Goal: Complete application form

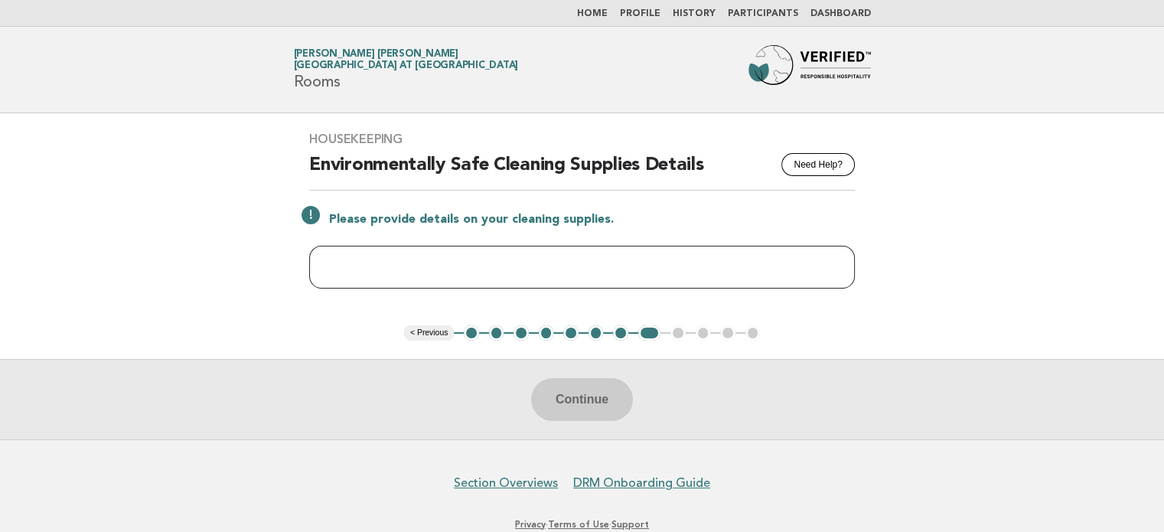
click at [397, 270] on input "text" at bounding box center [582, 267] width 546 height 43
paste input "**********"
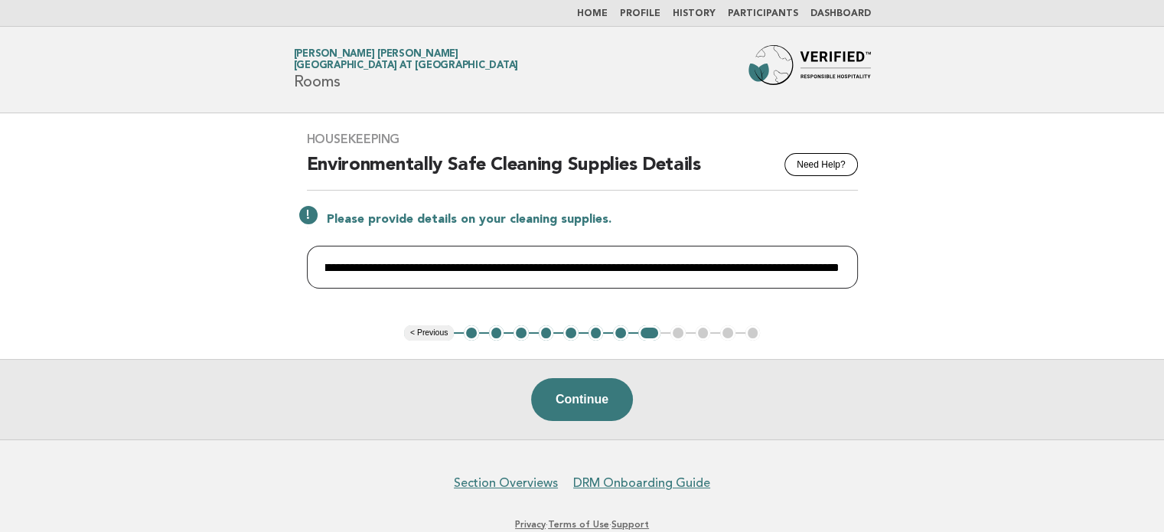
scroll to position [0, 1069]
type input "**********"
click at [552, 405] on button "Continue" at bounding box center [582, 399] width 102 height 43
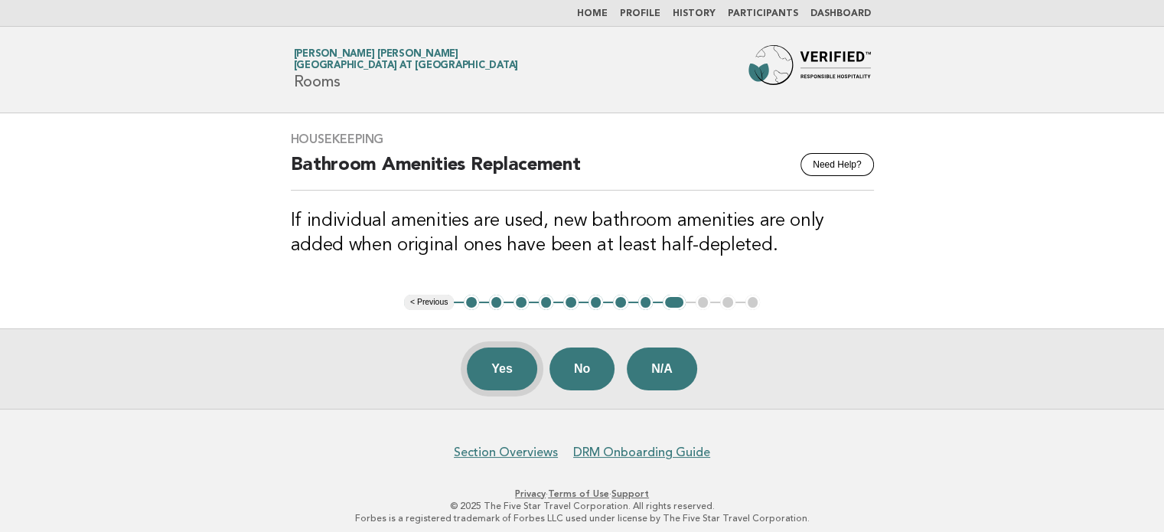
click at [508, 376] on button "Yes" at bounding box center [502, 369] width 70 height 43
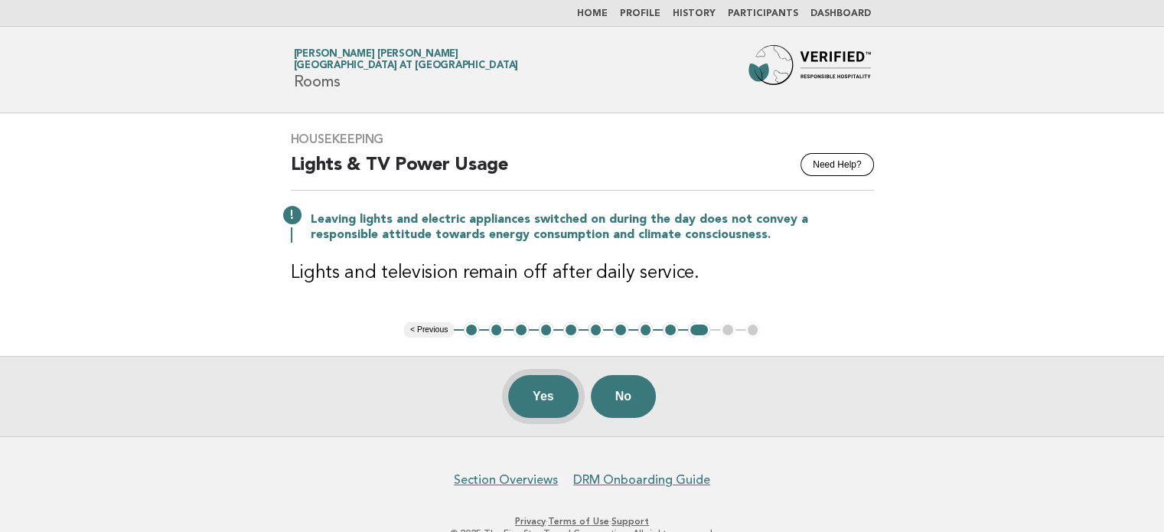
click at [526, 396] on button "Yes" at bounding box center [543, 396] width 70 height 43
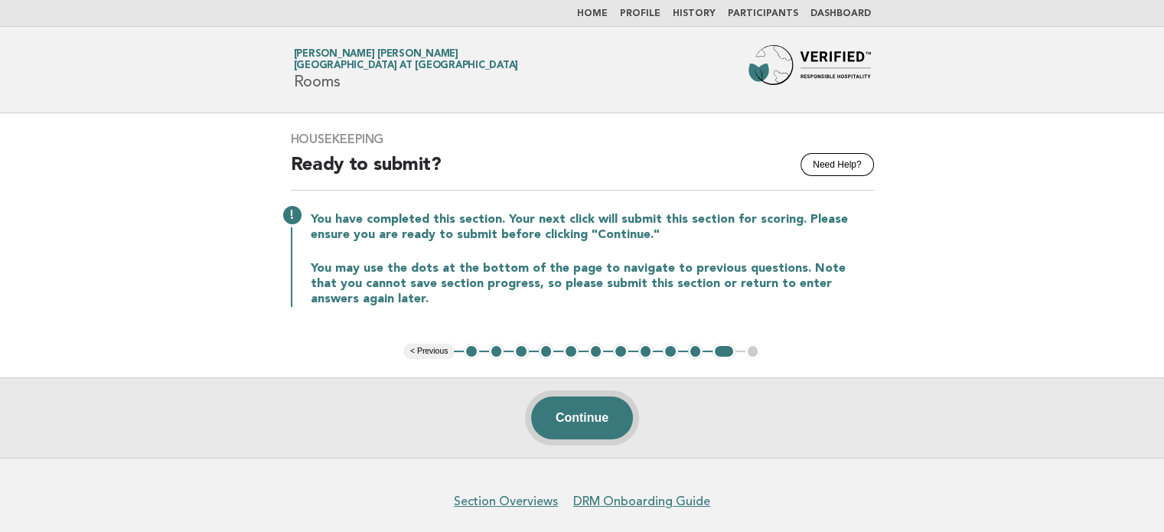
click at [570, 416] on button "Continue" at bounding box center [582, 418] width 102 height 43
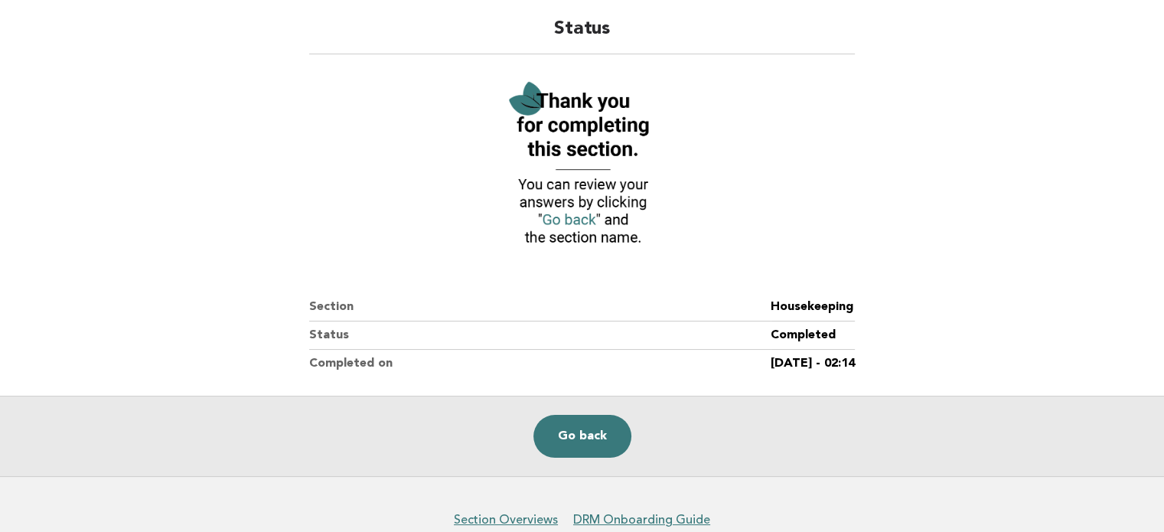
scroll to position [119, 0]
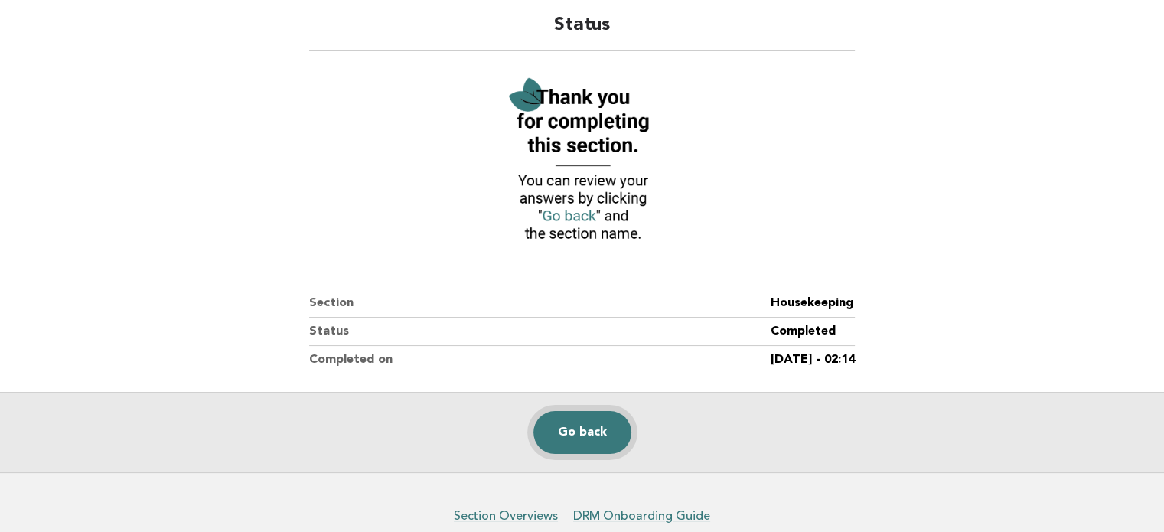
click at [576, 445] on link "Go back" at bounding box center [583, 432] width 98 height 43
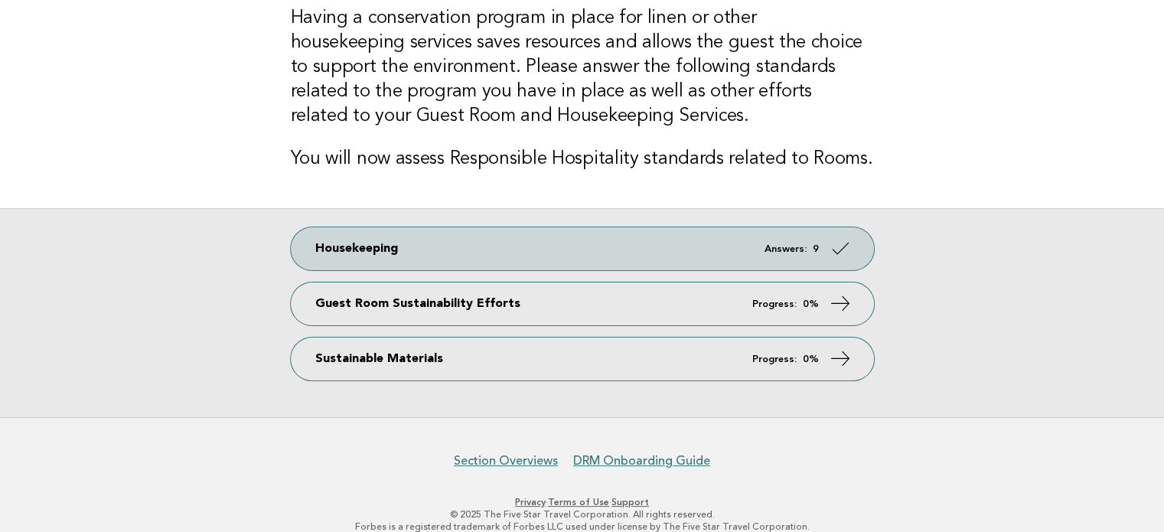
scroll to position [129, 0]
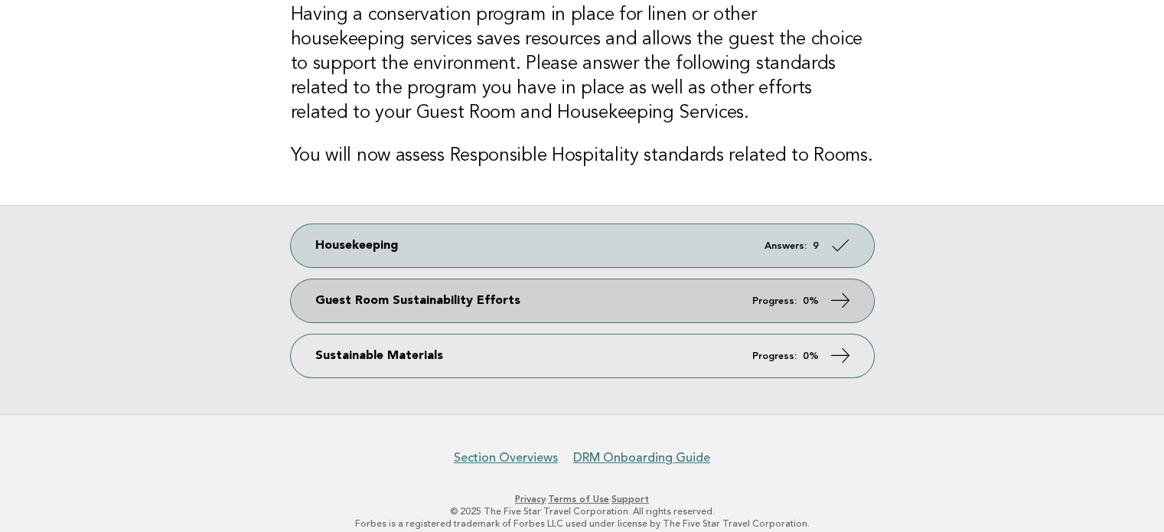
click at [779, 301] on em "Progress:" at bounding box center [775, 301] width 44 height 10
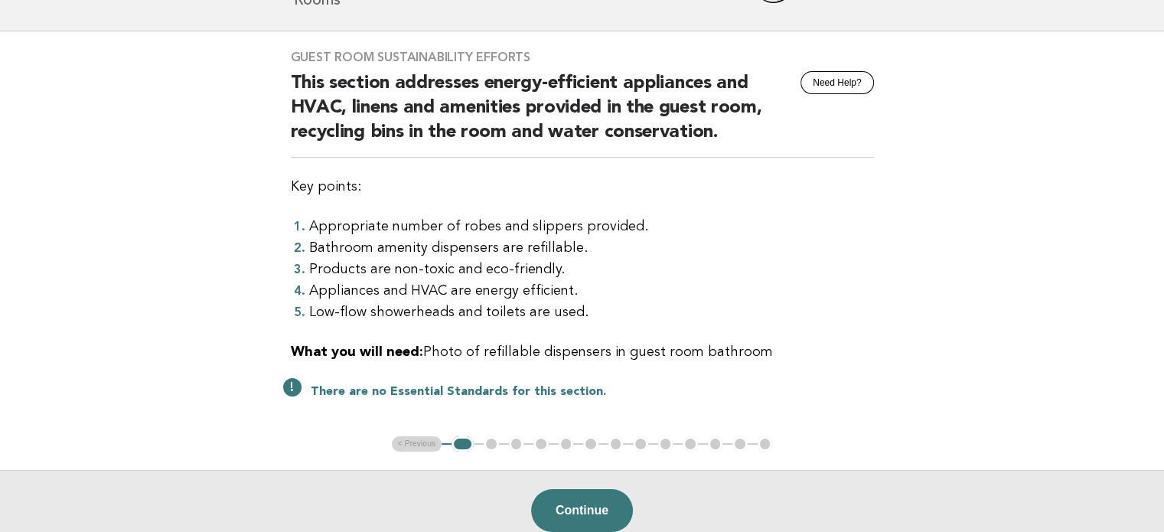
scroll to position [93, 0]
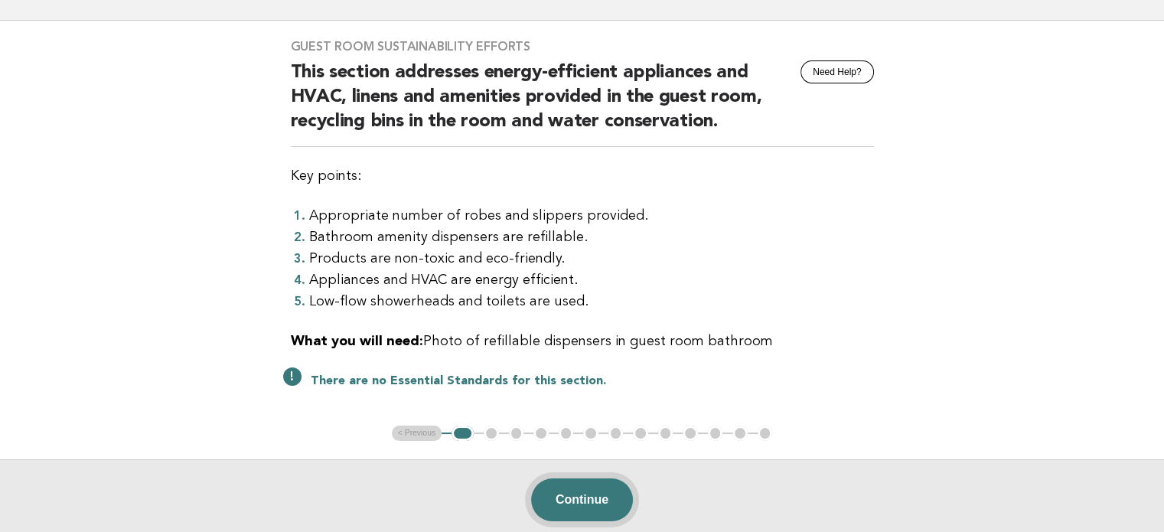
click at [584, 492] on button "Continue" at bounding box center [582, 499] width 102 height 43
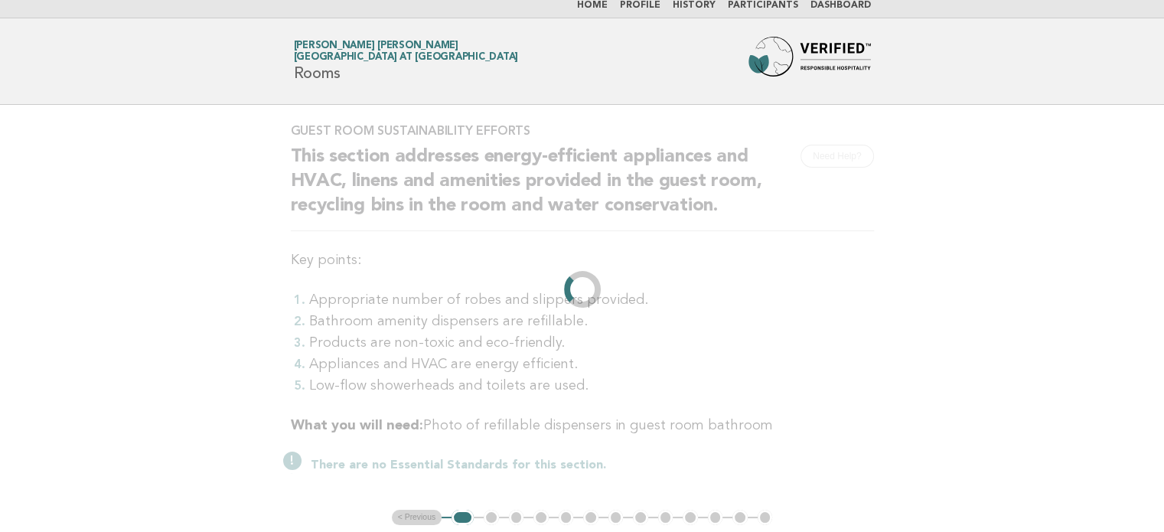
scroll to position [0, 0]
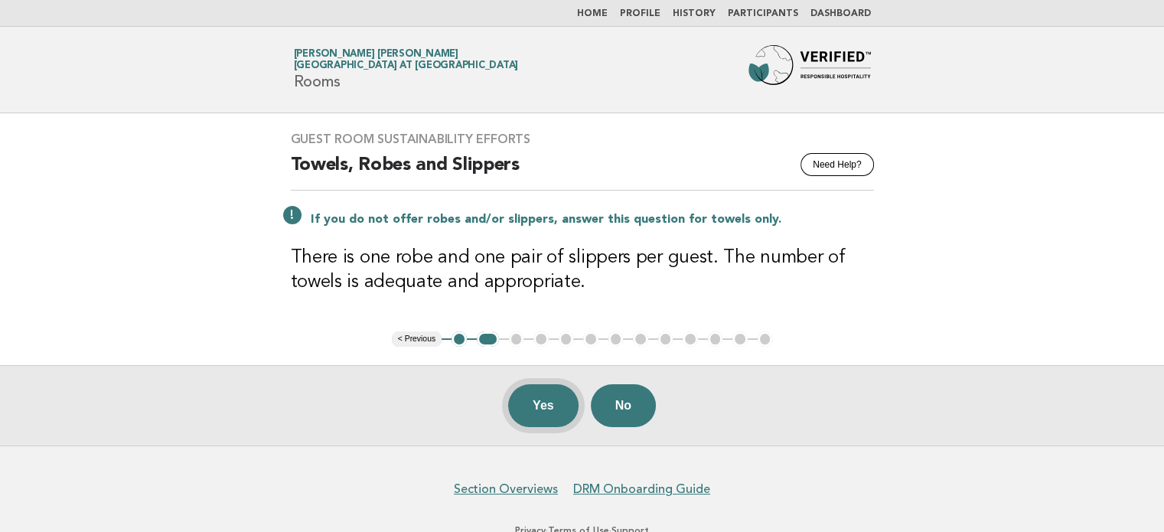
click at [553, 406] on button "Yes" at bounding box center [543, 405] width 70 height 43
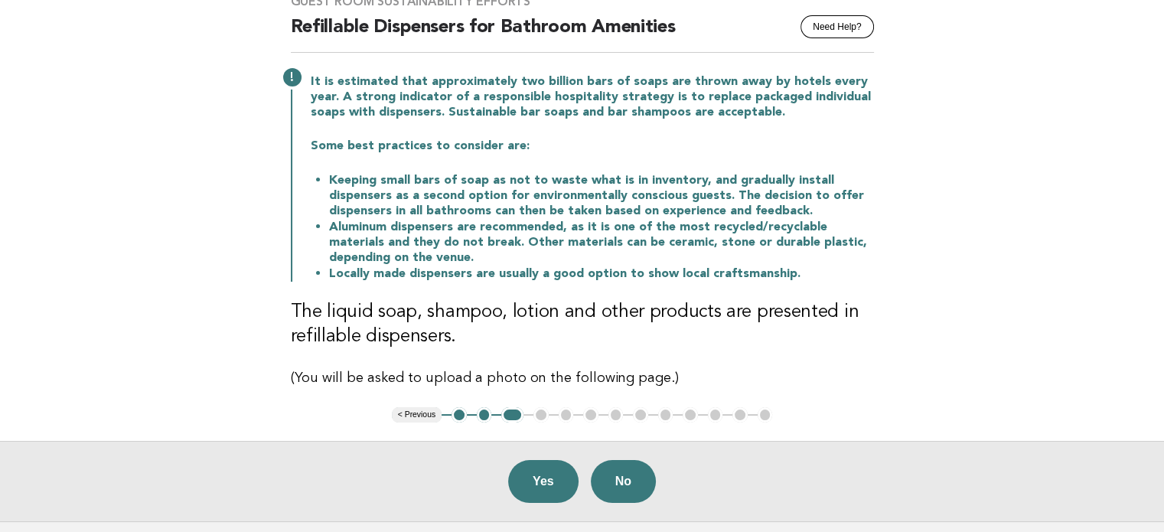
scroll to position [139, 0]
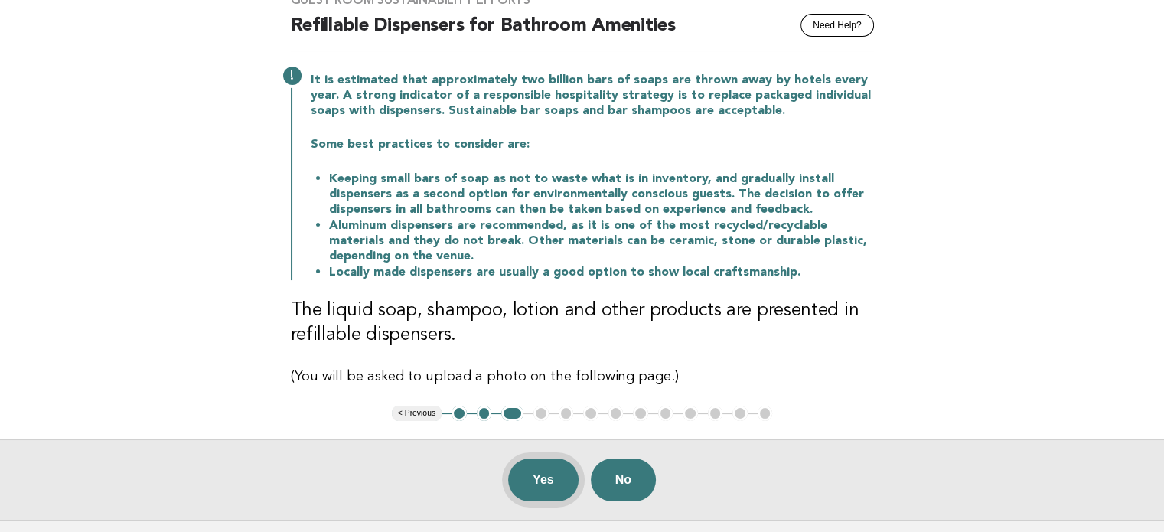
click at [550, 486] on button "Yes" at bounding box center [543, 480] width 70 height 43
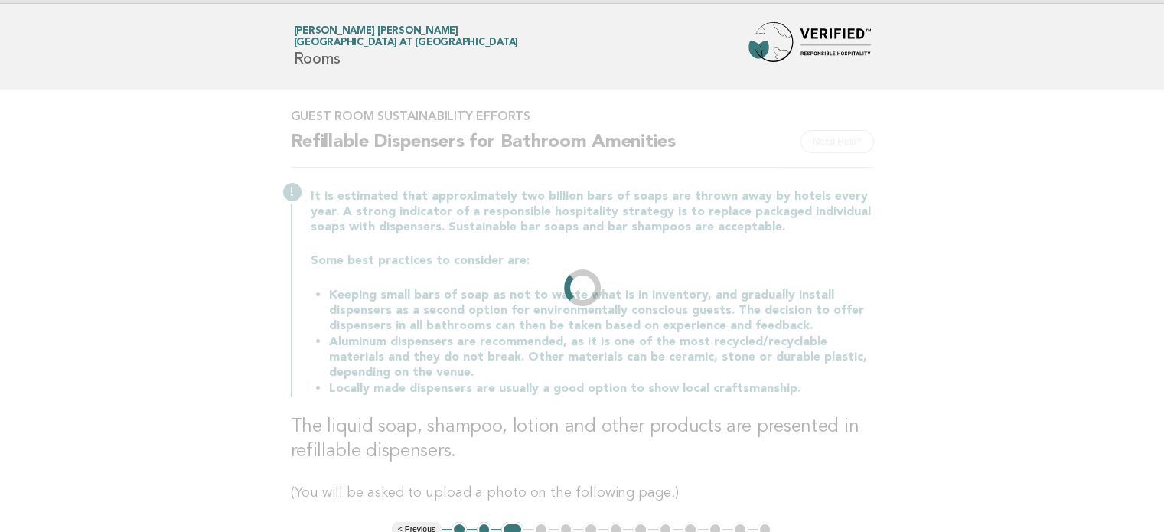
scroll to position [0, 0]
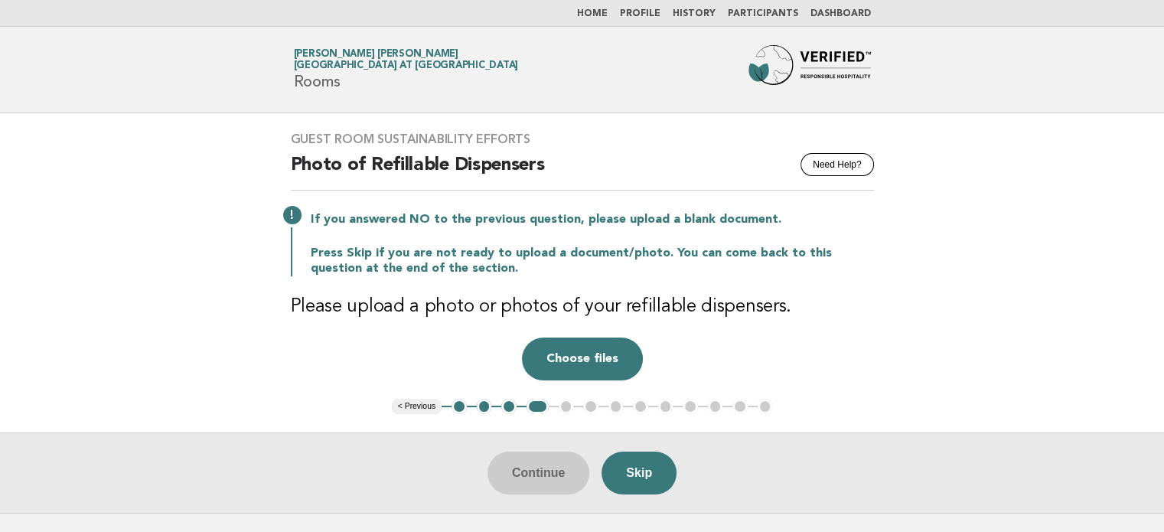
click at [532, 406] on button "4" at bounding box center [538, 406] width 22 height 15
click at [508, 407] on button "3" at bounding box center [508, 406] width 15 height 15
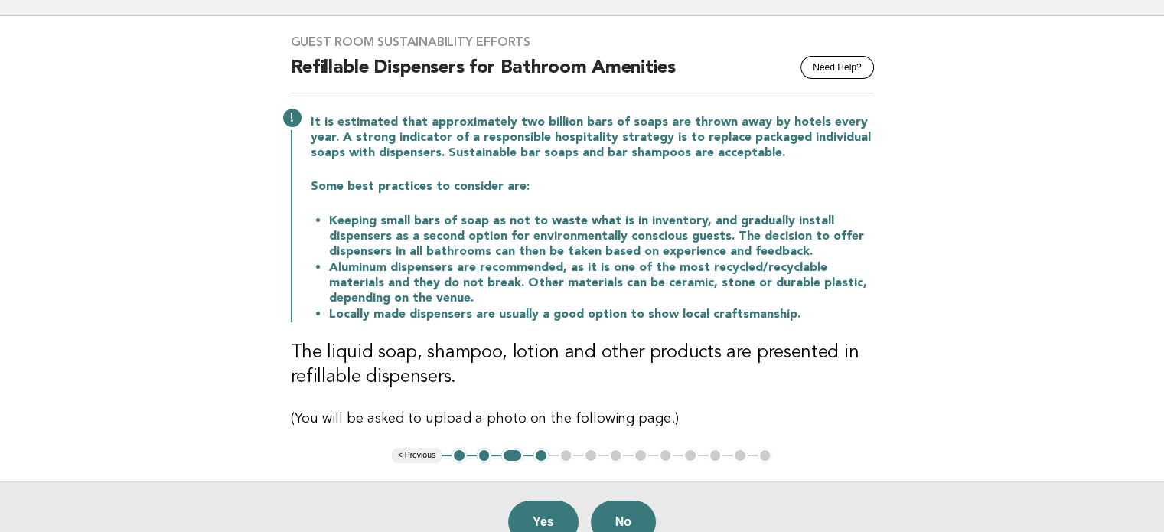
scroll to position [99, 0]
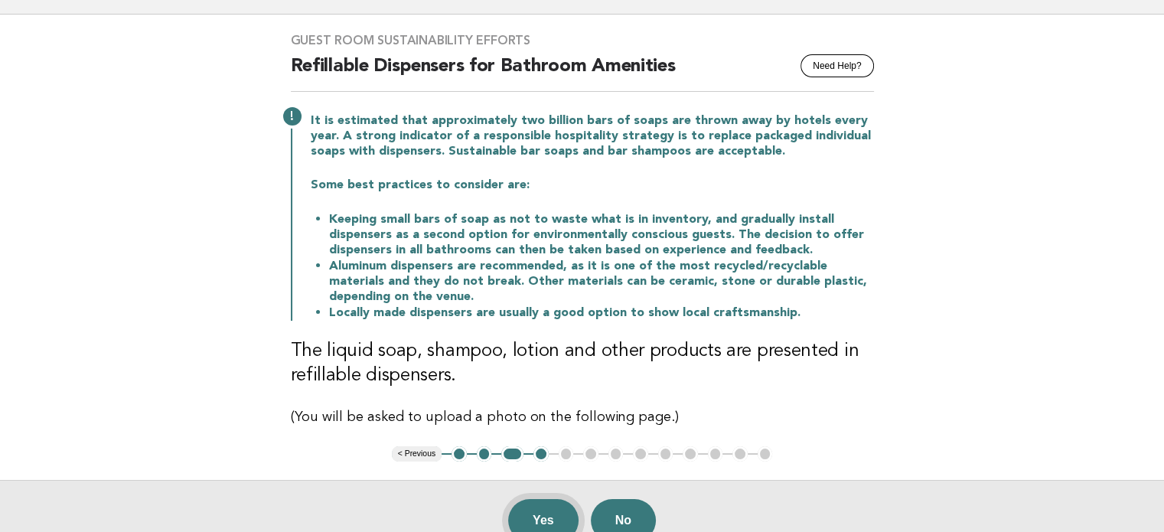
click at [557, 510] on button "Yes" at bounding box center [543, 520] width 70 height 43
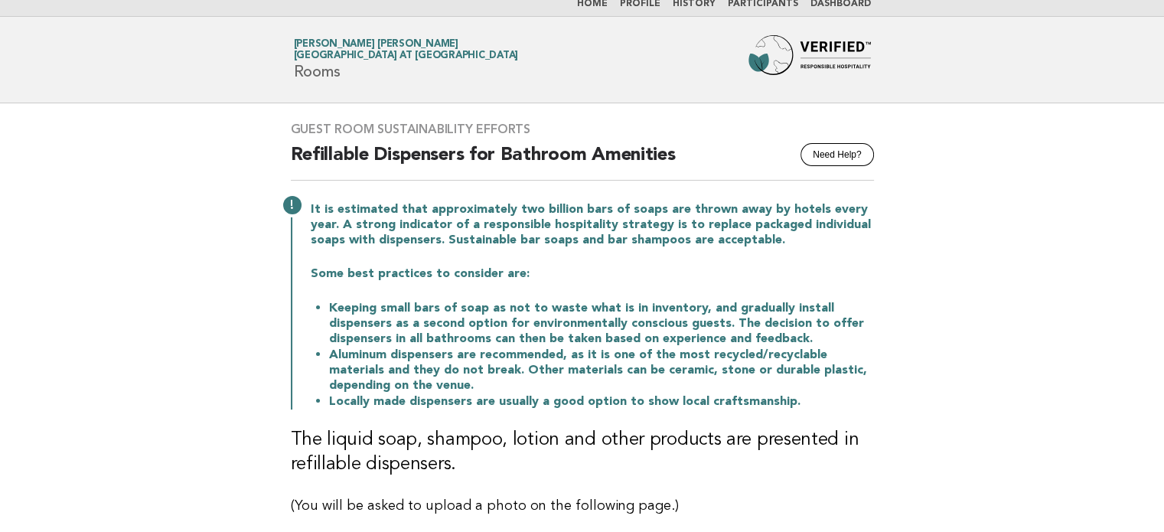
scroll to position [0, 0]
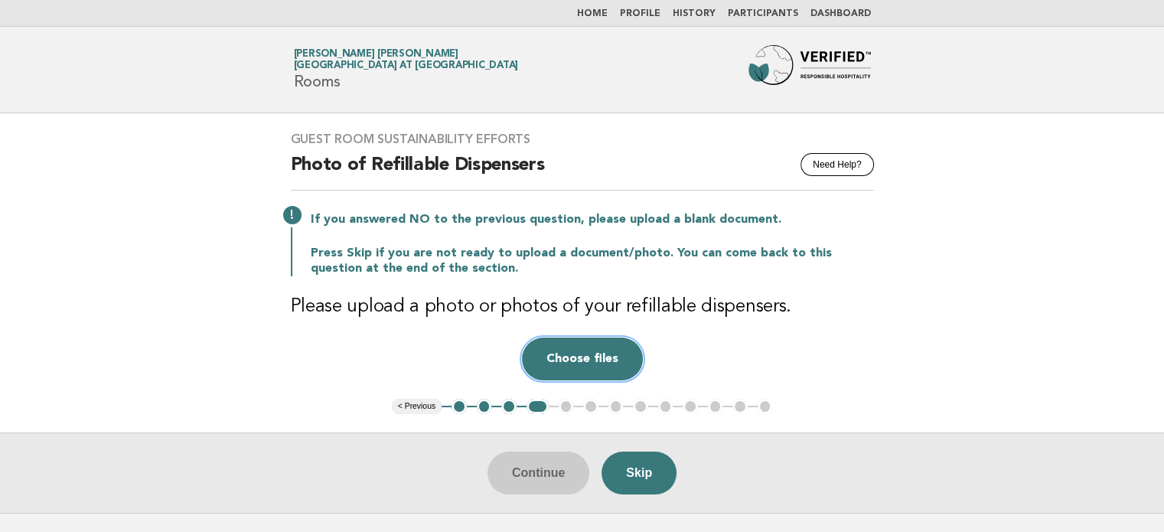
click at [557, 352] on button "Choose files" at bounding box center [582, 359] width 121 height 43
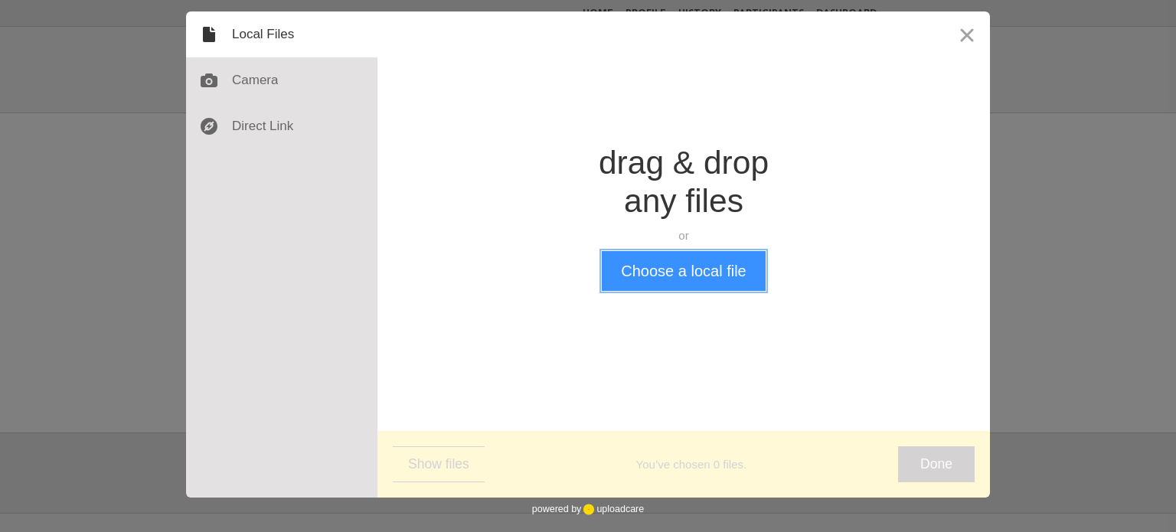
click at [659, 269] on button "Choose a local file" at bounding box center [683, 271] width 163 height 40
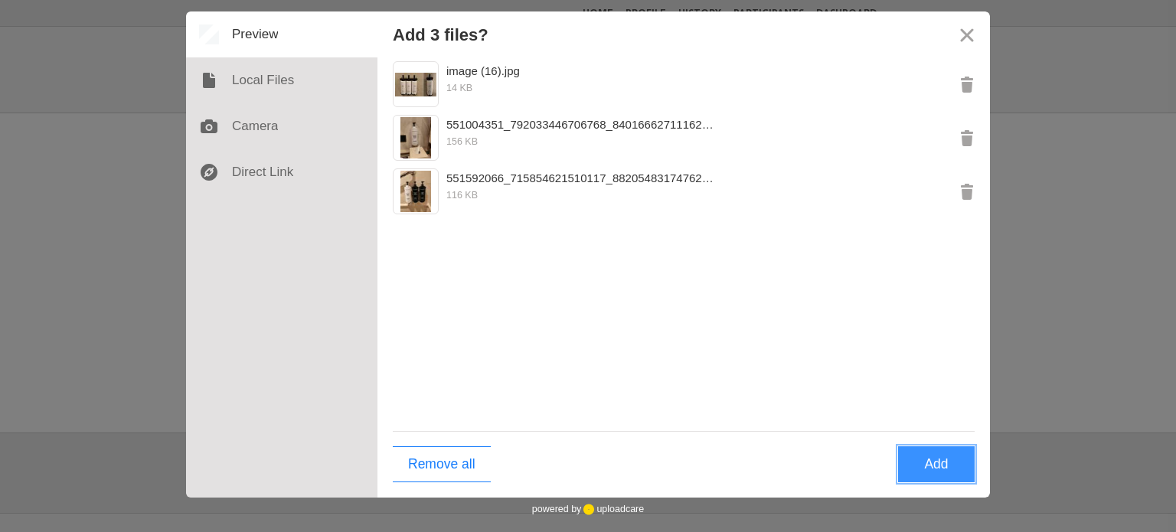
click at [945, 475] on button "Add" at bounding box center [936, 464] width 77 height 36
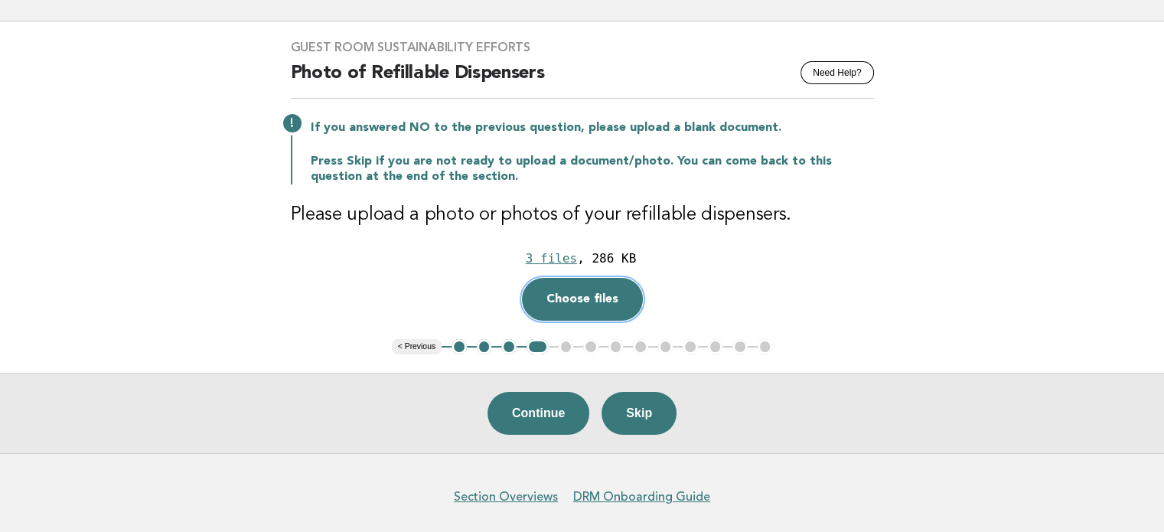
scroll to position [96, 0]
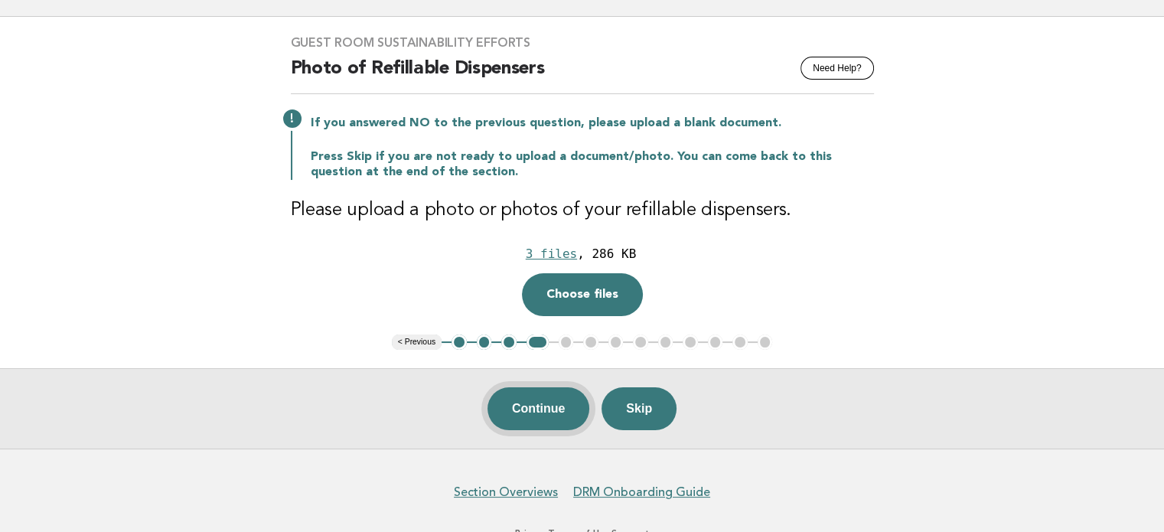
click at [544, 403] on button "Continue" at bounding box center [539, 408] width 102 height 43
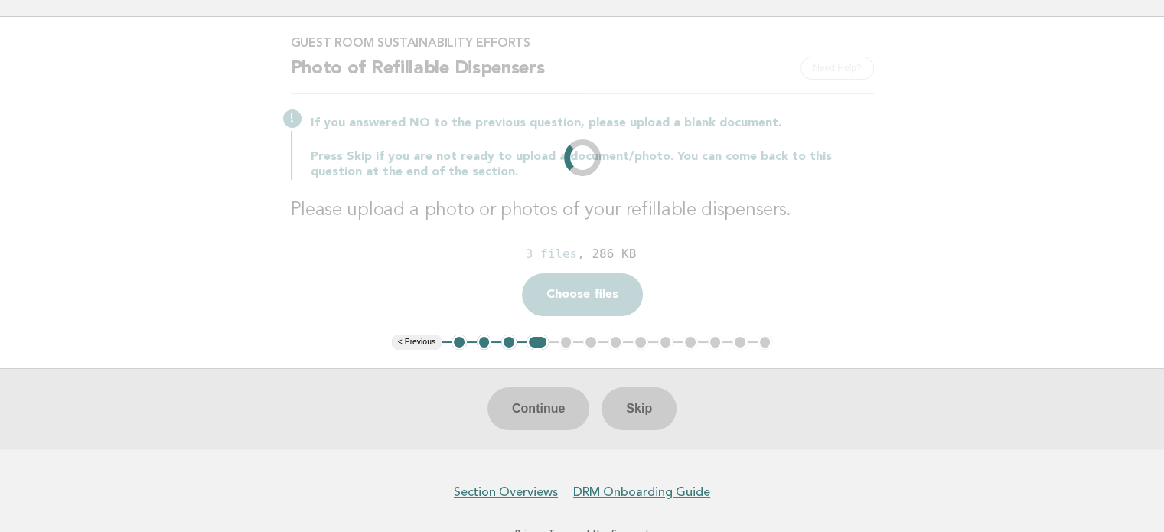
scroll to position [0, 0]
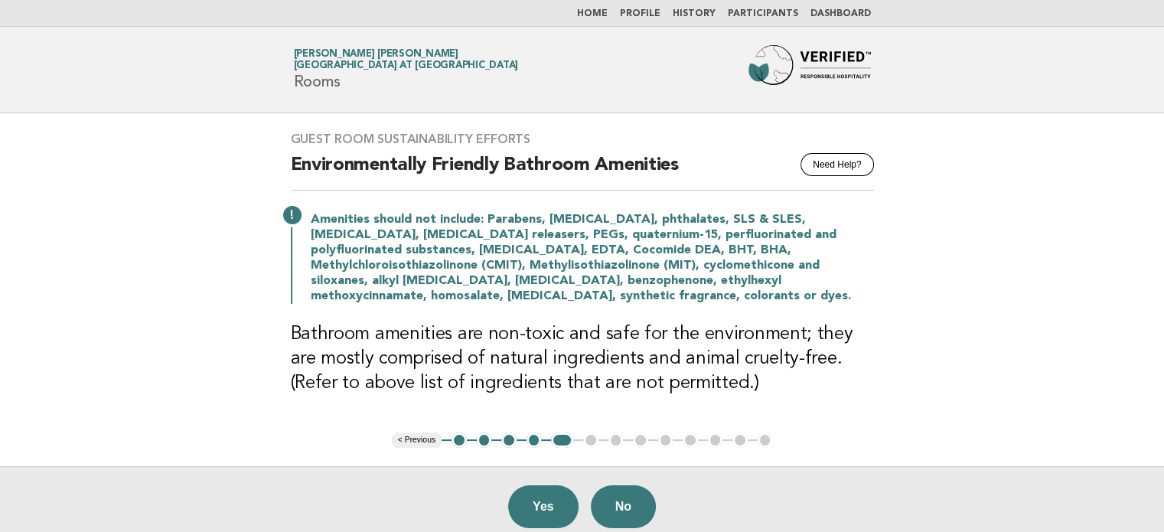
click at [565, 438] on button "5" at bounding box center [562, 440] width 22 height 15
click at [530, 439] on button "4" at bounding box center [534, 440] width 15 height 15
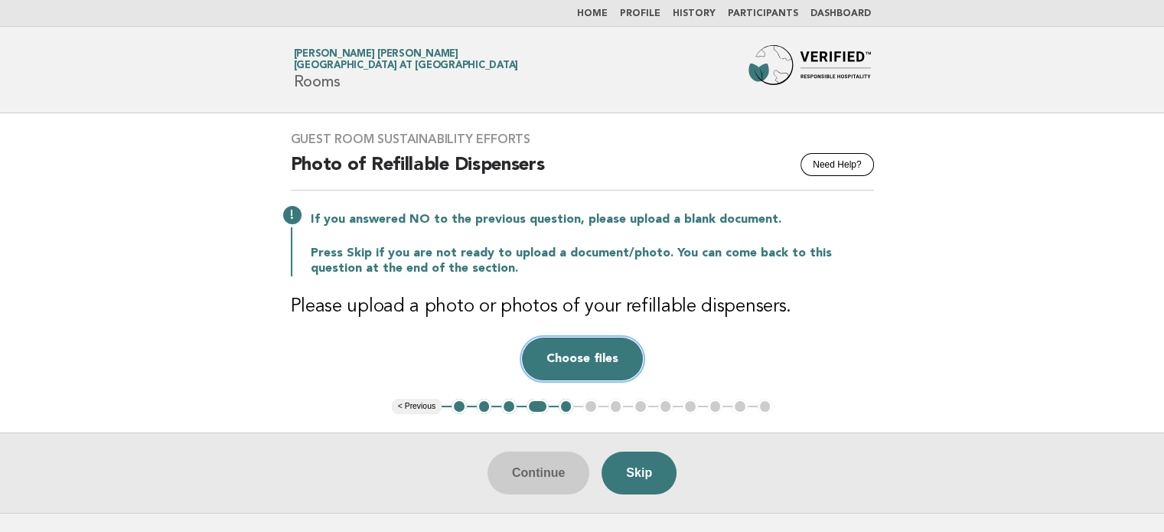
click at [594, 358] on button "Choose files" at bounding box center [582, 359] width 121 height 43
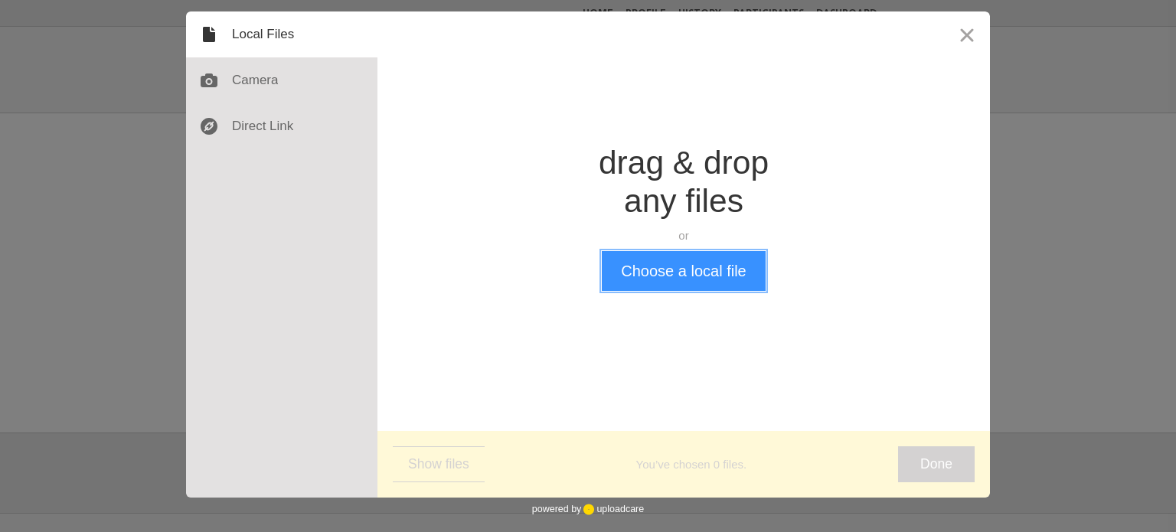
click at [658, 272] on button "Choose a local file" at bounding box center [683, 271] width 163 height 40
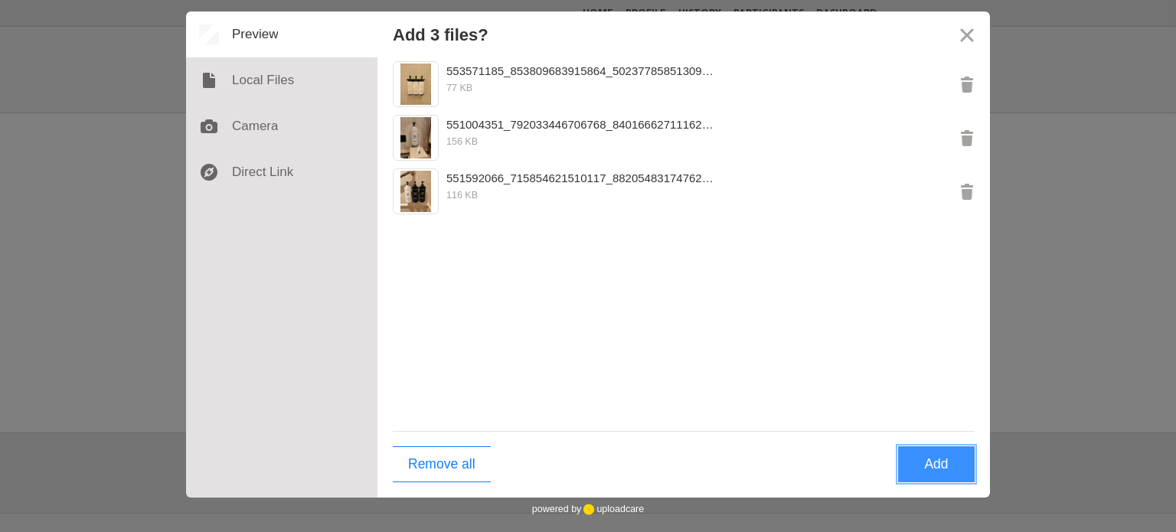
click at [944, 459] on button "Add" at bounding box center [936, 464] width 77 height 36
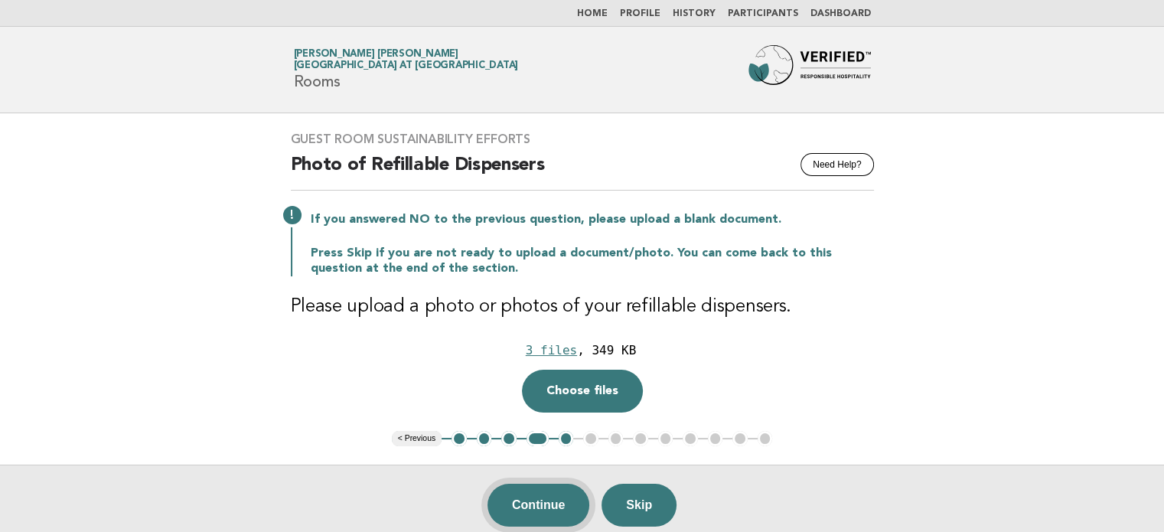
click at [543, 514] on button "Continue" at bounding box center [539, 505] width 102 height 43
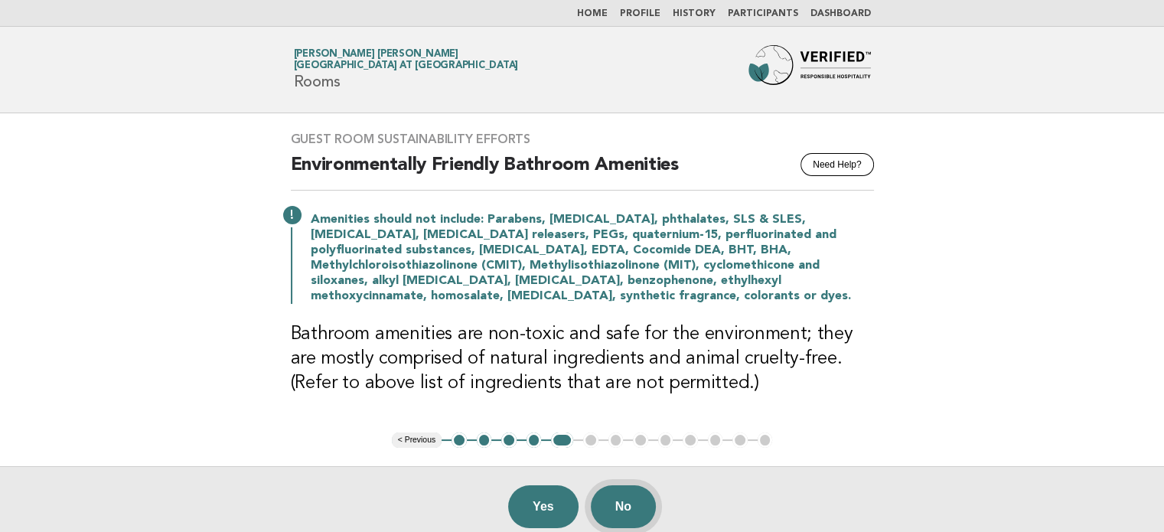
click at [633, 503] on button "No" at bounding box center [623, 506] width 65 height 43
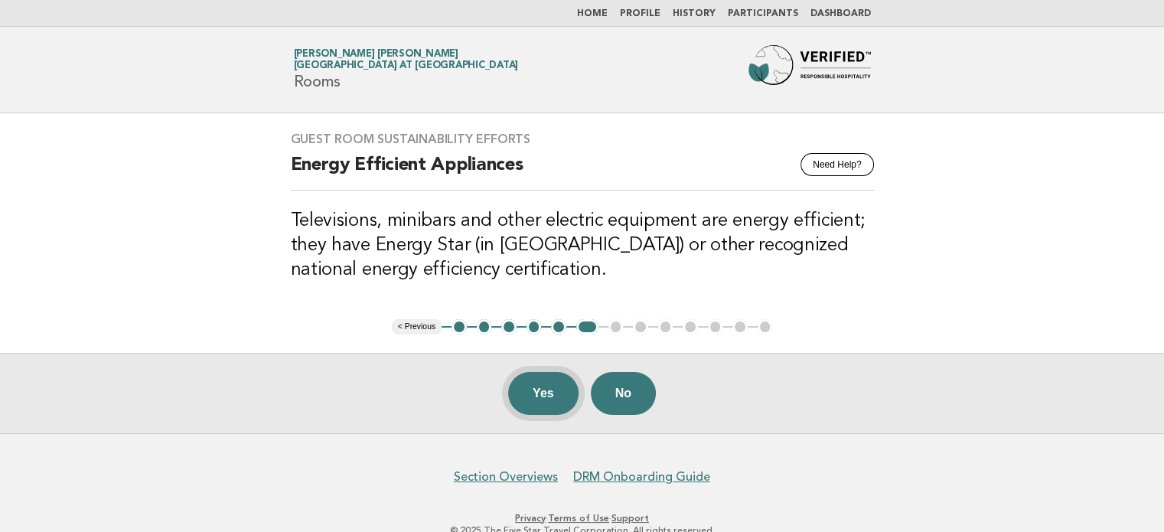
click at [534, 401] on button "Yes" at bounding box center [543, 393] width 70 height 43
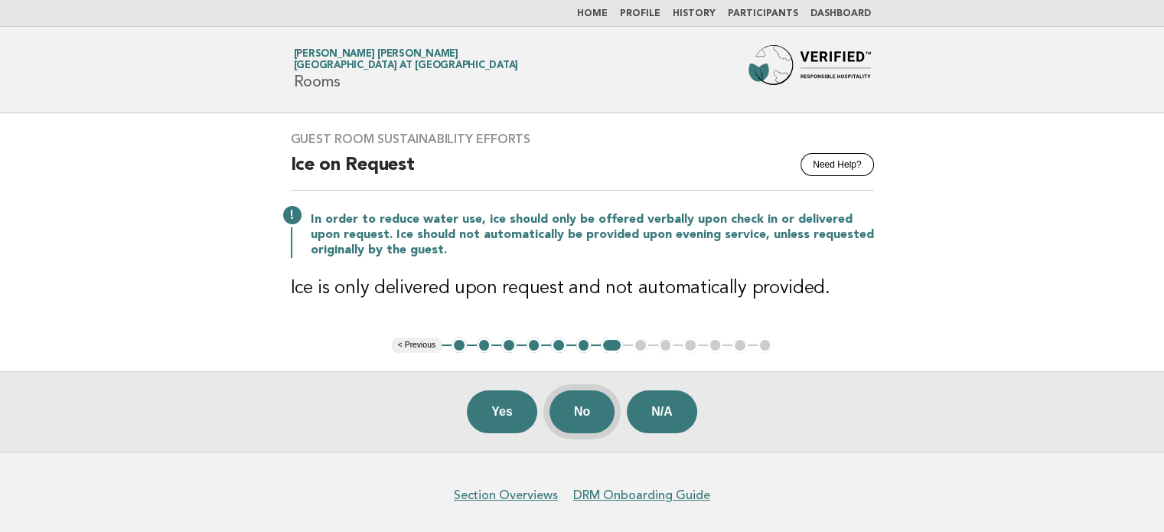
click at [583, 408] on button "No" at bounding box center [582, 411] width 65 height 43
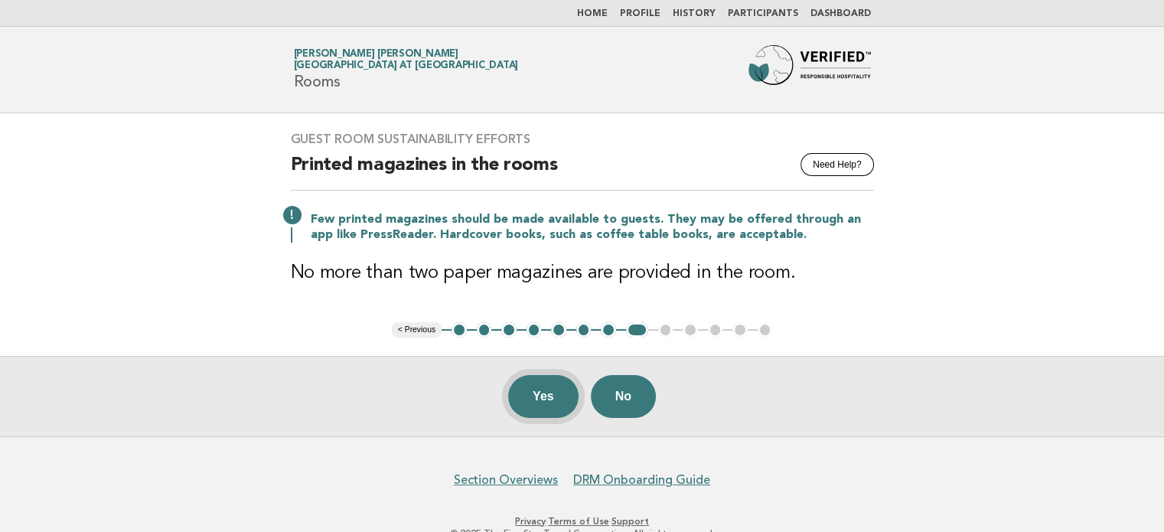
click at [543, 389] on button "Yes" at bounding box center [543, 396] width 70 height 43
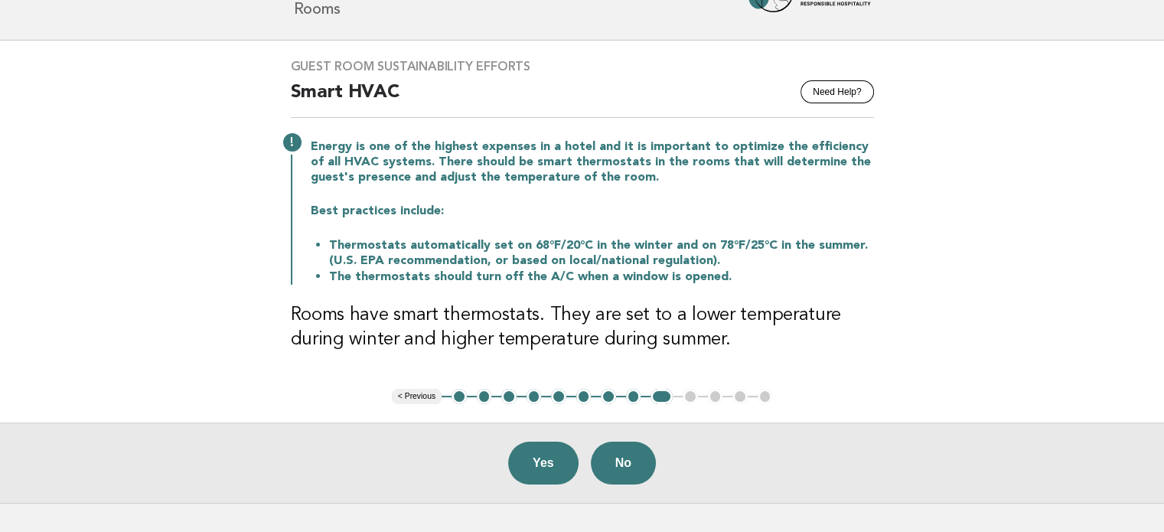
scroll to position [73, 0]
click at [525, 468] on button "Yes" at bounding box center [543, 462] width 70 height 43
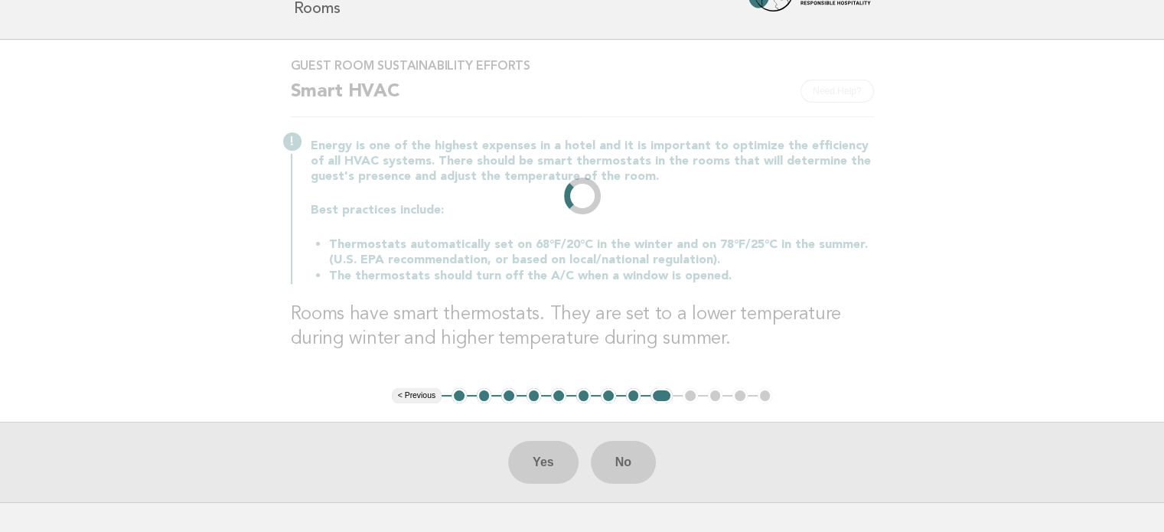
scroll to position [0, 0]
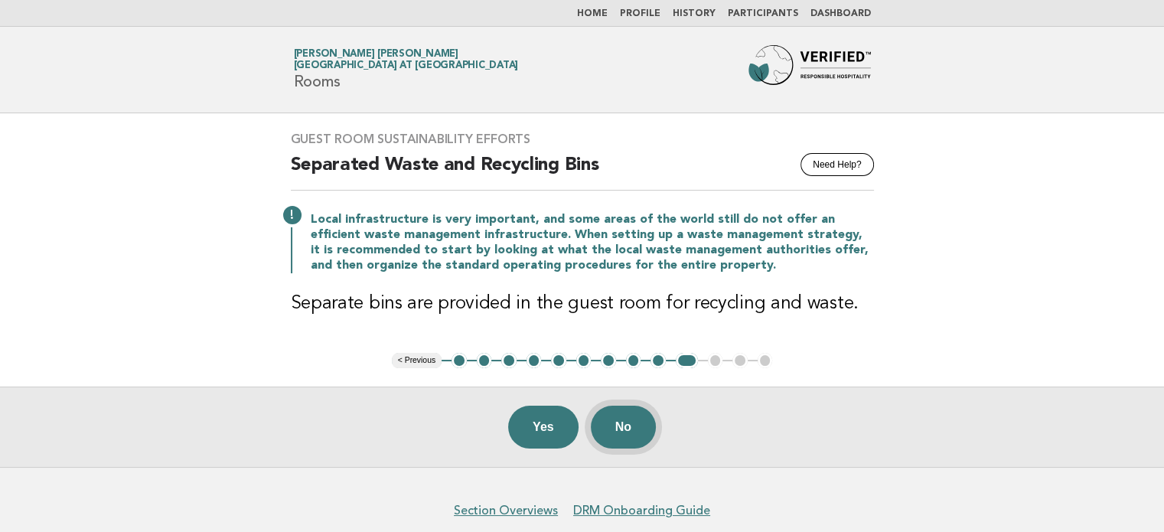
click at [622, 432] on button "No" at bounding box center [623, 427] width 65 height 43
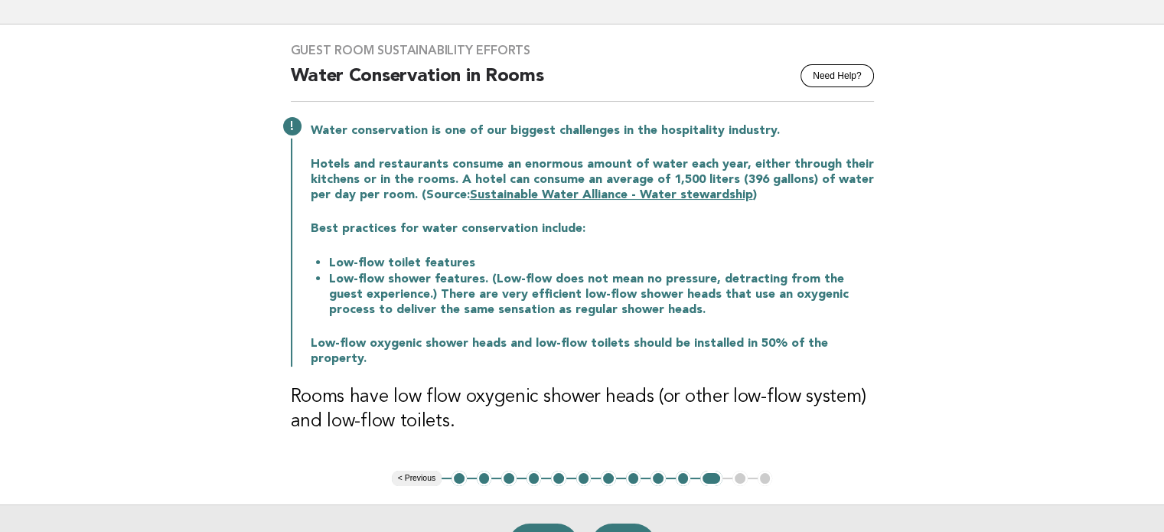
scroll to position [107, 0]
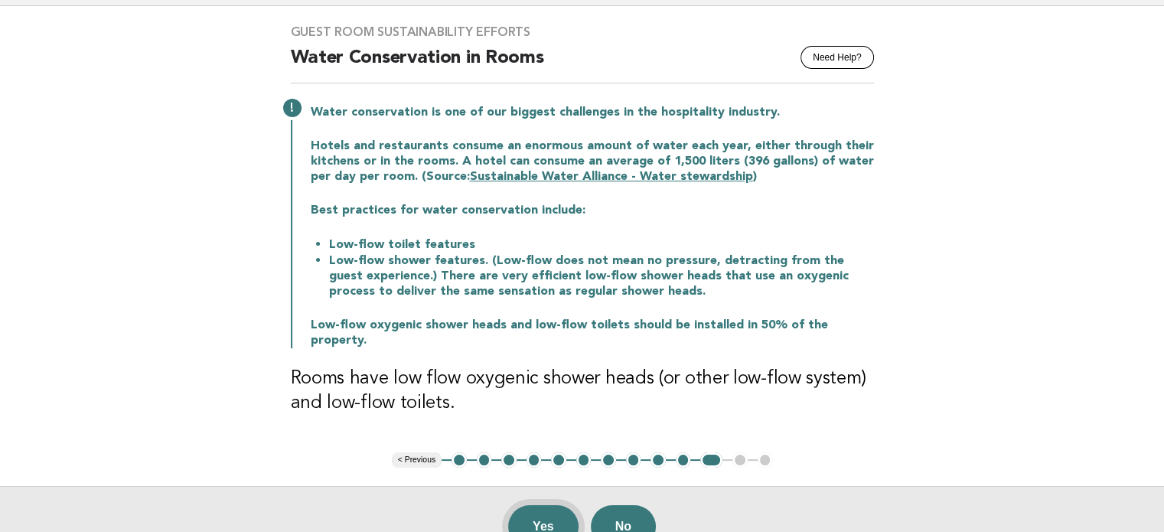
click at [549, 508] on button "Yes" at bounding box center [543, 526] width 70 height 43
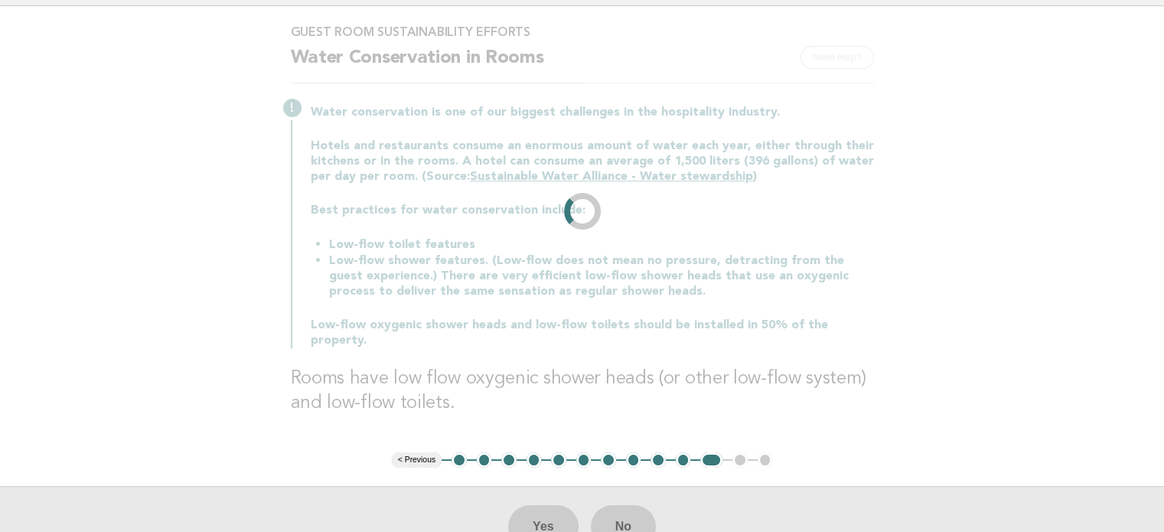
scroll to position [0, 0]
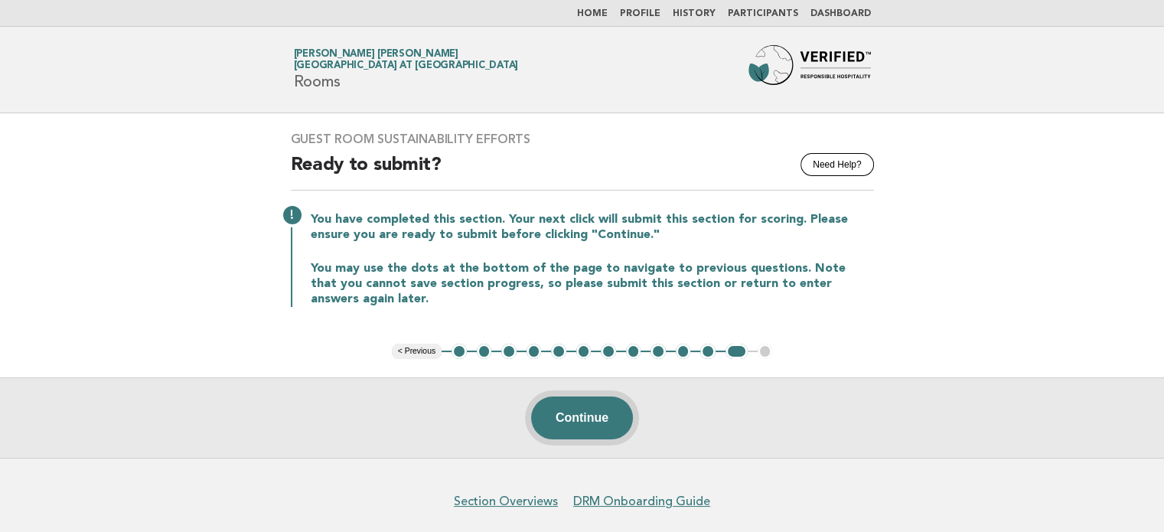
click at [577, 422] on button "Continue" at bounding box center [582, 418] width 102 height 43
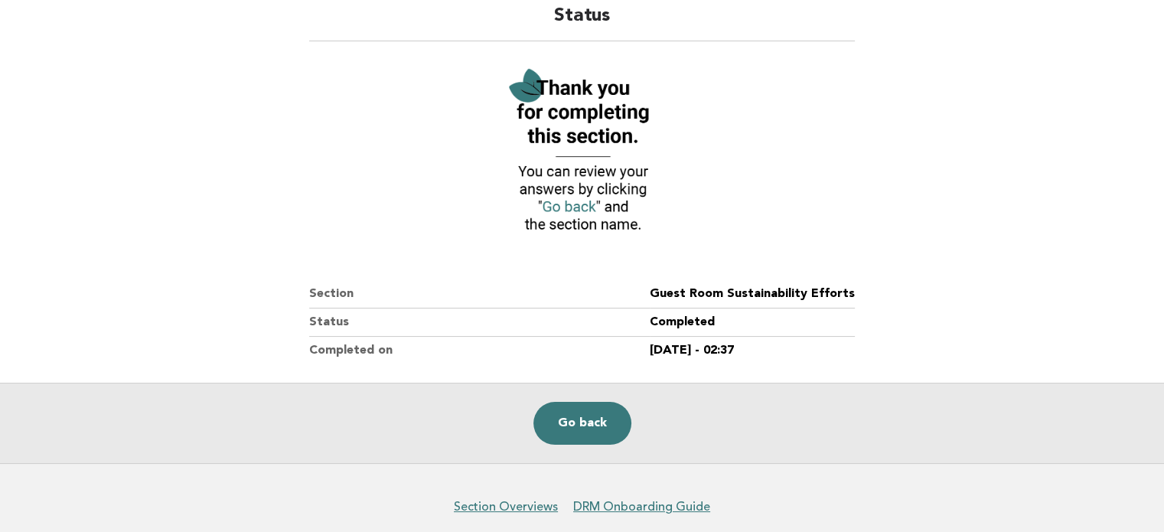
scroll to position [137, 0]
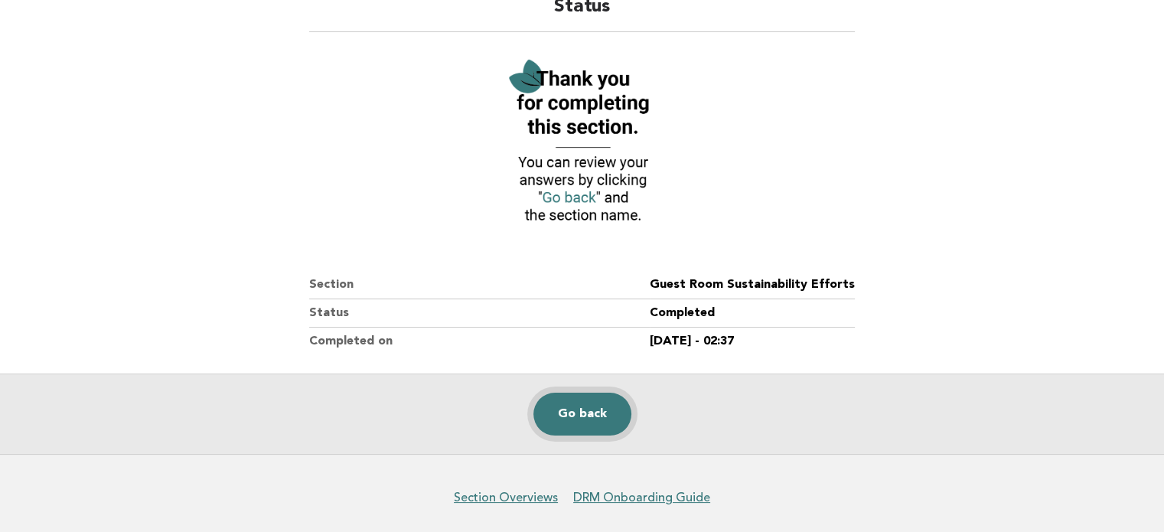
click at [566, 419] on link "Go back" at bounding box center [583, 414] width 98 height 43
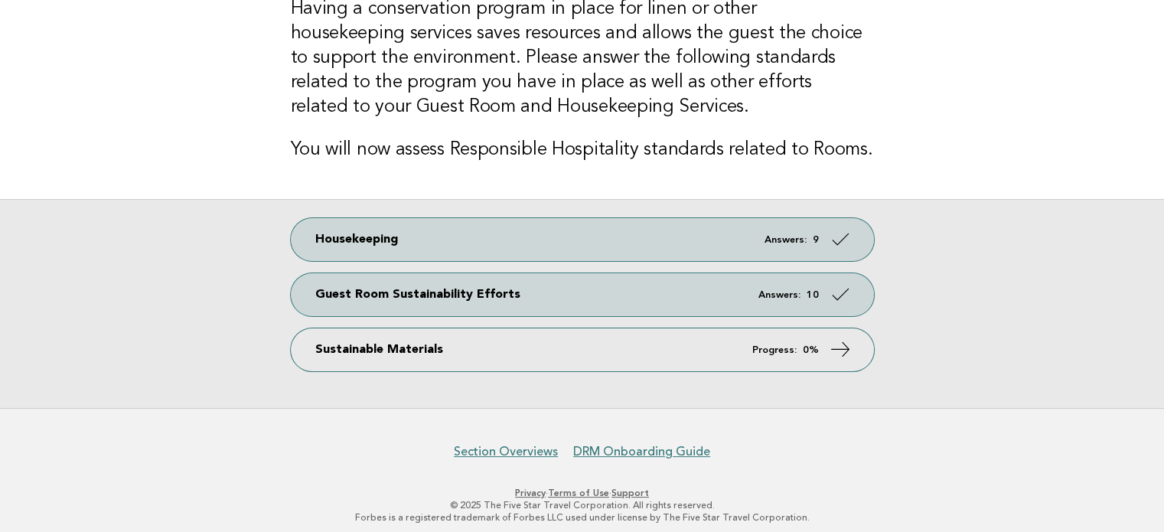
scroll to position [144, 0]
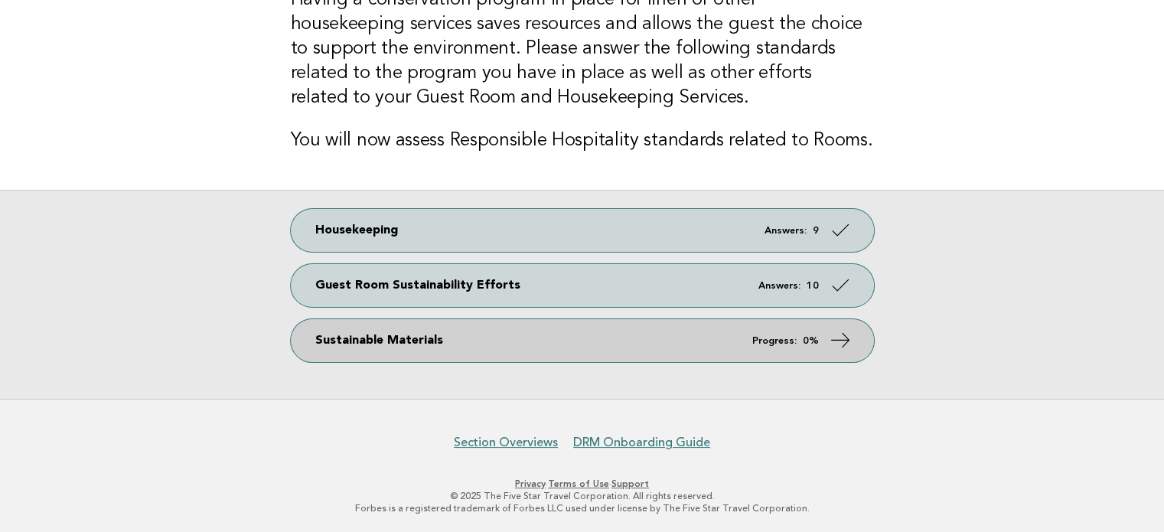
click at [726, 334] on link "Sustainable Materials Progress: 0%" at bounding box center [582, 340] width 583 height 43
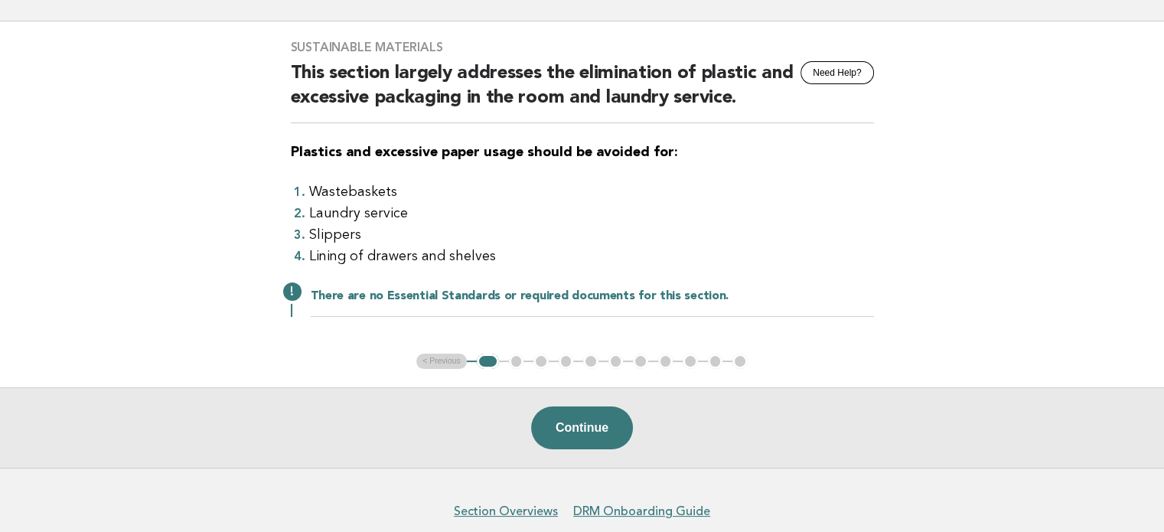
scroll to position [98, 0]
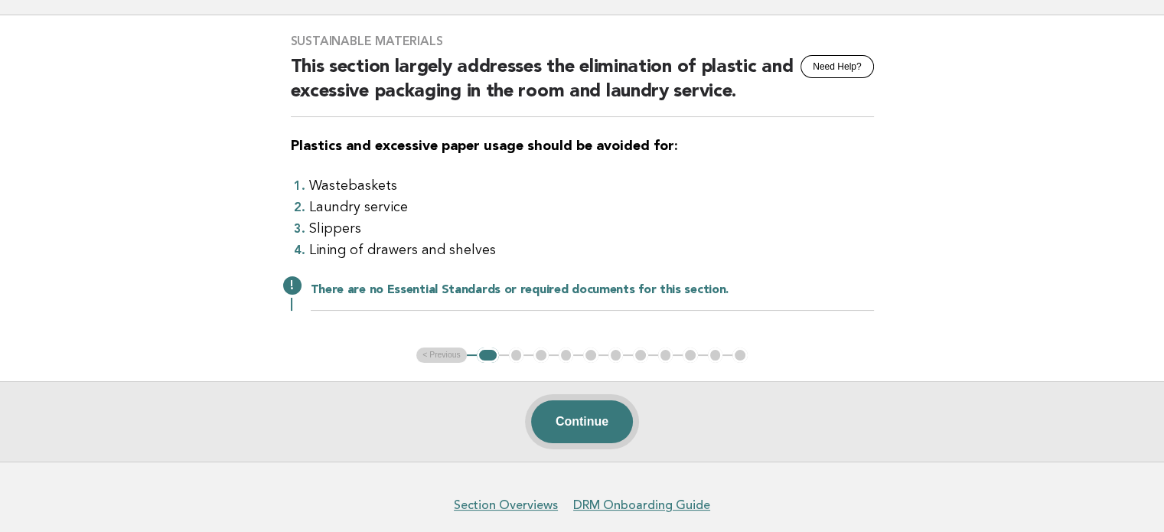
click at [597, 415] on button "Continue" at bounding box center [582, 421] width 102 height 43
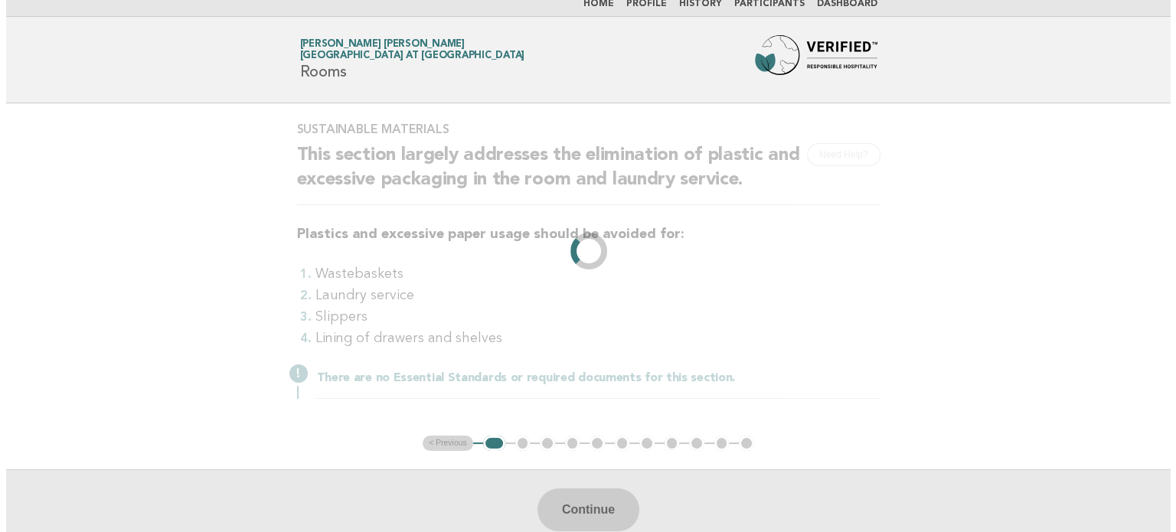
scroll to position [0, 0]
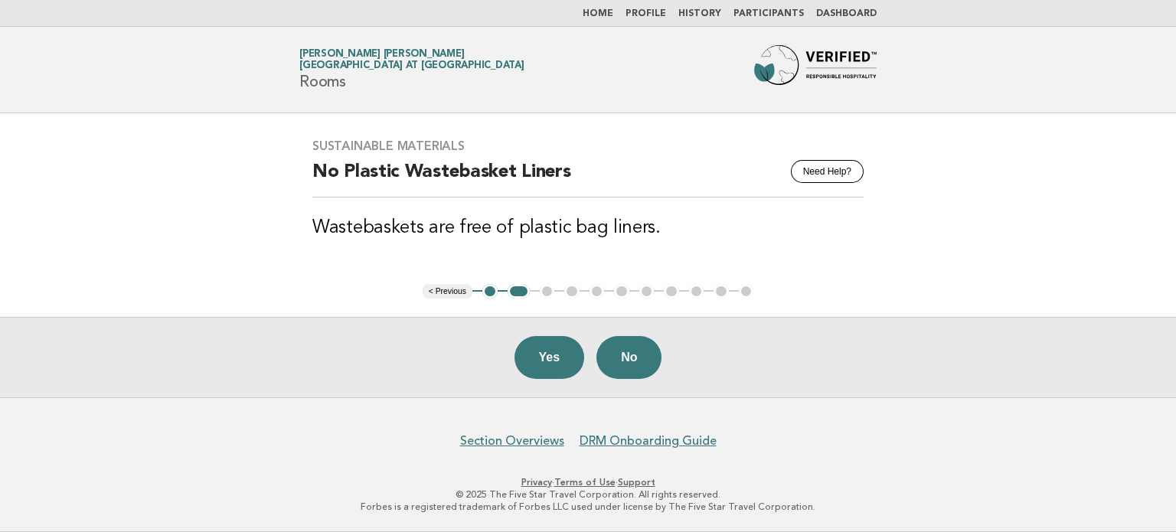
click at [857, 15] on link "Dashboard" at bounding box center [846, 13] width 60 height 9
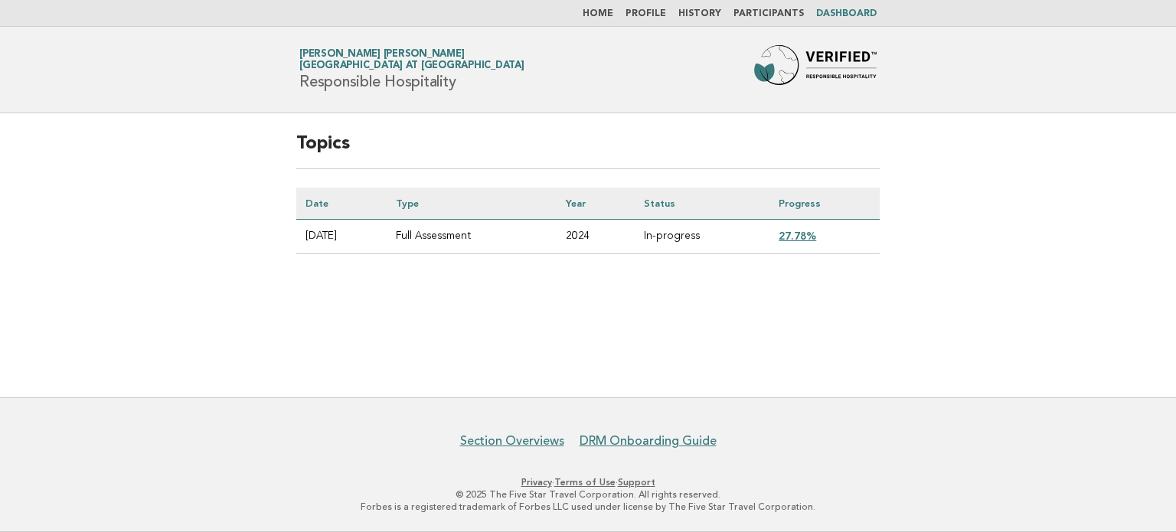
click at [813, 232] on link "27.78%" at bounding box center [798, 236] width 38 height 12
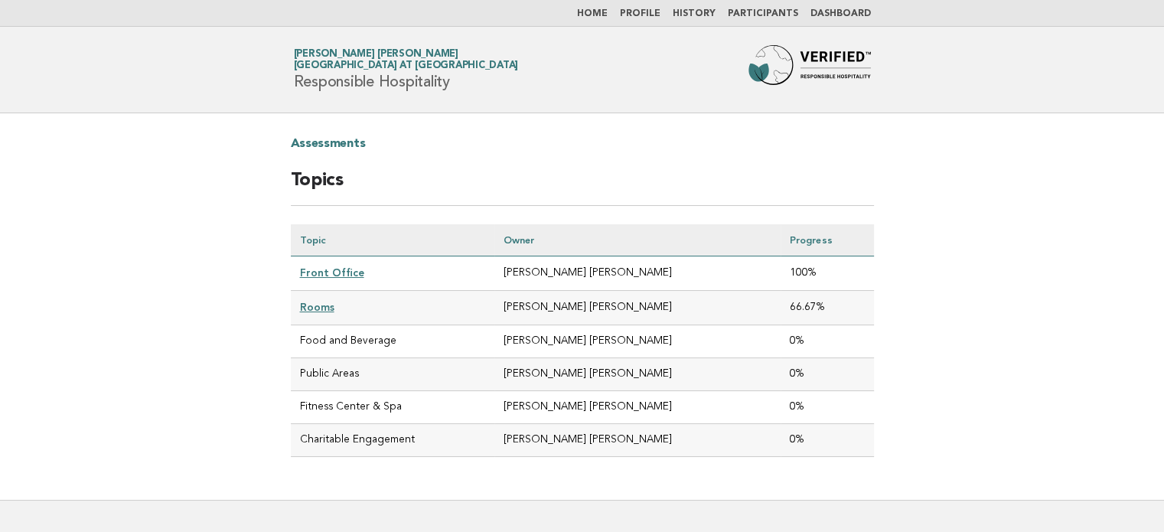
click at [604, 15] on link "Home" at bounding box center [592, 13] width 31 height 9
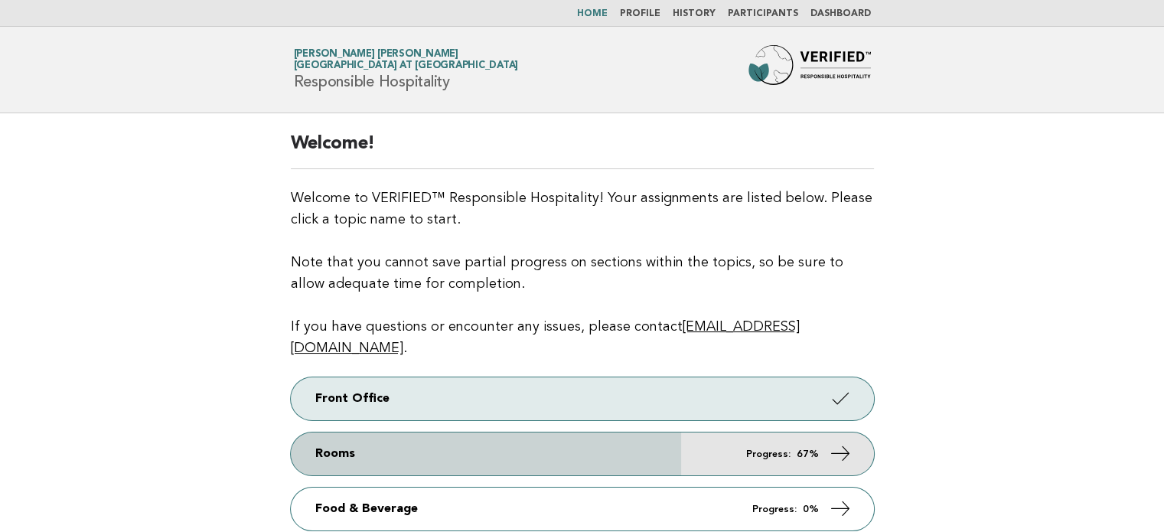
click at [726, 439] on link "Rooms Progress: 67%" at bounding box center [582, 454] width 583 height 43
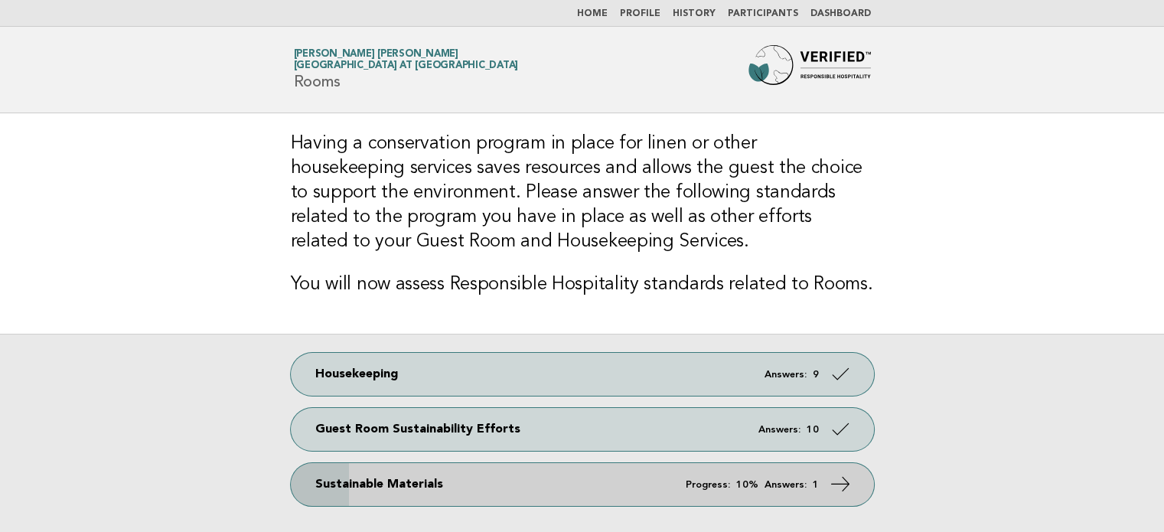
click at [759, 480] on span "Progress: 10% Answers: 1" at bounding box center [752, 485] width 133 height 10
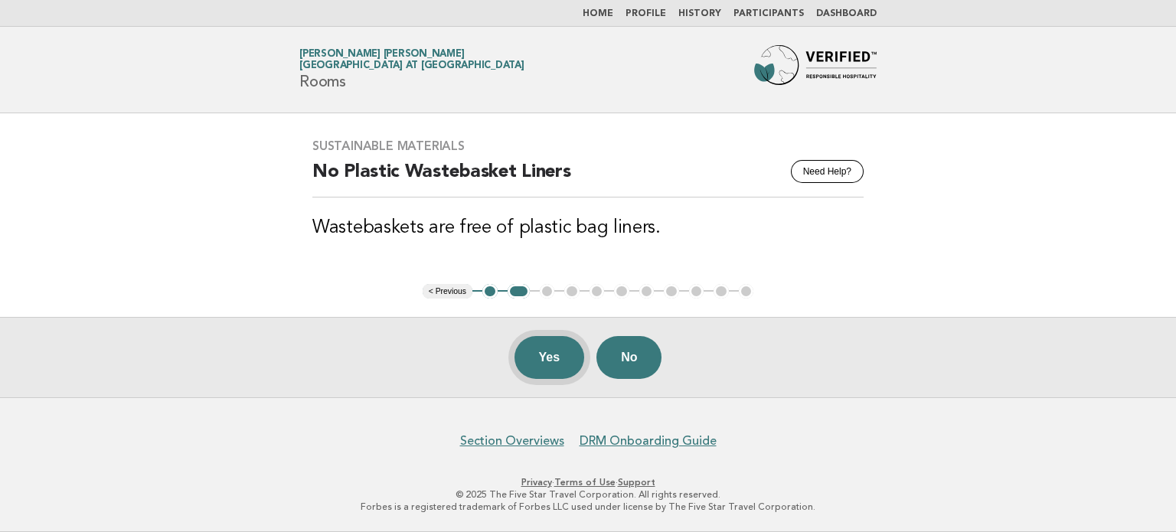
click at [561, 355] on button "Yes" at bounding box center [549, 357] width 70 height 43
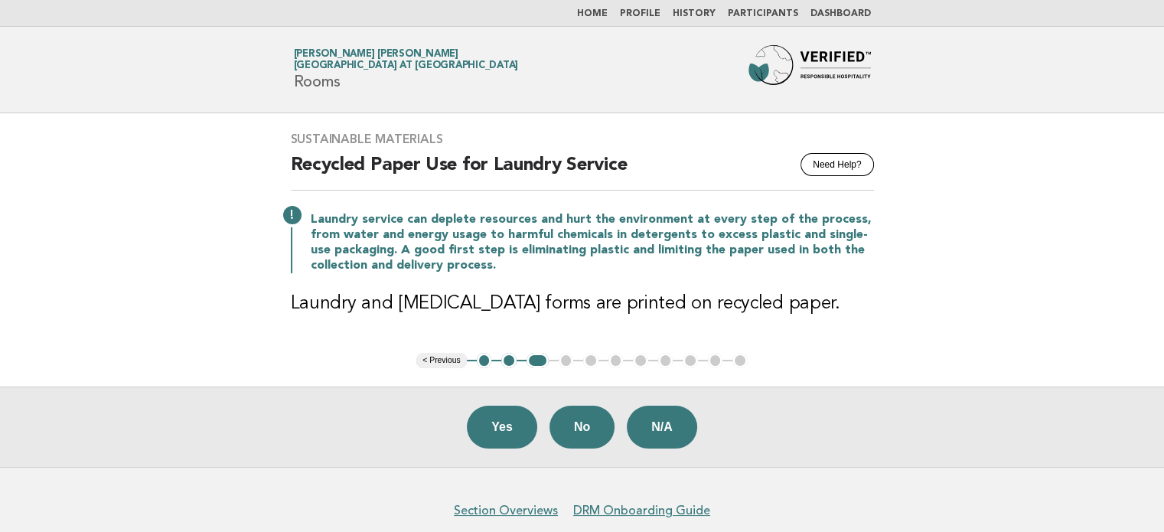
click at [511, 360] on button "2" at bounding box center [508, 360] width 15 height 15
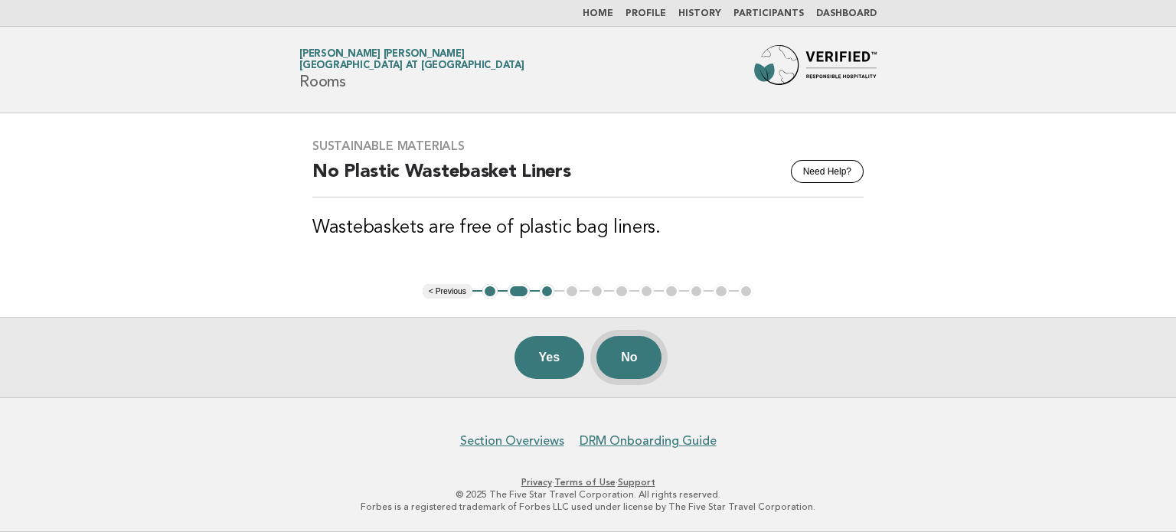
click at [619, 361] on button "No" at bounding box center [628, 357] width 65 height 43
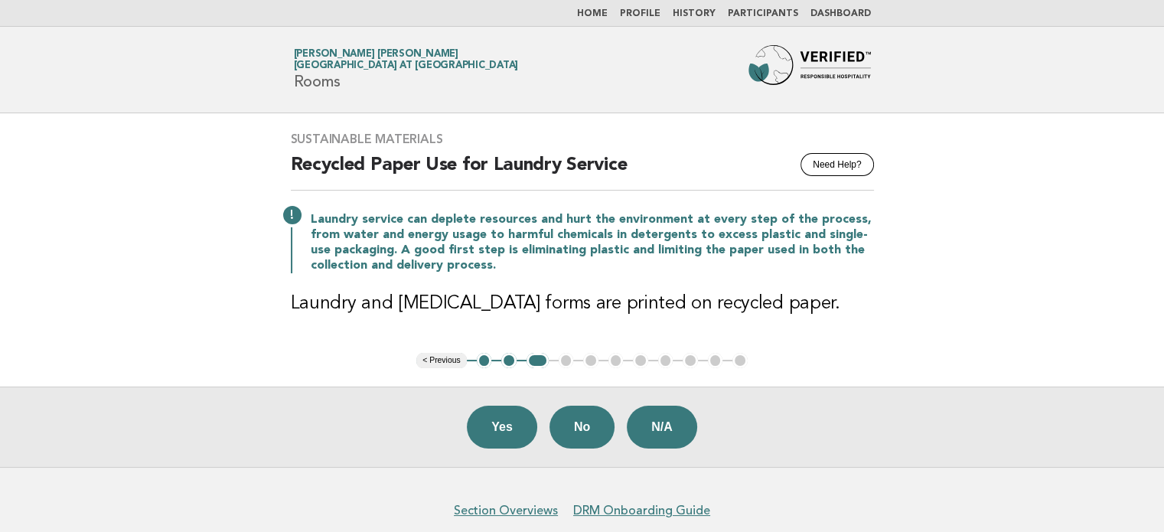
click at [508, 364] on button "2" at bounding box center [508, 360] width 15 height 15
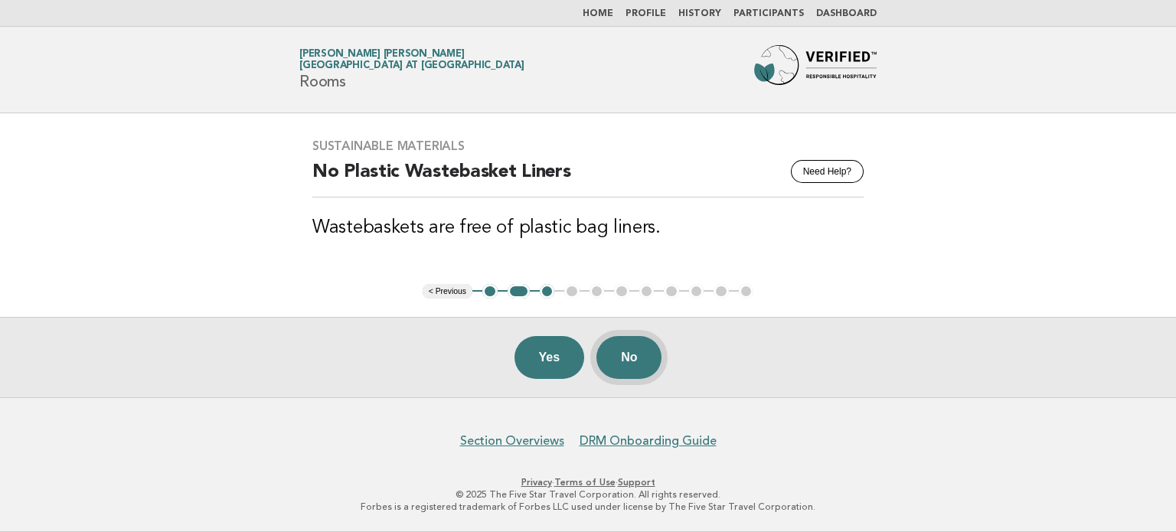
click at [643, 361] on button "No" at bounding box center [628, 357] width 65 height 43
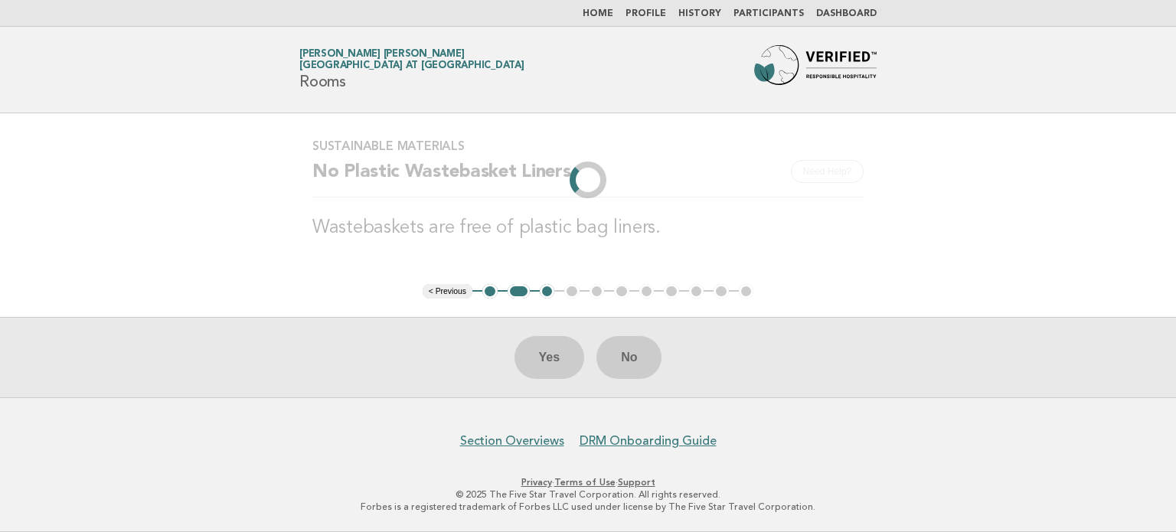
click at [499, 168] on h2 "No Plastic Wastebasket Liners" at bounding box center [587, 179] width 551 height 38
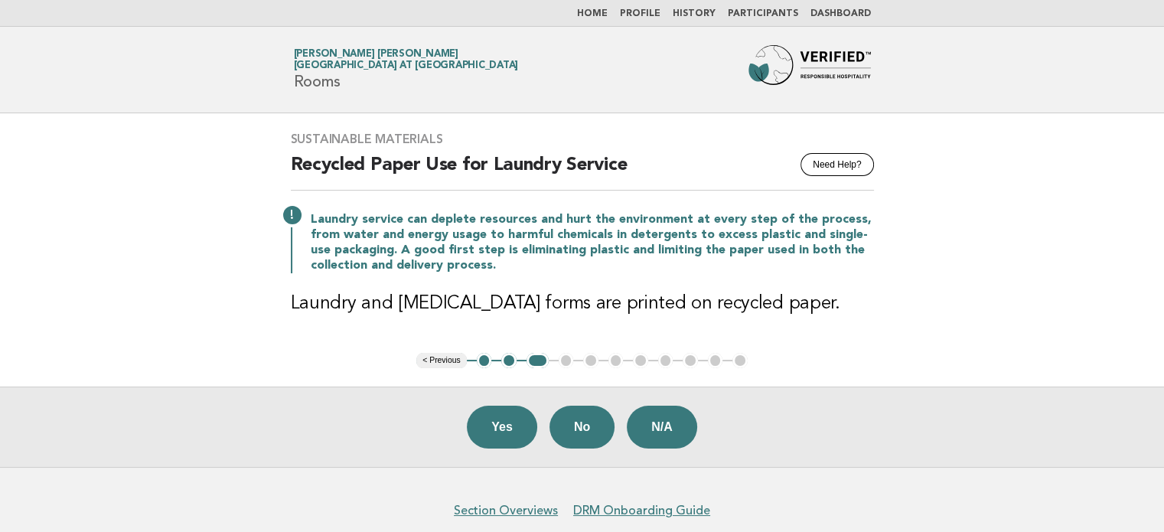
click at [511, 361] on button "2" at bounding box center [508, 360] width 15 height 15
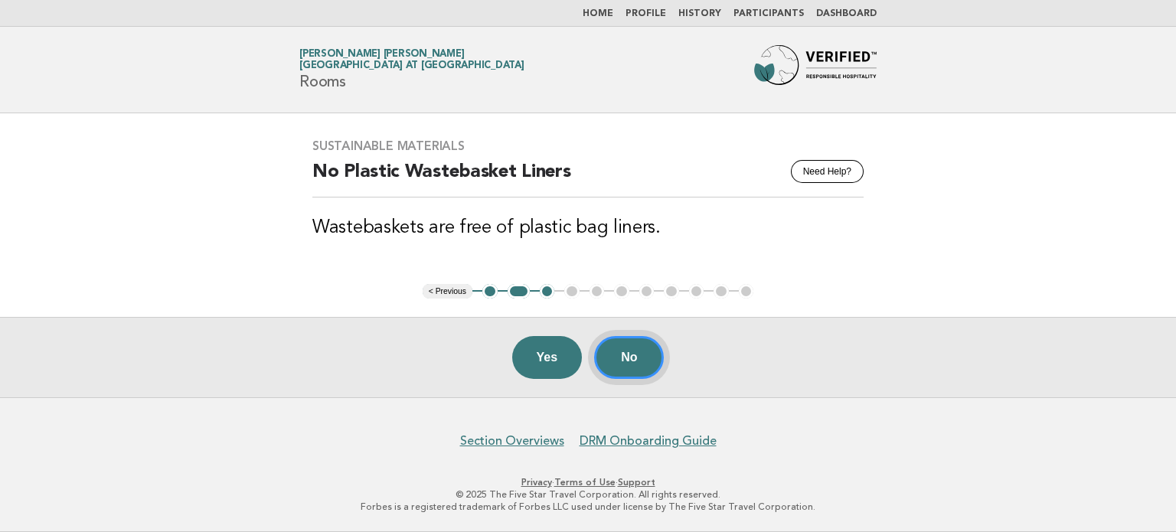
click at [623, 364] on button "No" at bounding box center [629, 357] width 70 height 43
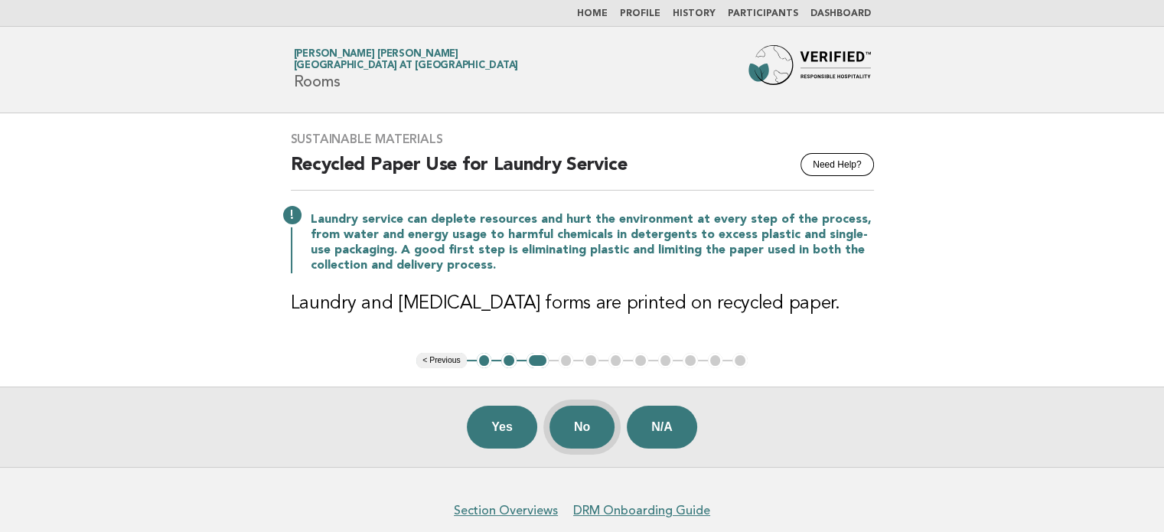
click at [600, 416] on button "No" at bounding box center [582, 427] width 65 height 43
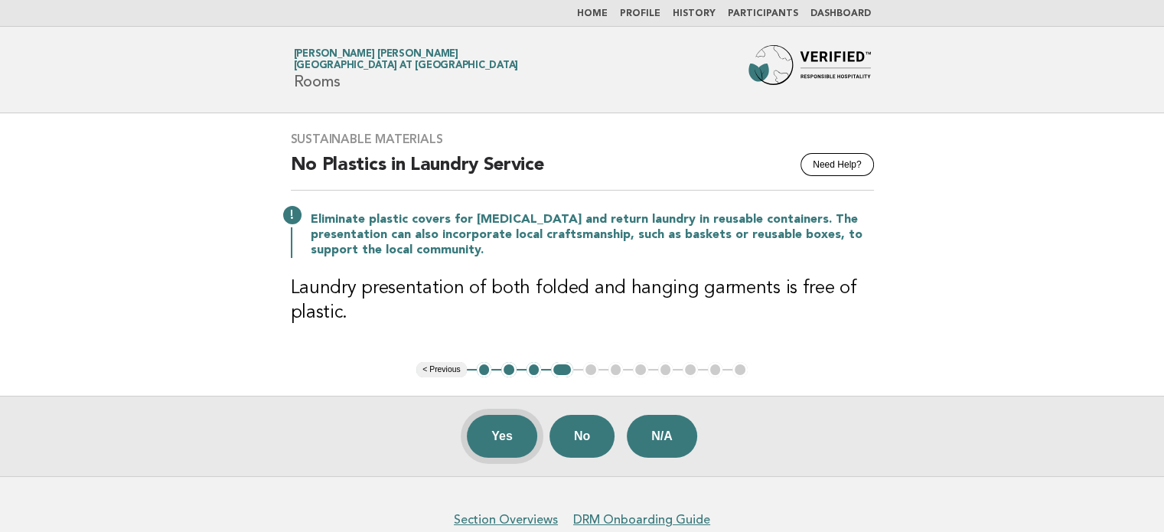
click at [511, 436] on button "Yes" at bounding box center [502, 436] width 70 height 43
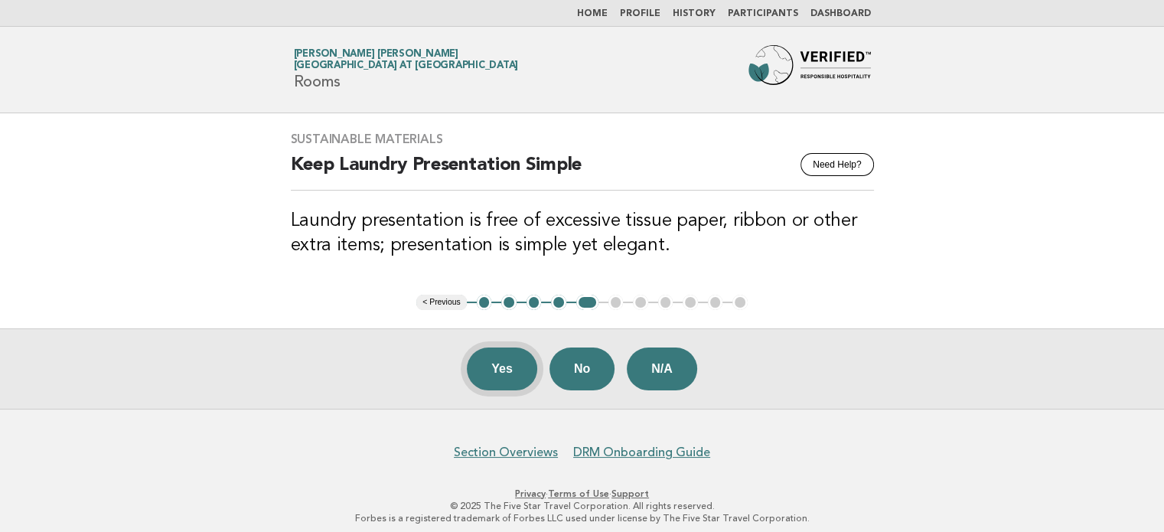
click at [508, 365] on button "Yes" at bounding box center [502, 369] width 70 height 43
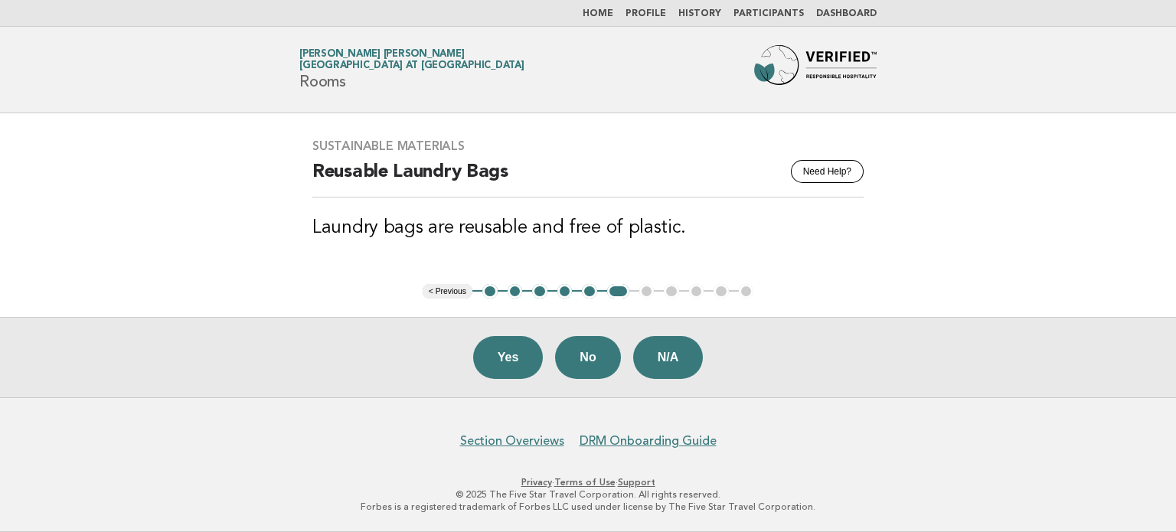
click at [508, 365] on button "Yes" at bounding box center [508, 357] width 70 height 43
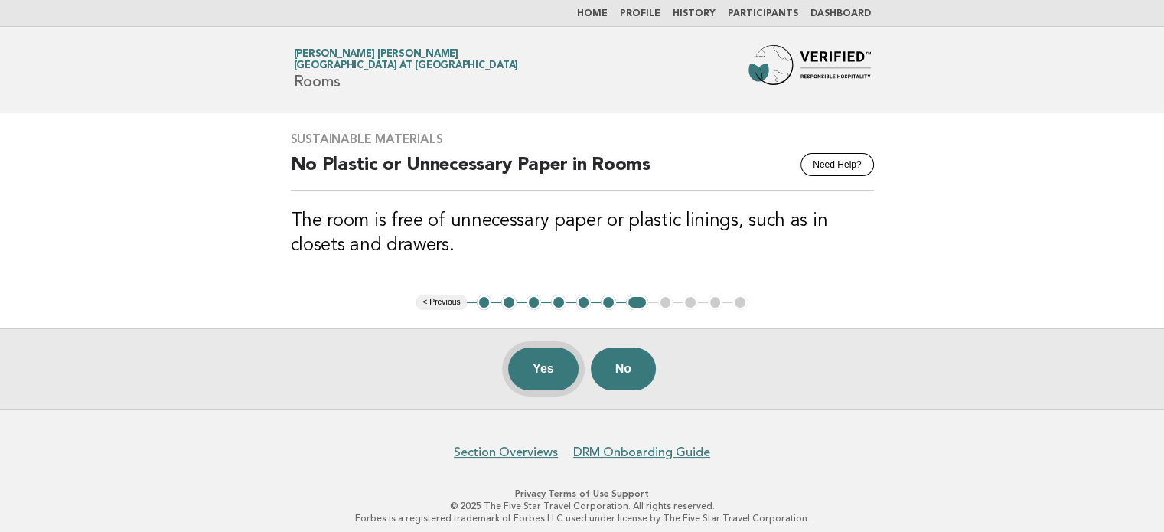
click at [524, 367] on button "Yes" at bounding box center [543, 369] width 70 height 43
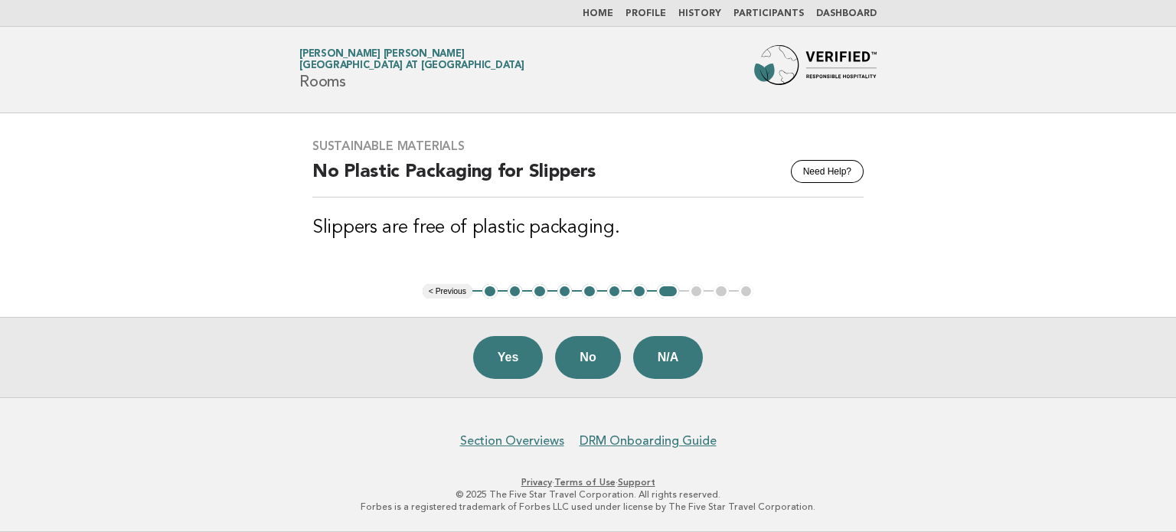
click at [524, 367] on button "Yes" at bounding box center [508, 357] width 70 height 43
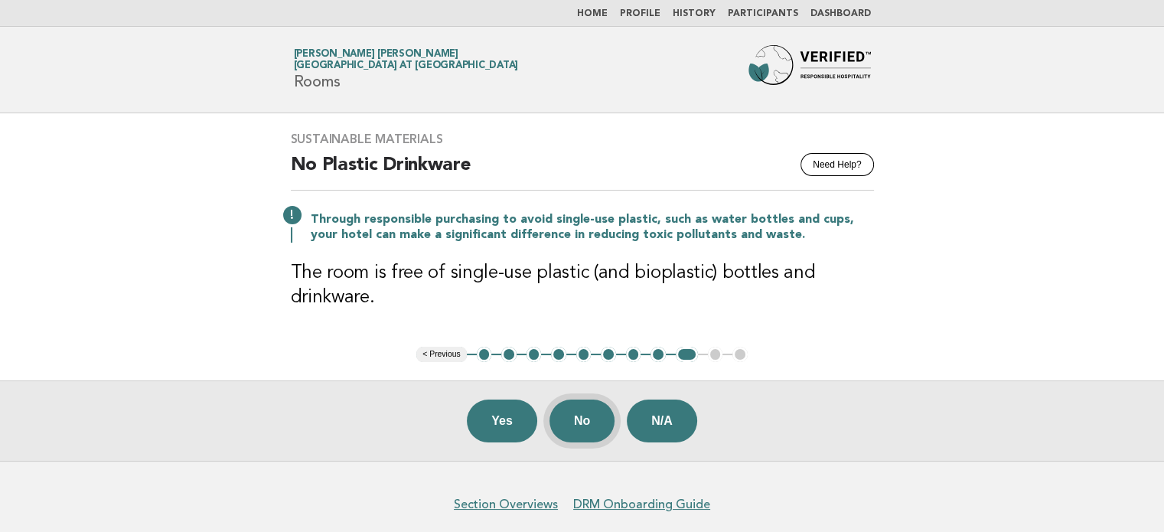
click at [572, 424] on button "No" at bounding box center [582, 421] width 65 height 43
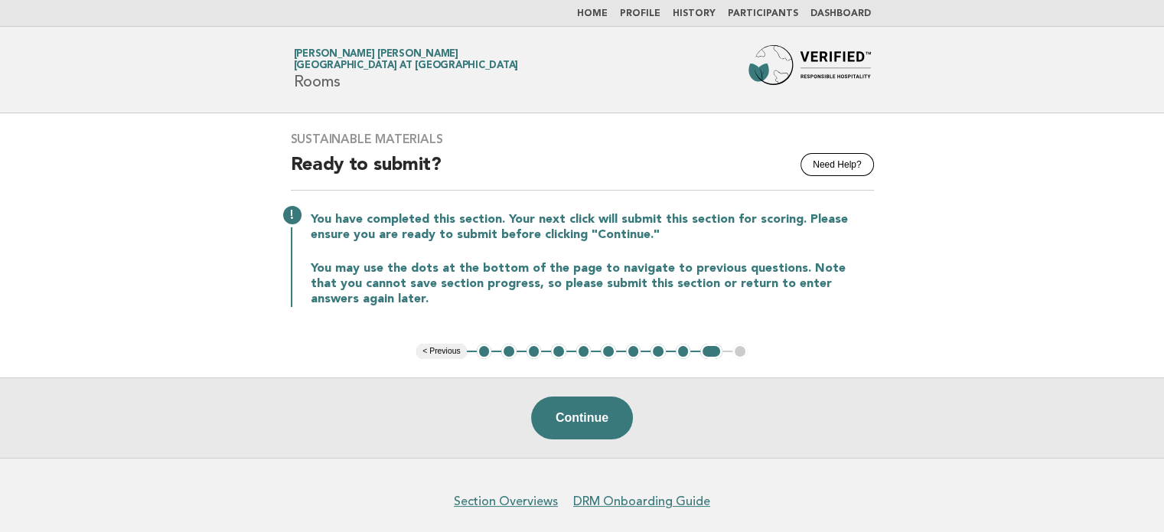
click at [572, 424] on button "Continue" at bounding box center [582, 418] width 102 height 43
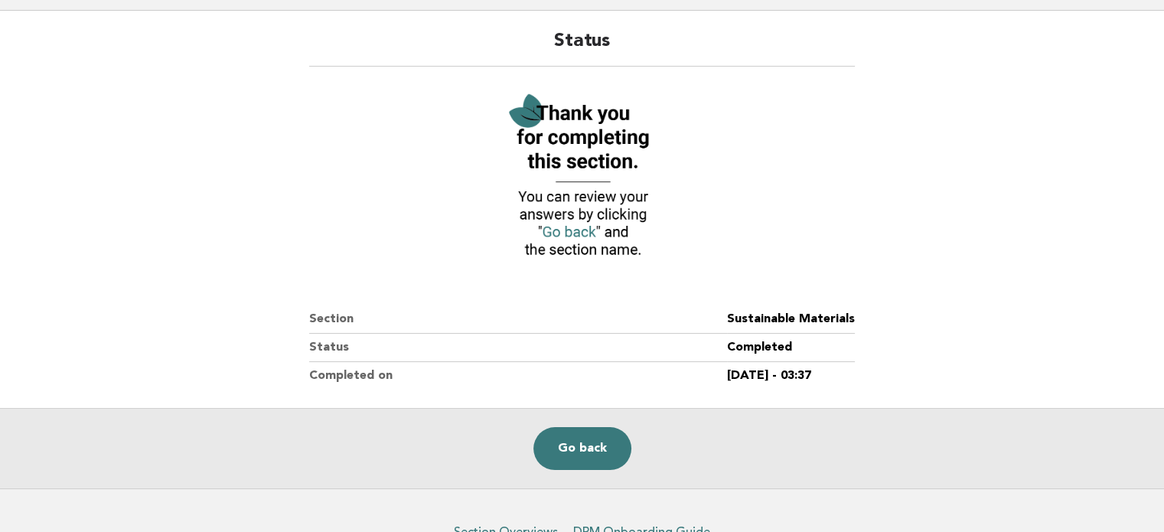
scroll to position [116, 0]
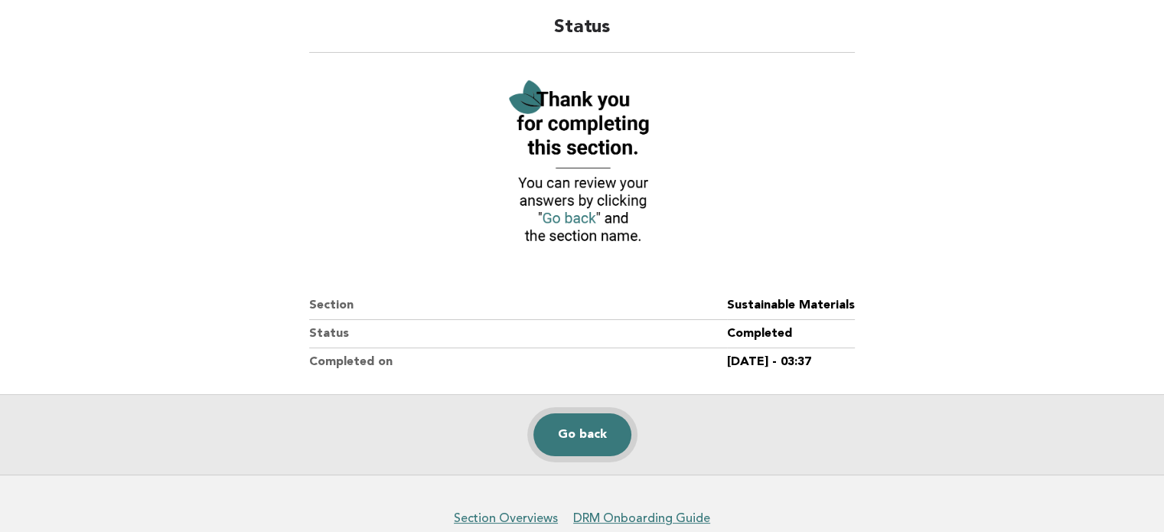
click at [600, 429] on link "Go back" at bounding box center [583, 434] width 98 height 43
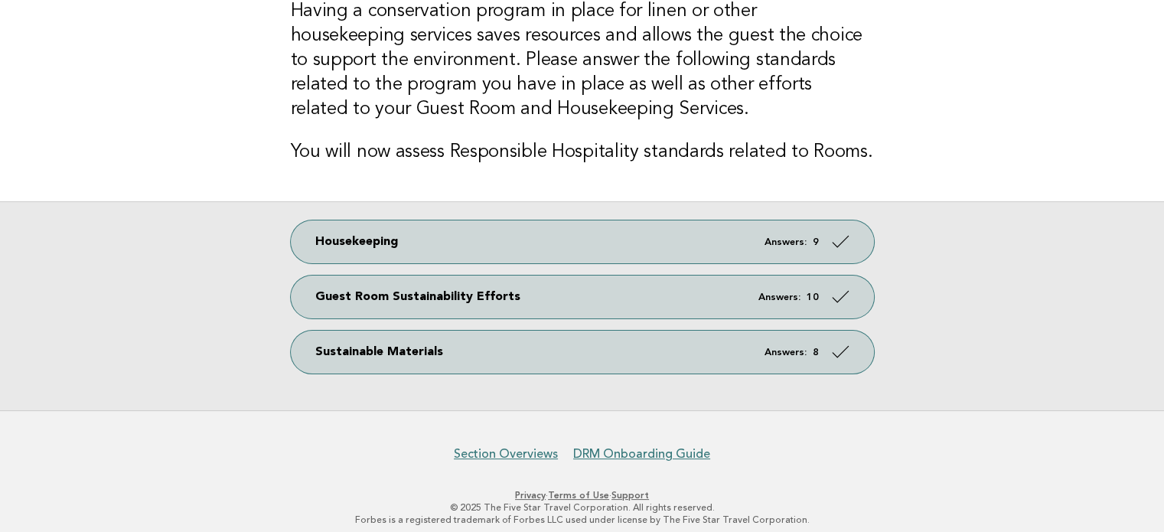
scroll to position [144, 0]
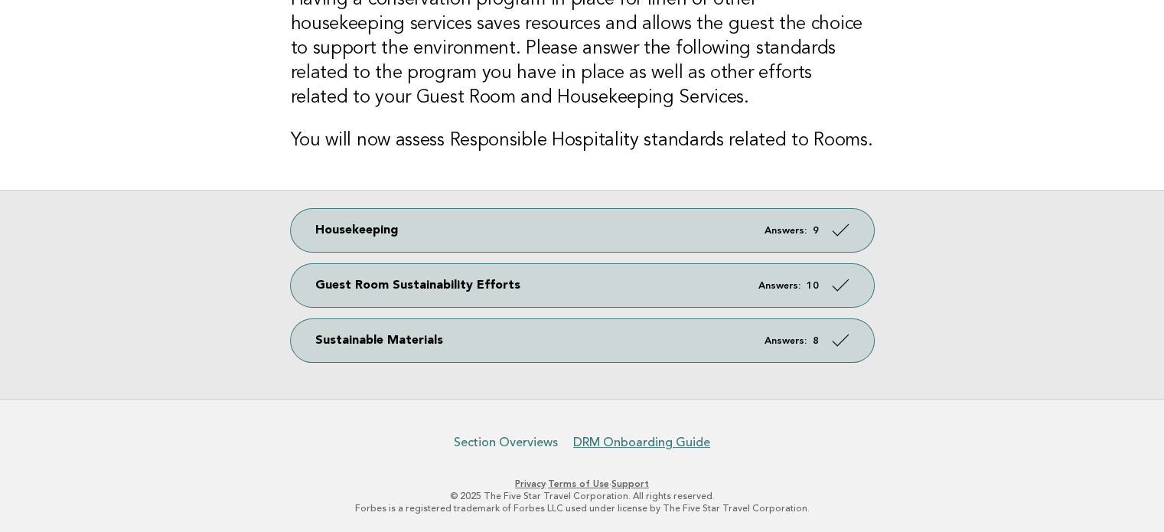
click at [517, 447] on link "Section Overviews" at bounding box center [506, 442] width 104 height 15
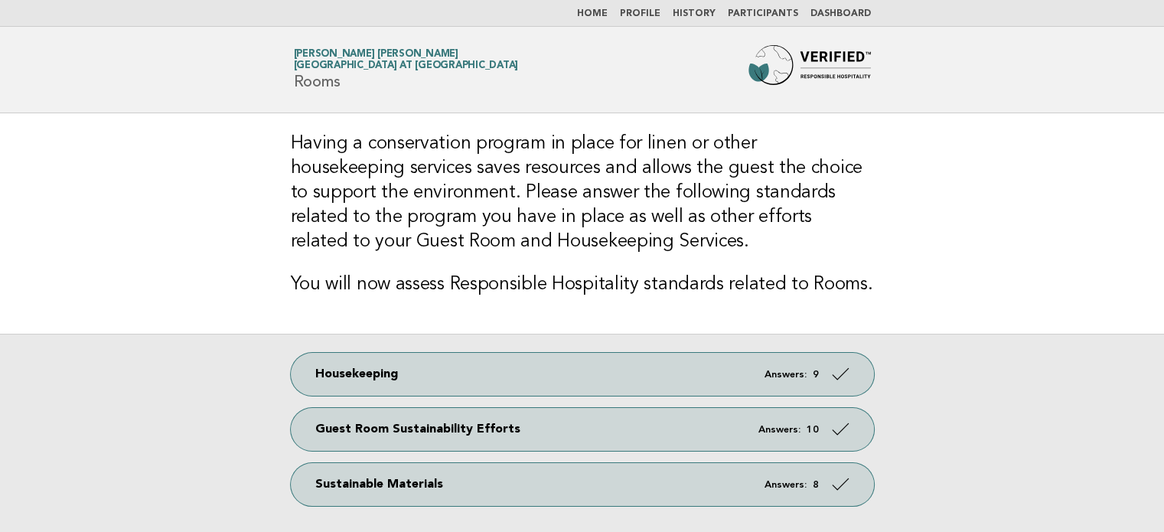
click at [830, 9] on link "Dashboard" at bounding box center [841, 13] width 60 height 9
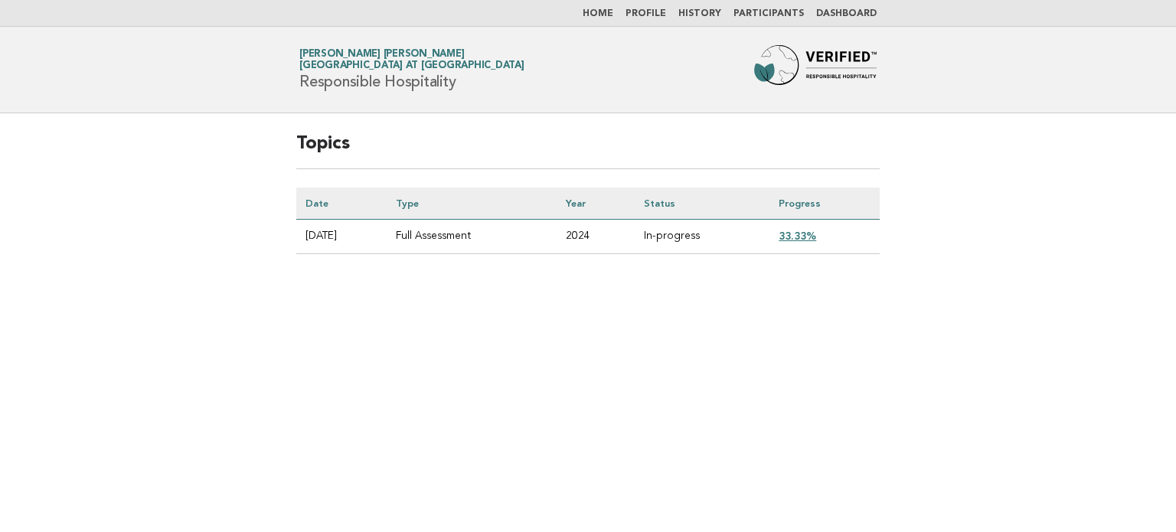
click at [811, 237] on link "33.33%" at bounding box center [798, 236] width 38 height 12
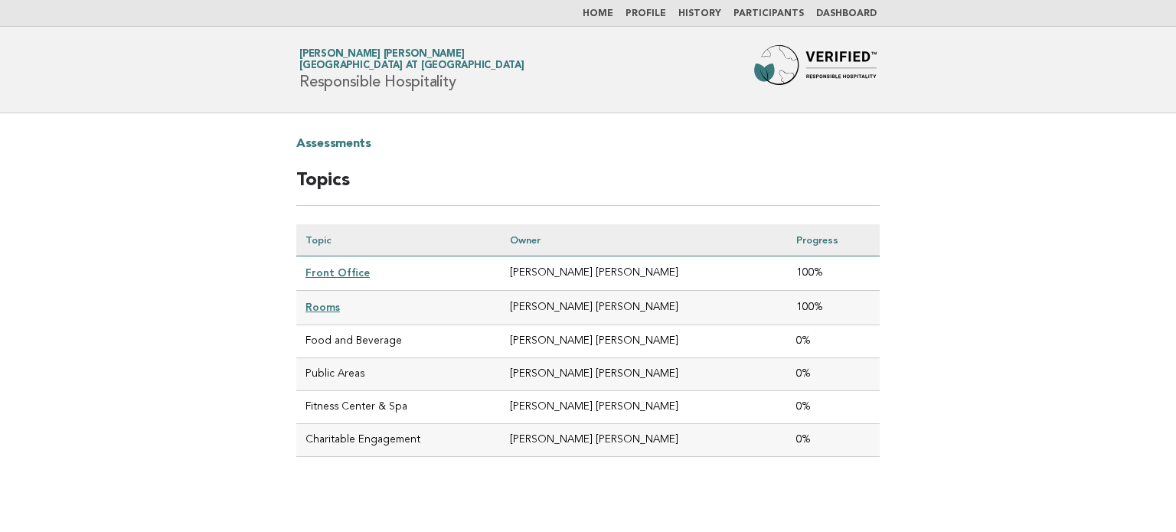
click at [612, 9] on link "Home" at bounding box center [598, 13] width 31 height 9
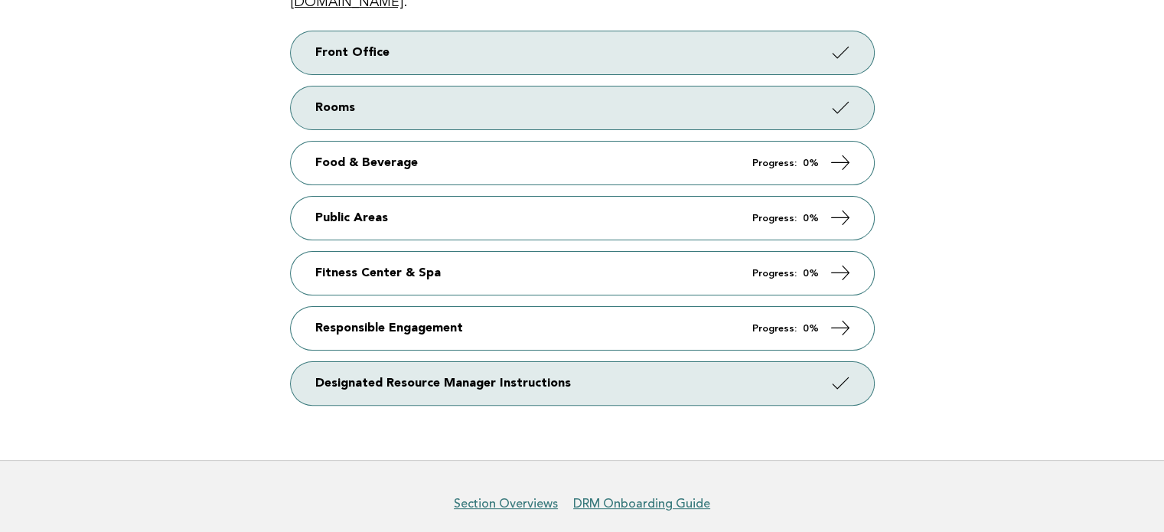
scroll to position [347, 0]
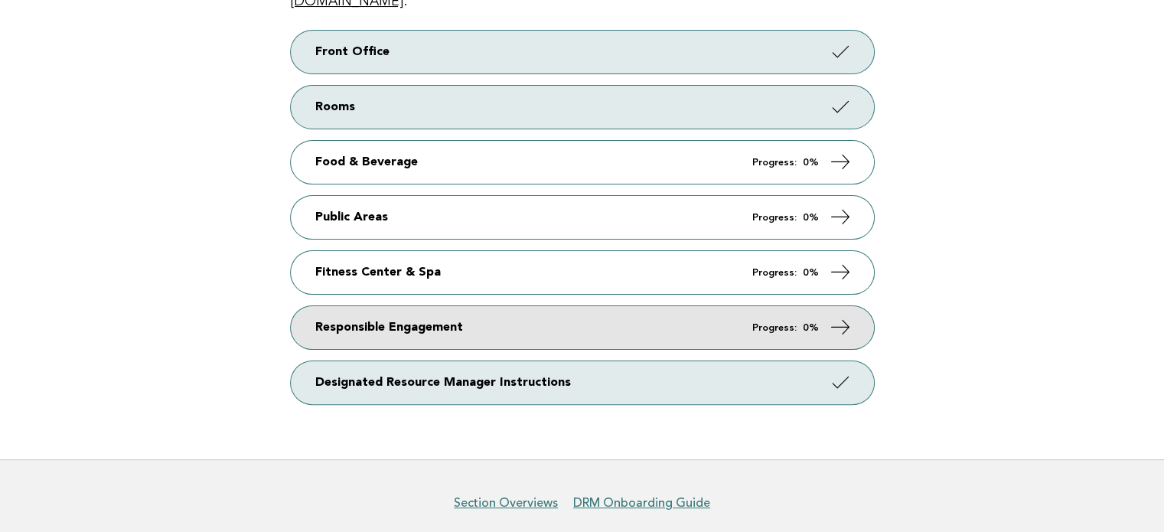
click at [738, 315] on link "Responsible Engagement Progress: 0%" at bounding box center [582, 327] width 583 height 43
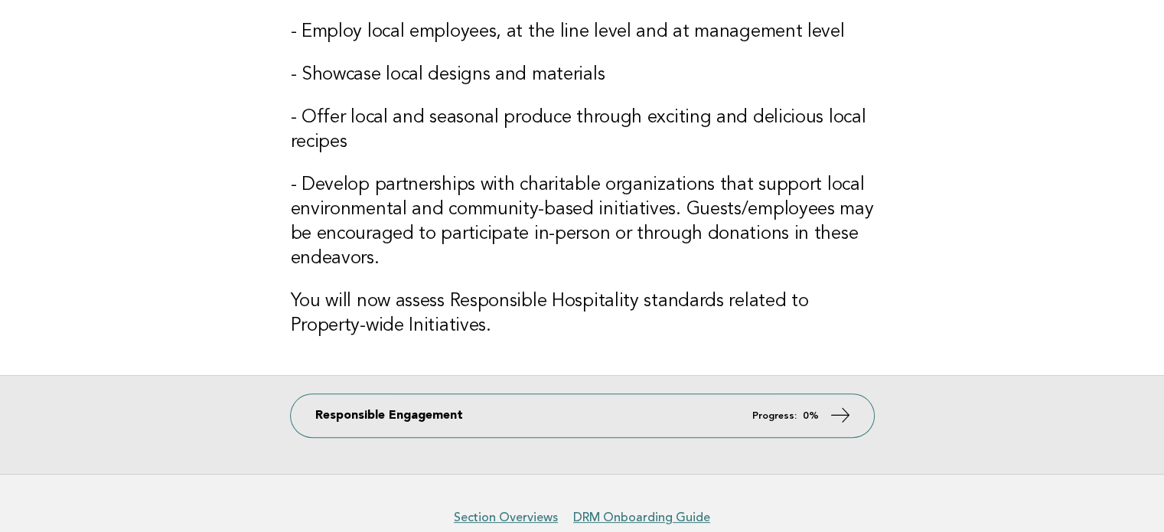
scroll to position [393, 0]
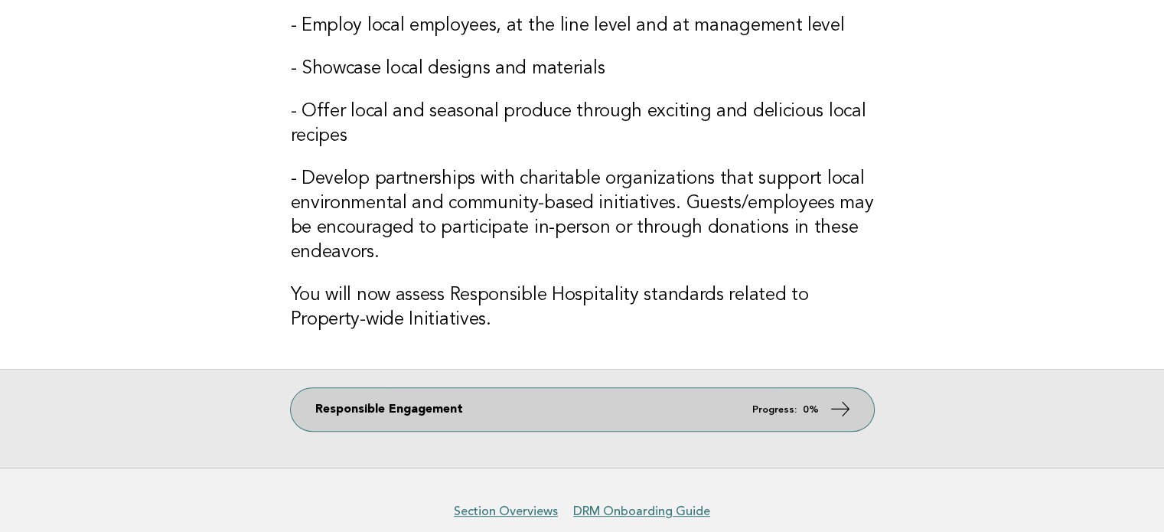
click at [545, 419] on link "Responsible Engagement Progress: 0%" at bounding box center [582, 409] width 583 height 43
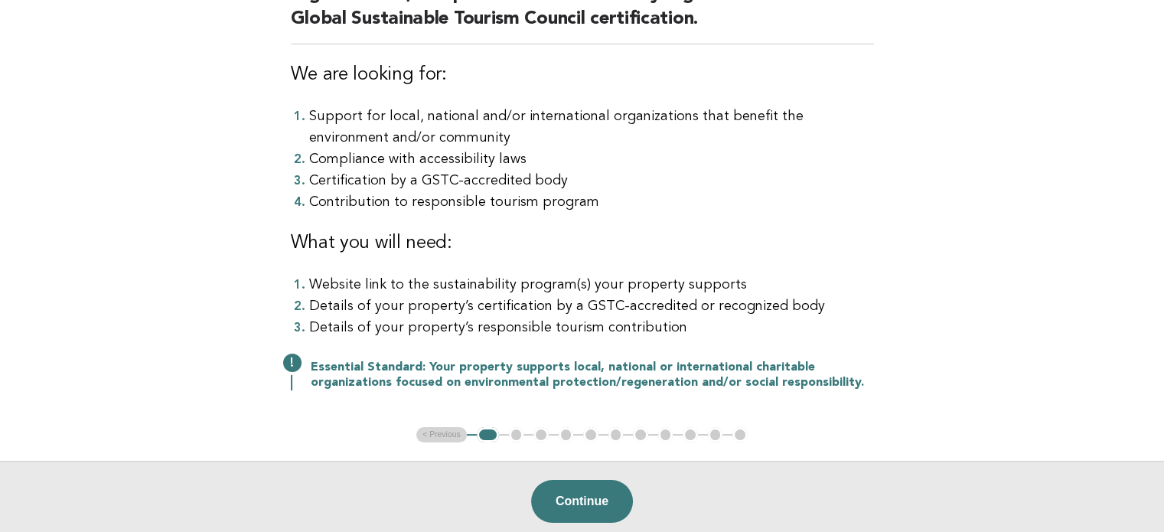
scroll to position [234, 0]
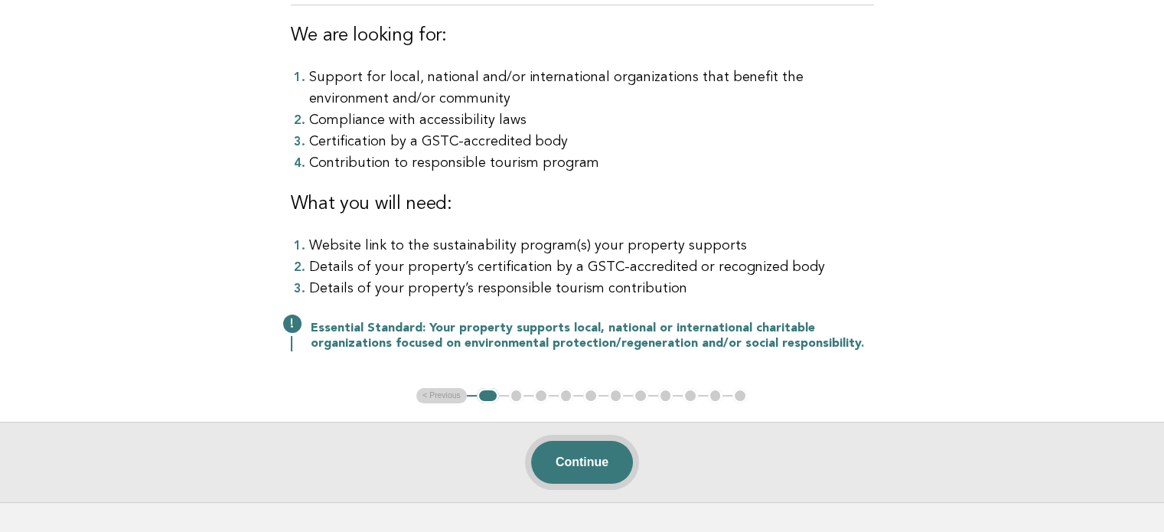
click at [583, 455] on button "Continue" at bounding box center [582, 462] width 102 height 43
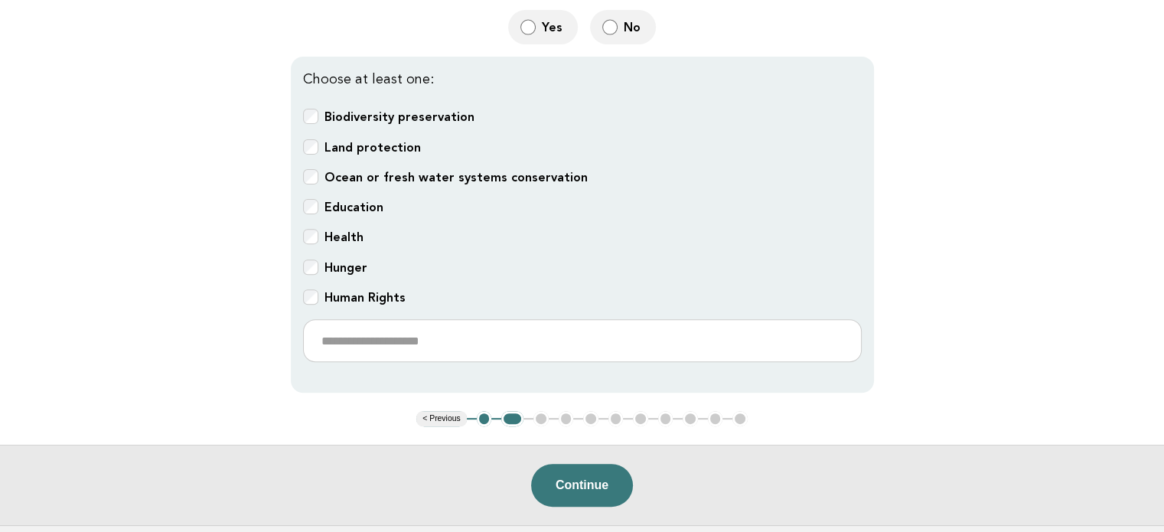
scroll to position [500, 0]
click at [601, 483] on button "Continue" at bounding box center [582, 484] width 102 height 43
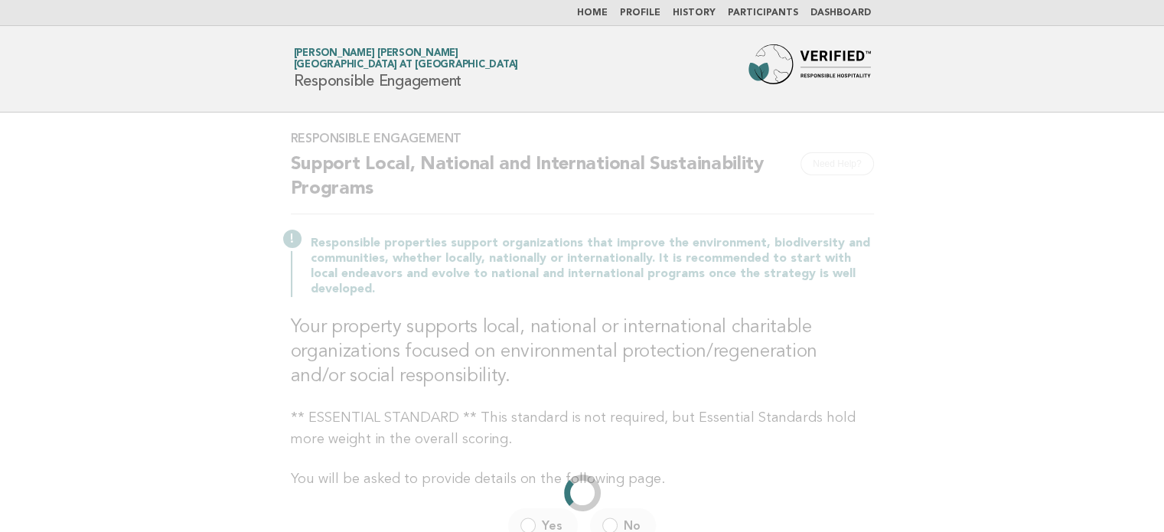
scroll to position [0, 0]
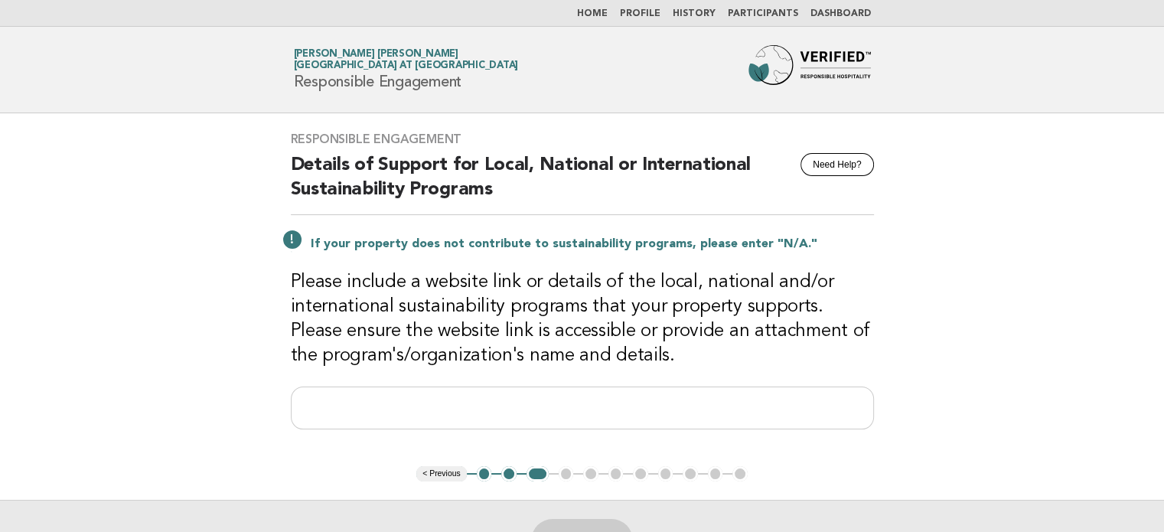
click at [305, 304] on h3 "Please include a website link or details of the local, national and/or internat…" at bounding box center [582, 319] width 583 height 98
click at [400, 403] on input "text" at bounding box center [582, 408] width 583 height 43
paste input "**********"
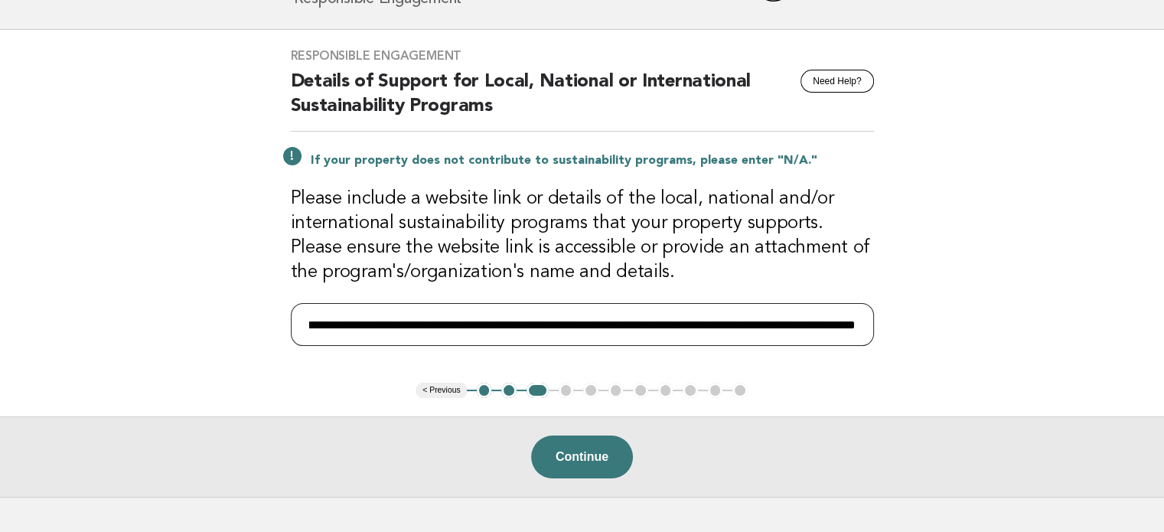
scroll to position [87, 0]
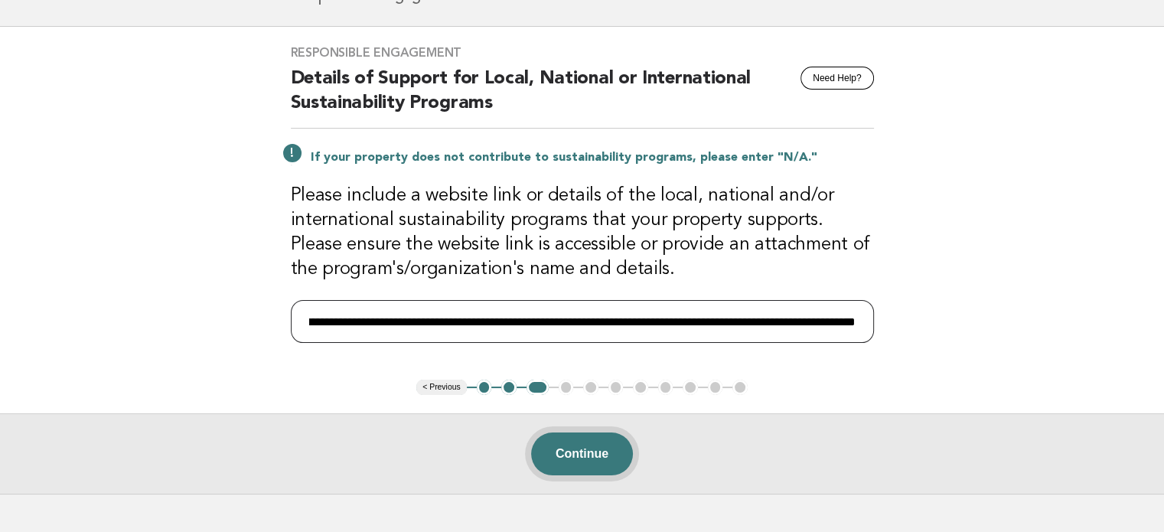
type input "**********"
click at [593, 445] on button "Continue" at bounding box center [582, 454] width 102 height 43
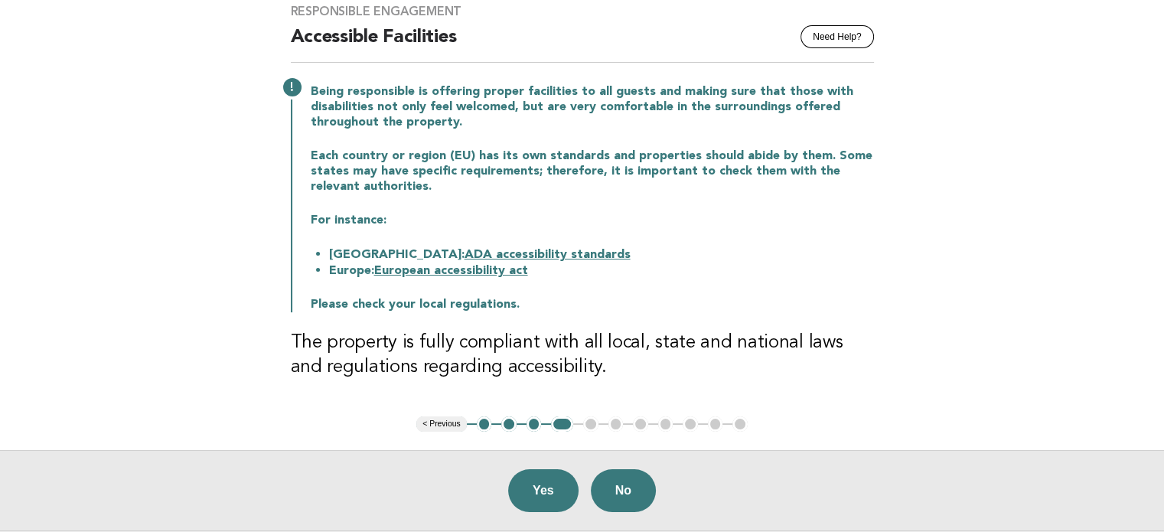
scroll to position [131, 0]
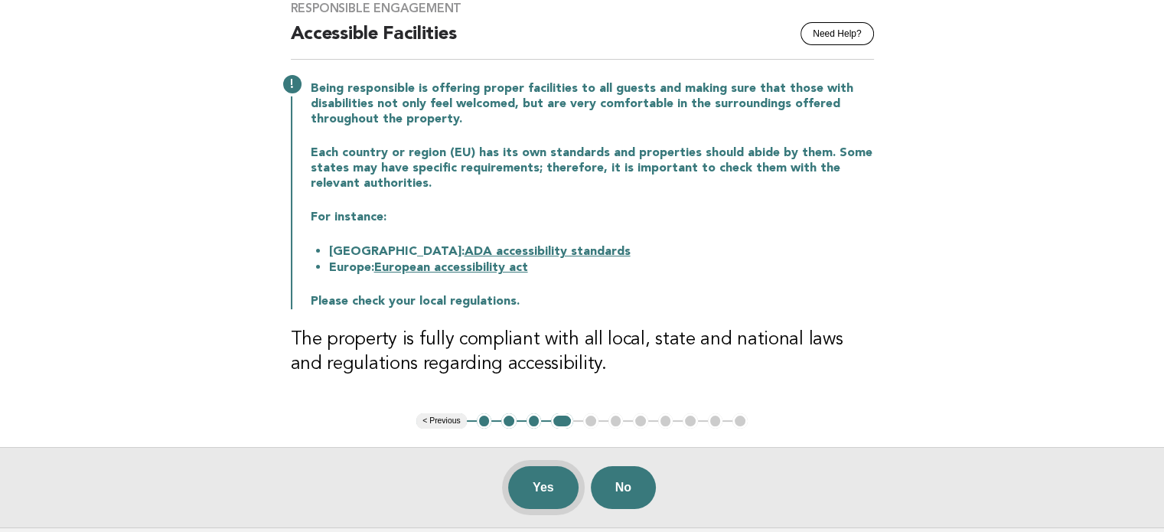
click at [542, 481] on button "Yes" at bounding box center [543, 487] width 70 height 43
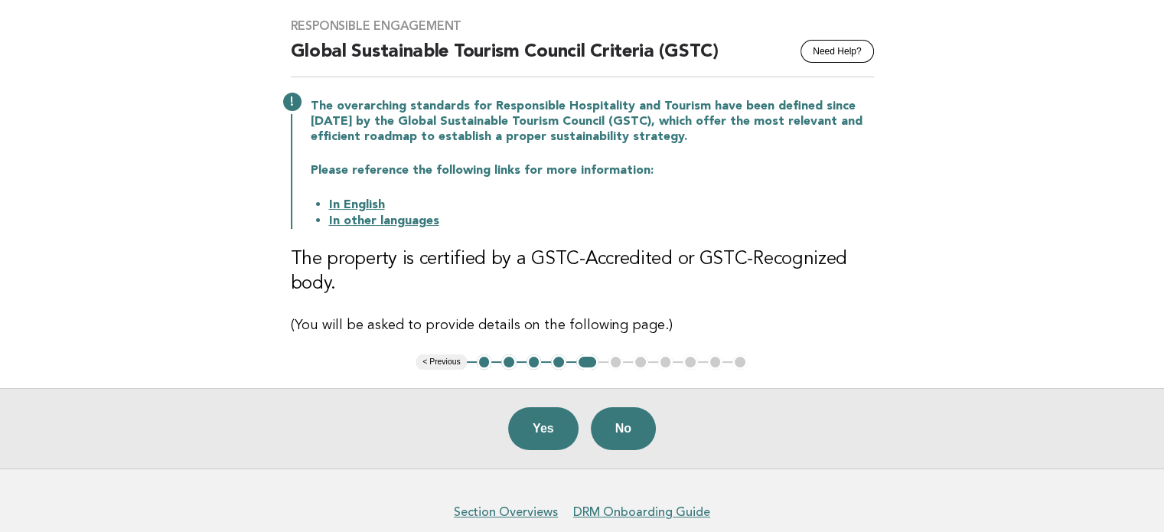
scroll to position [113, 0]
click at [634, 429] on button "No" at bounding box center [623, 428] width 65 height 43
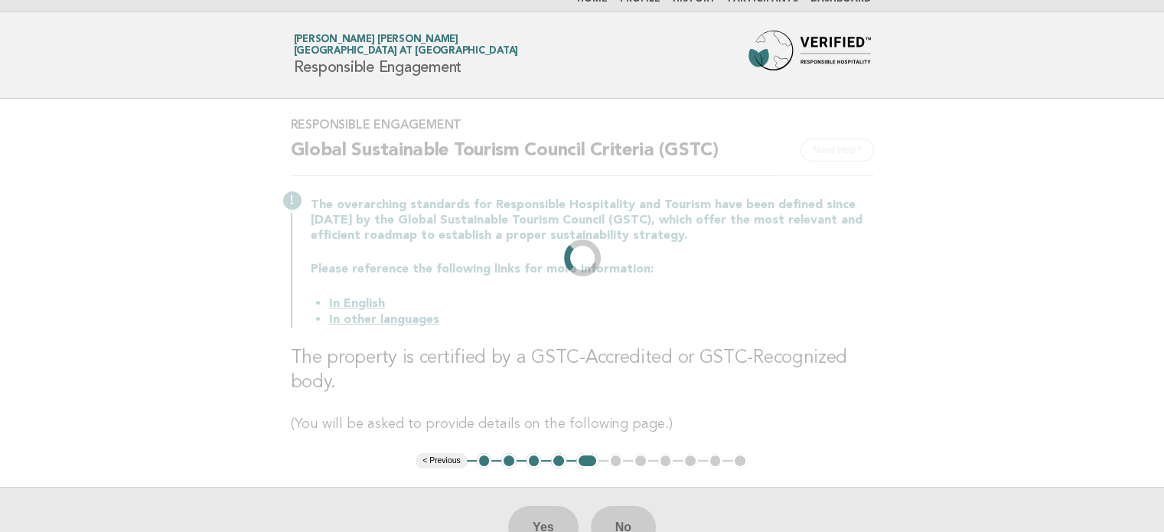
scroll to position [0, 0]
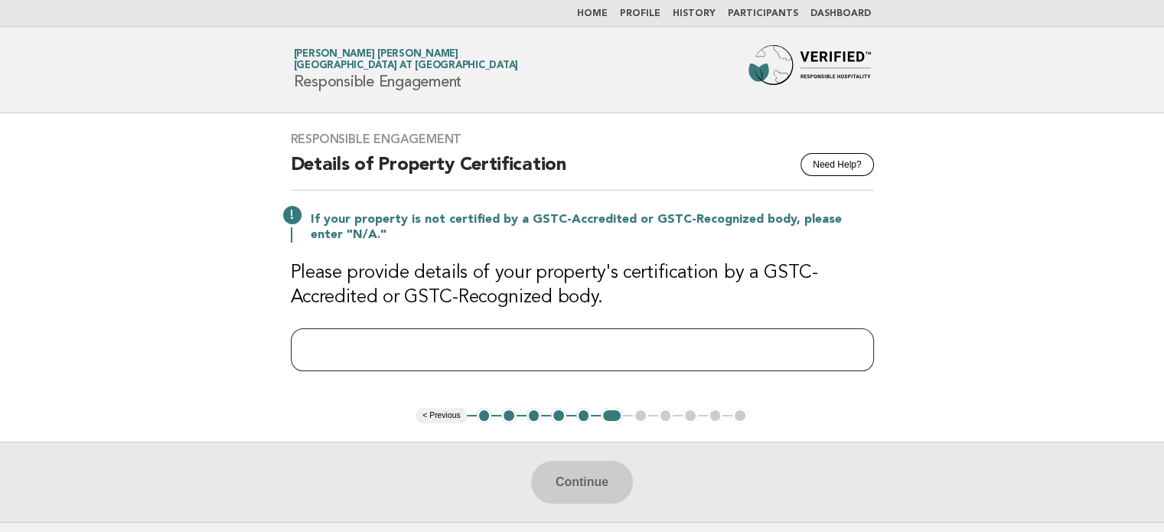
click at [377, 351] on input "text" at bounding box center [582, 349] width 583 height 43
type input "***"
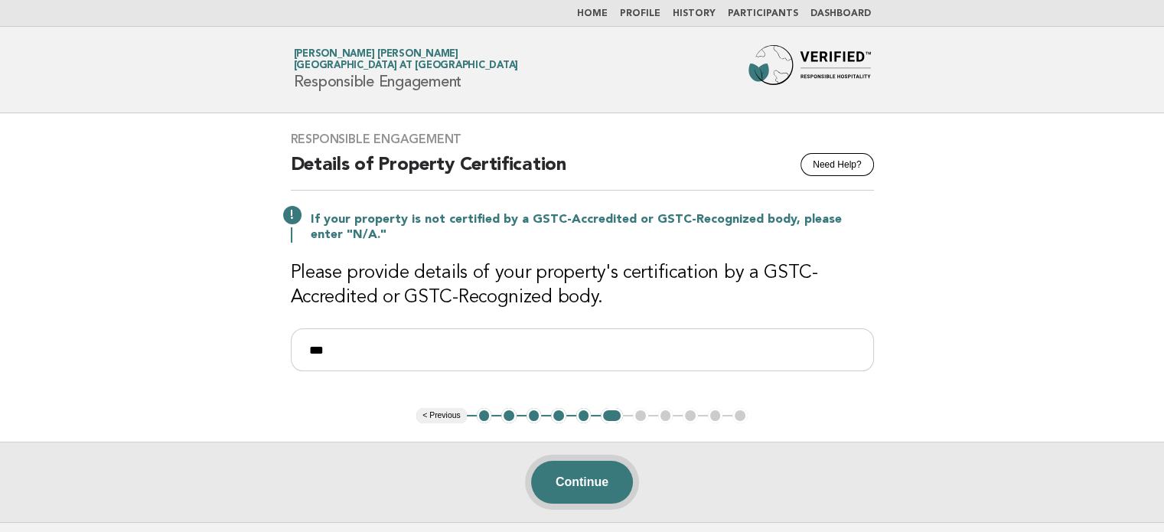
click at [570, 481] on button "Continue" at bounding box center [582, 482] width 102 height 43
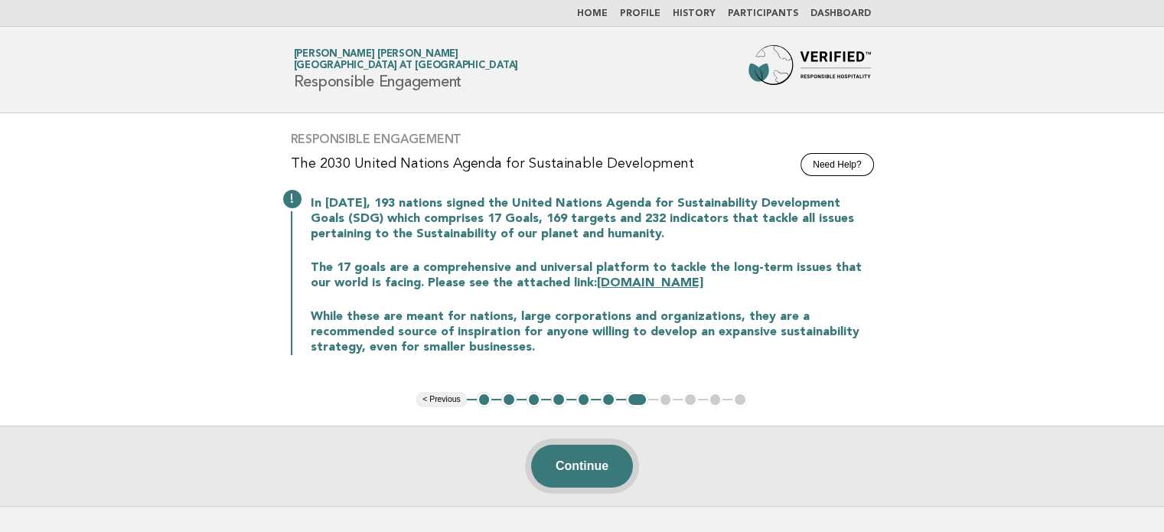
click at [597, 468] on button "Continue" at bounding box center [582, 466] width 102 height 43
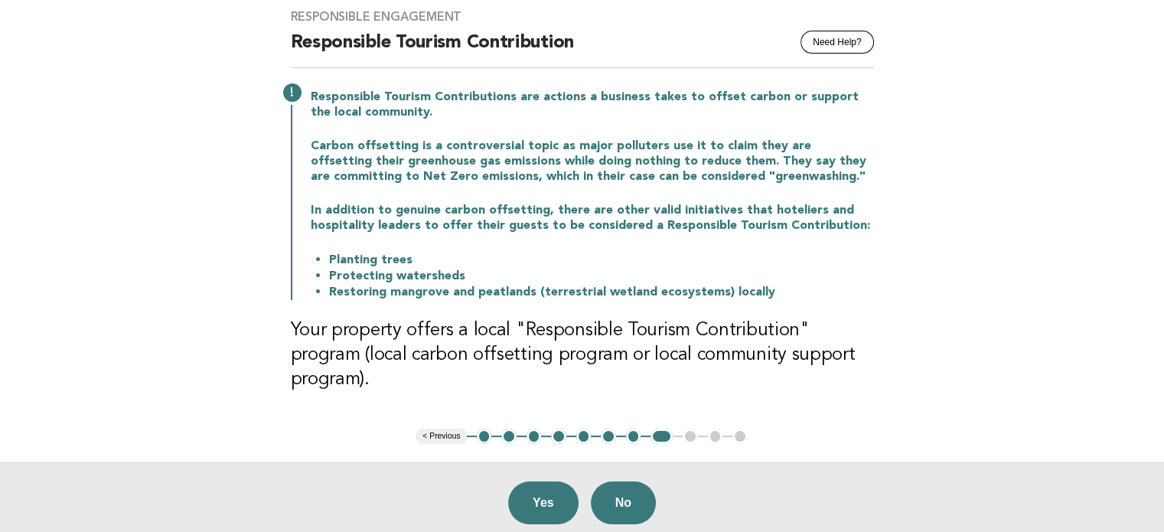
scroll to position [132, 0]
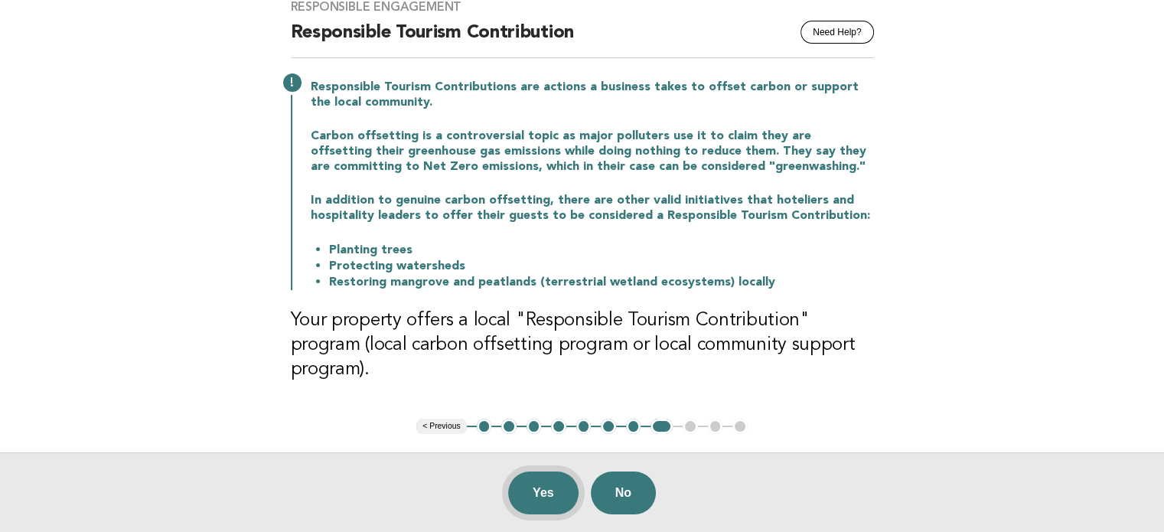
click at [538, 472] on button "Yes" at bounding box center [543, 493] width 70 height 43
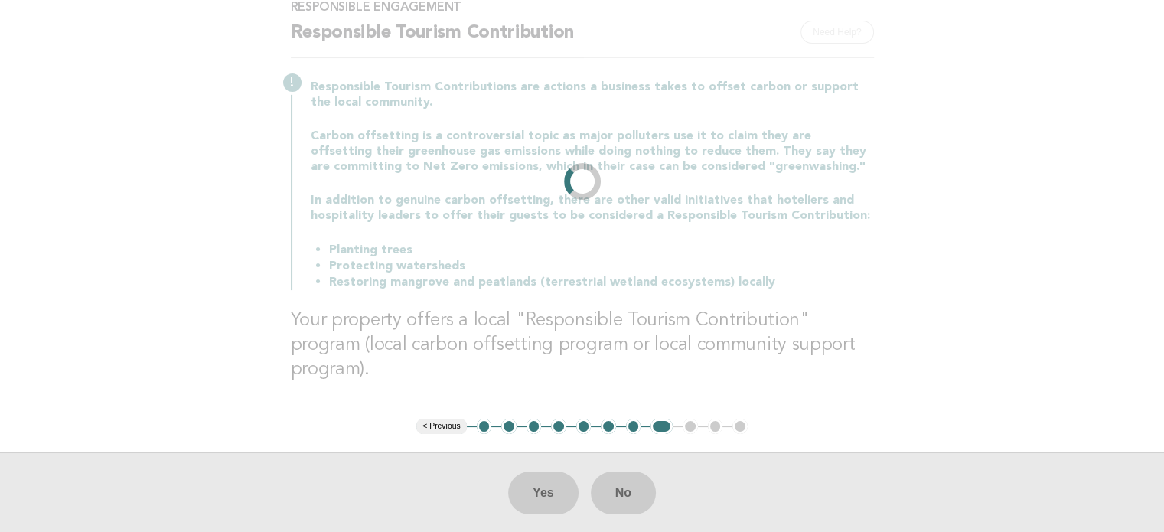
scroll to position [0, 0]
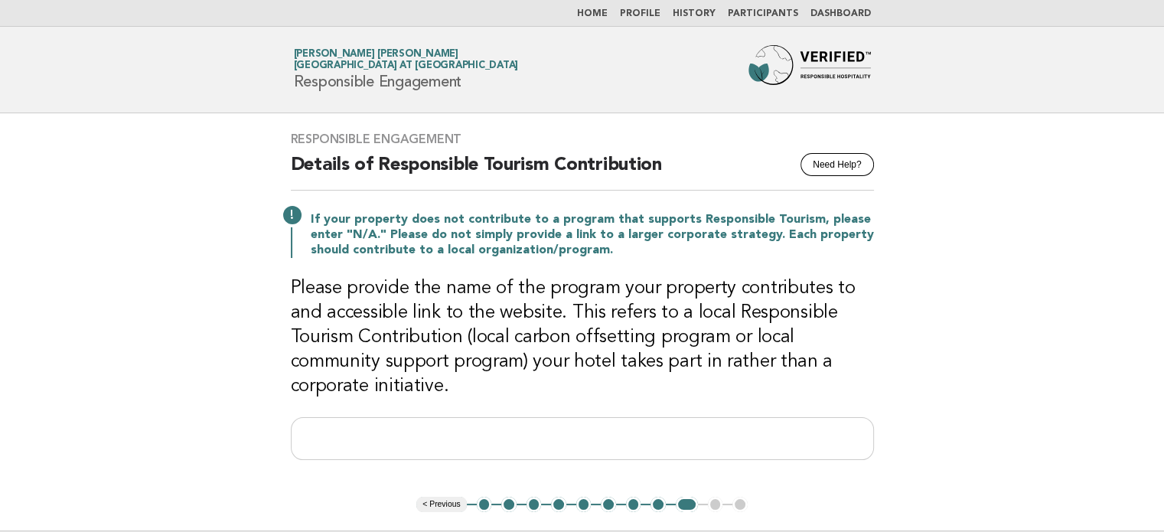
click at [630, 508] on button "7" at bounding box center [633, 504] width 15 height 15
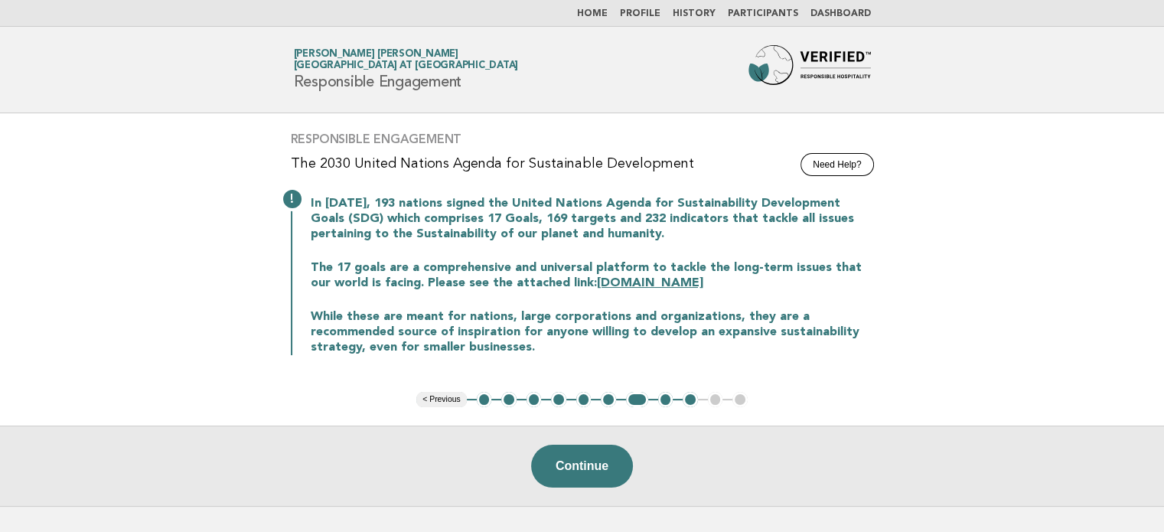
click at [666, 403] on button "8" at bounding box center [665, 399] width 15 height 15
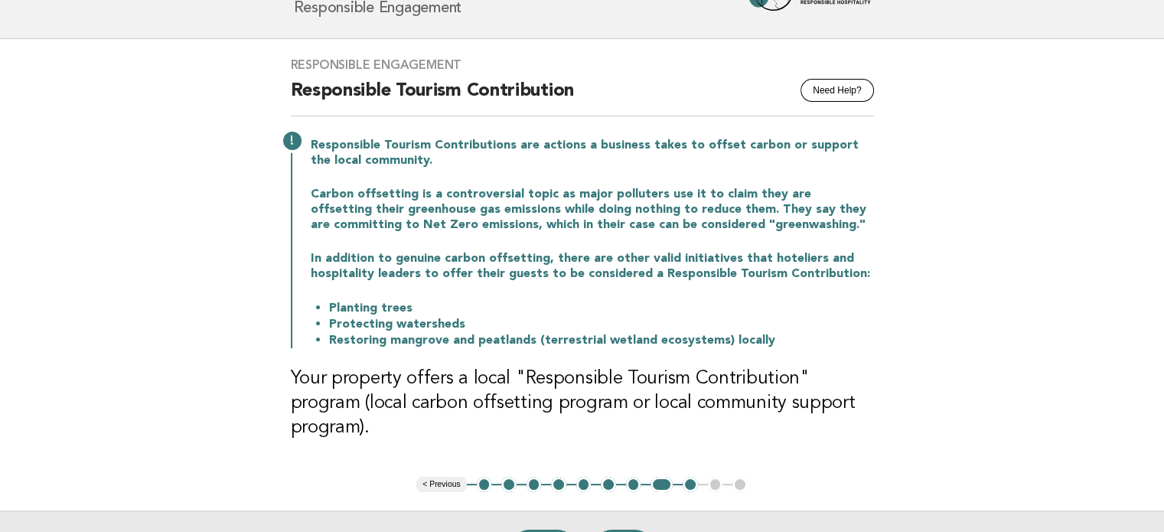
scroll to position [78, 0]
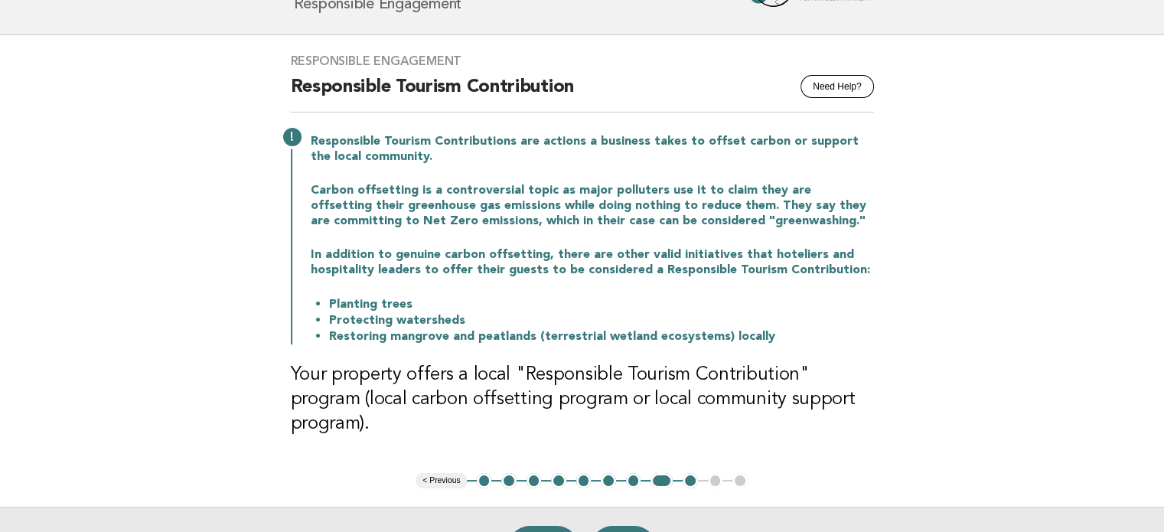
click at [631, 473] on button "7" at bounding box center [633, 480] width 15 height 15
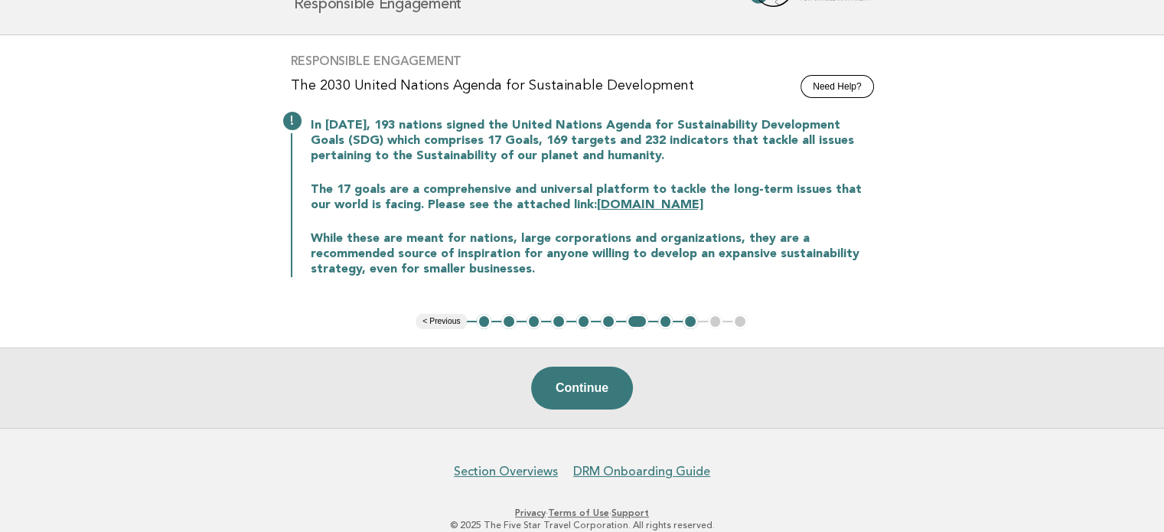
click at [606, 320] on button "6" at bounding box center [608, 321] width 15 height 15
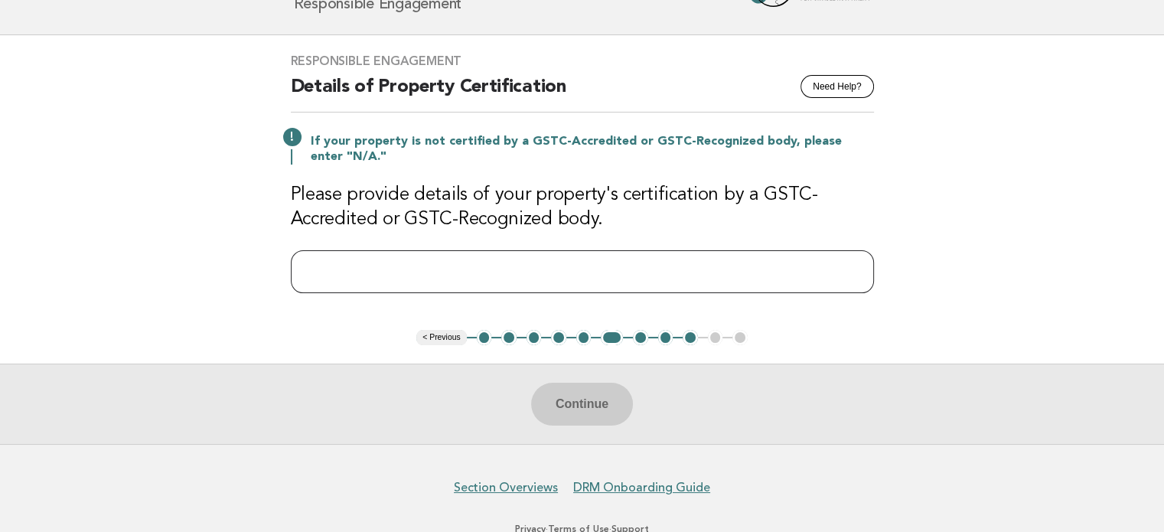
click at [563, 260] on input "text" at bounding box center [582, 271] width 583 height 43
paste input "**********"
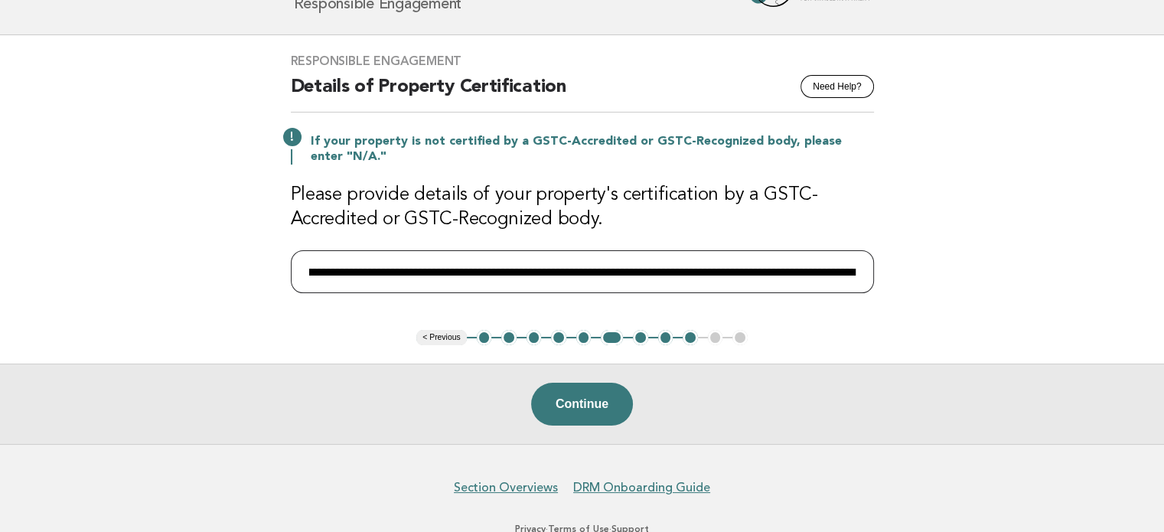
scroll to position [0, 0]
type input "**********"
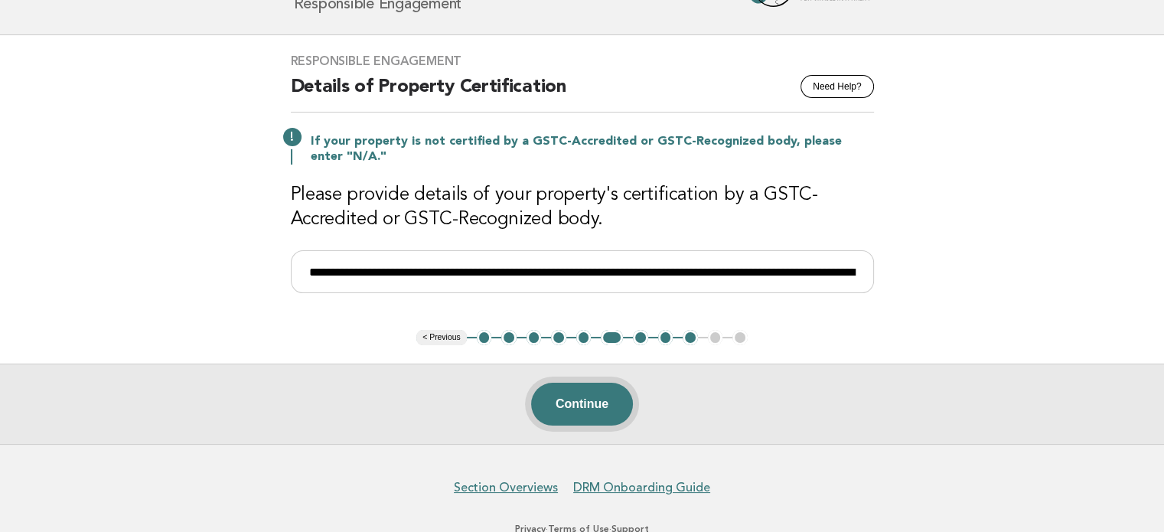
click at [612, 406] on button "Continue" at bounding box center [582, 404] width 102 height 43
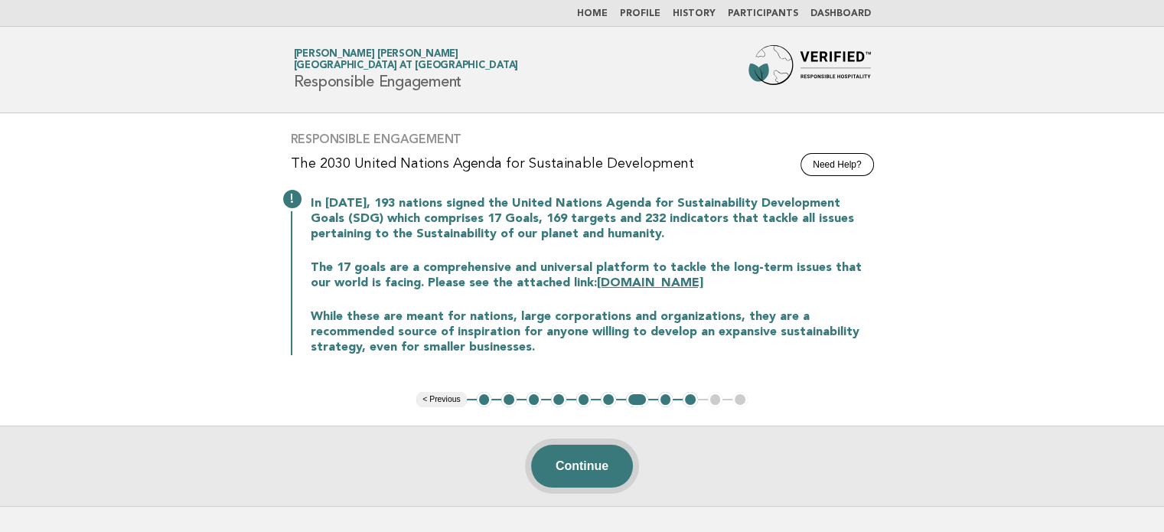
click at [576, 462] on button "Continue" at bounding box center [582, 466] width 102 height 43
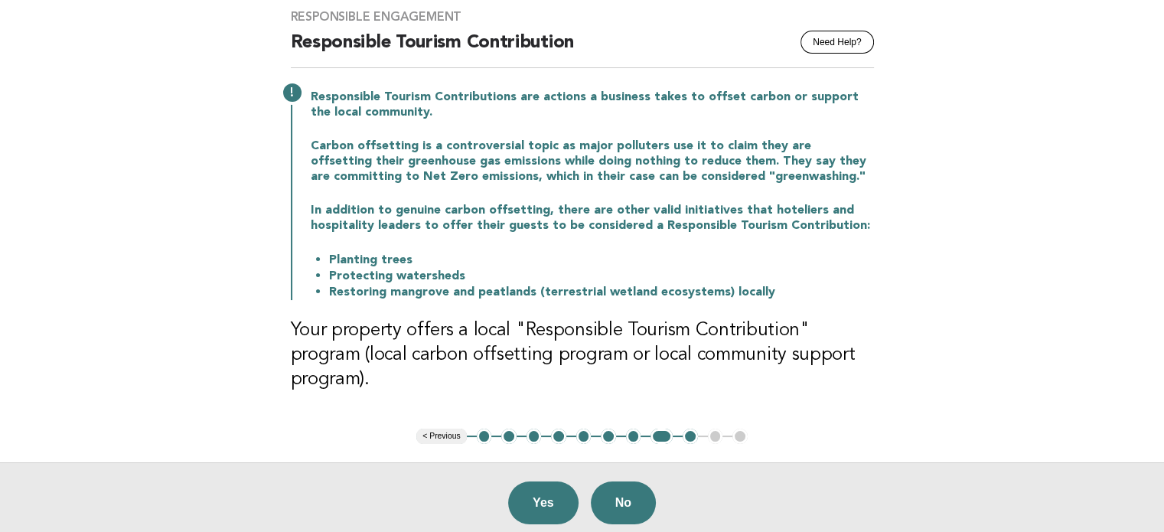
scroll to position [124, 0]
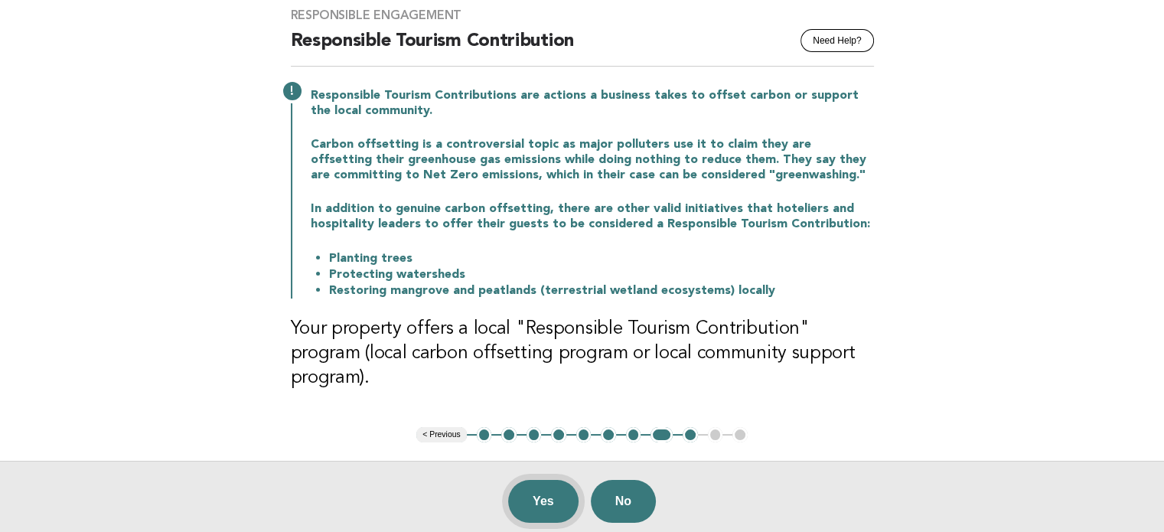
click at [540, 480] on button "Yes" at bounding box center [543, 501] width 70 height 43
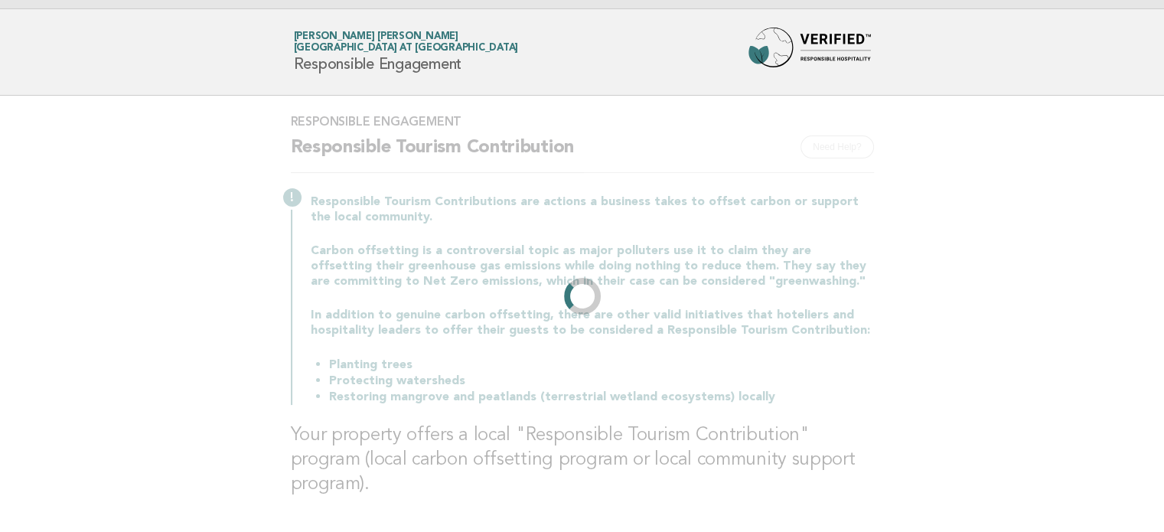
scroll to position [0, 0]
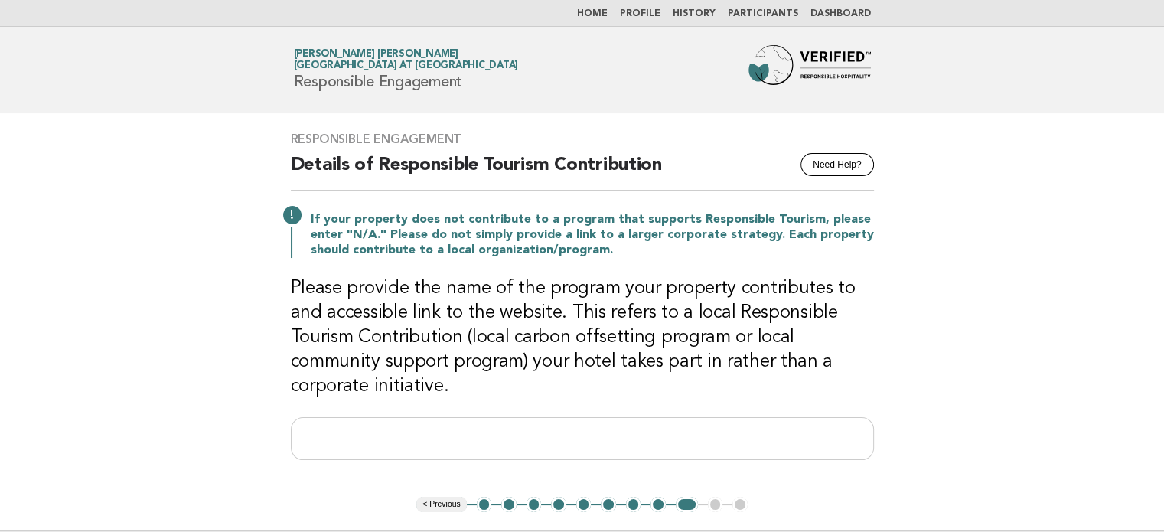
click at [485, 503] on button "1" at bounding box center [484, 504] width 15 height 15
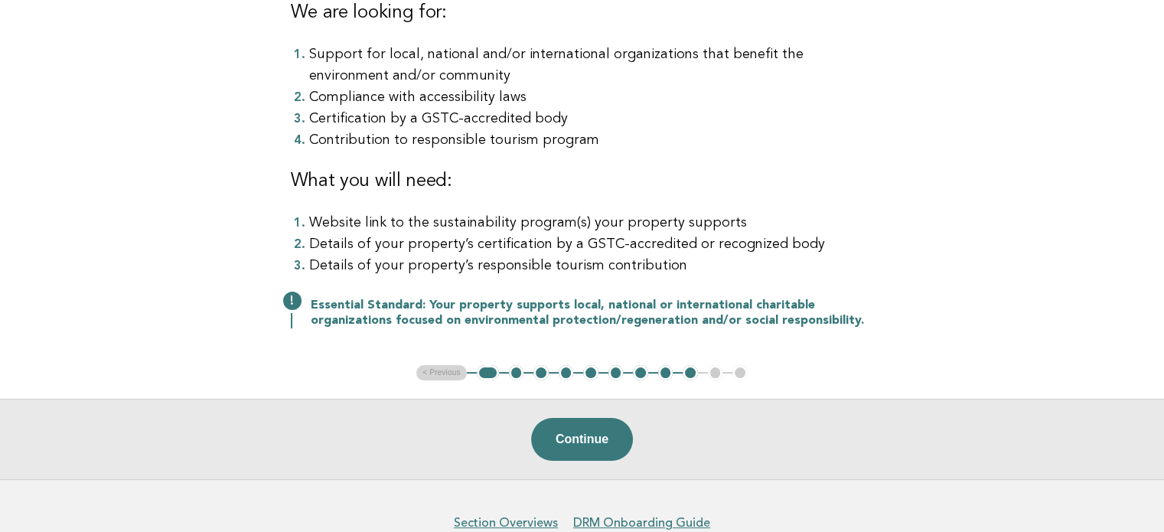
scroll to position [253, 0]
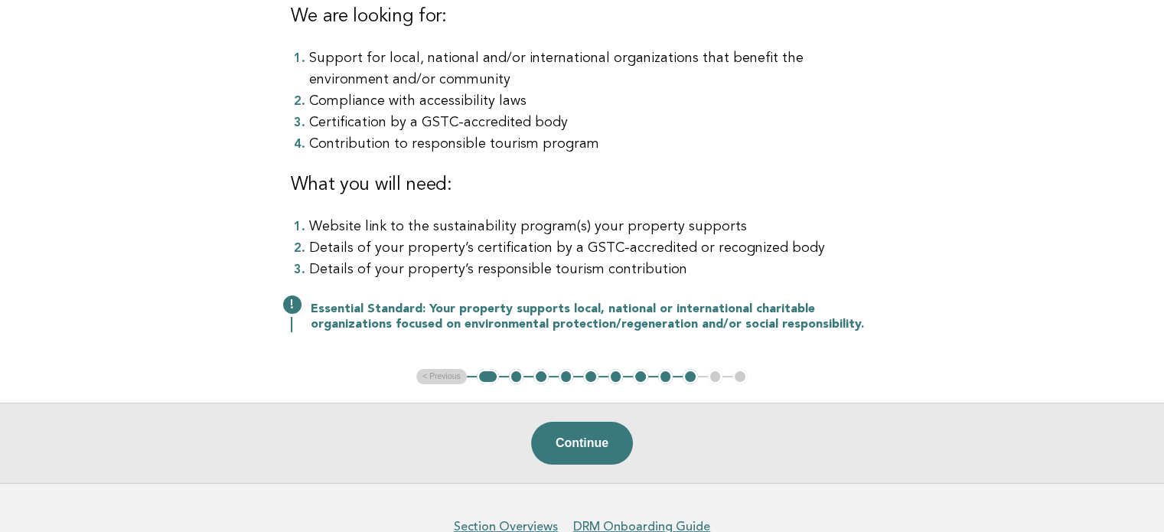
click at [489, 379] on button "1" at bounding box center [488, 376] width 22 height 15
click at [520, 377] on button "2" at bounding box center [516, 376] width 15 height 15
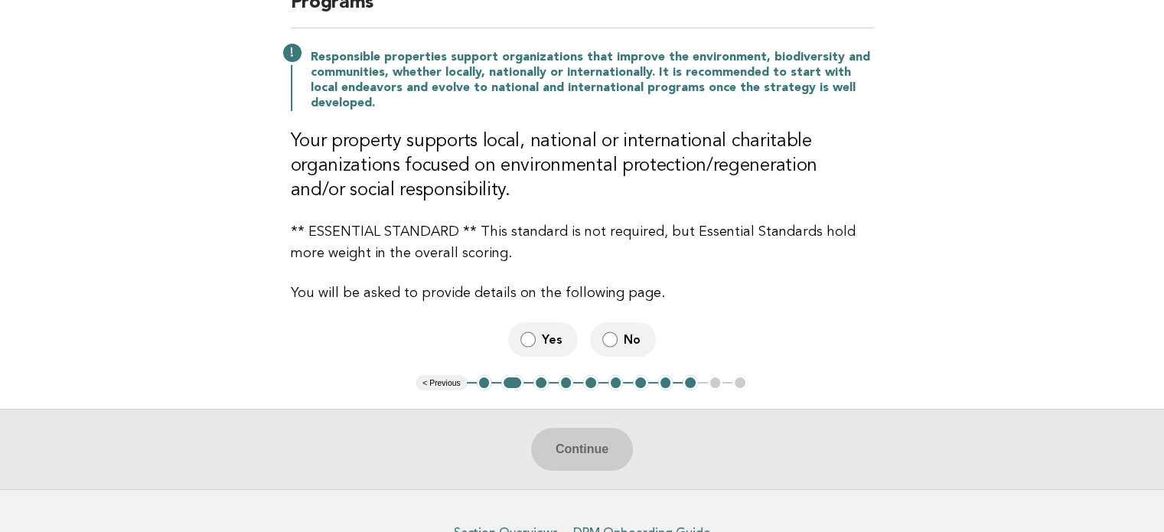
scroll to position [189, 0]
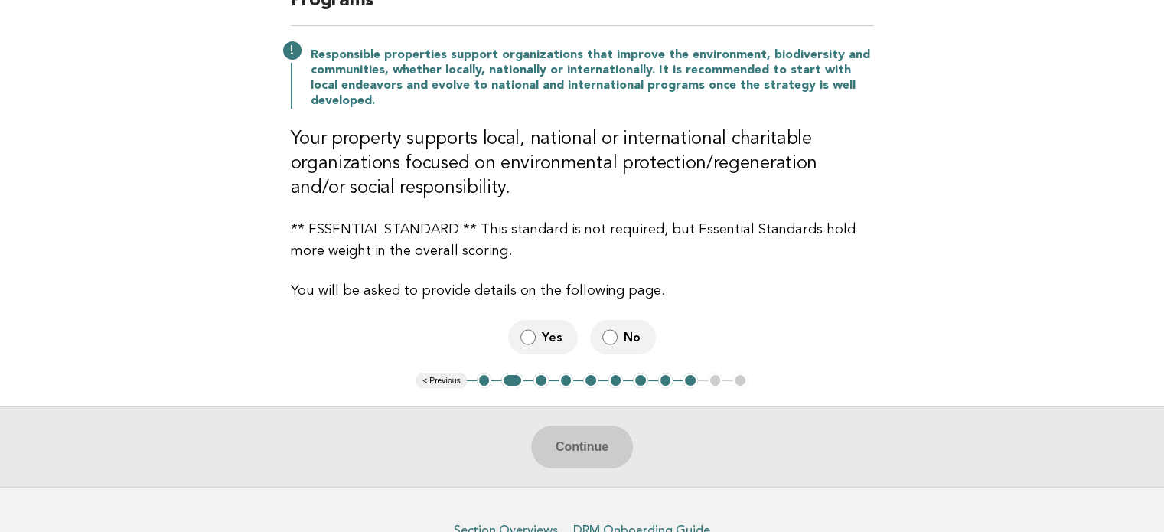
click at [530, 327] on label "Yes" at bounding box center [543, 337] width 70 height 34
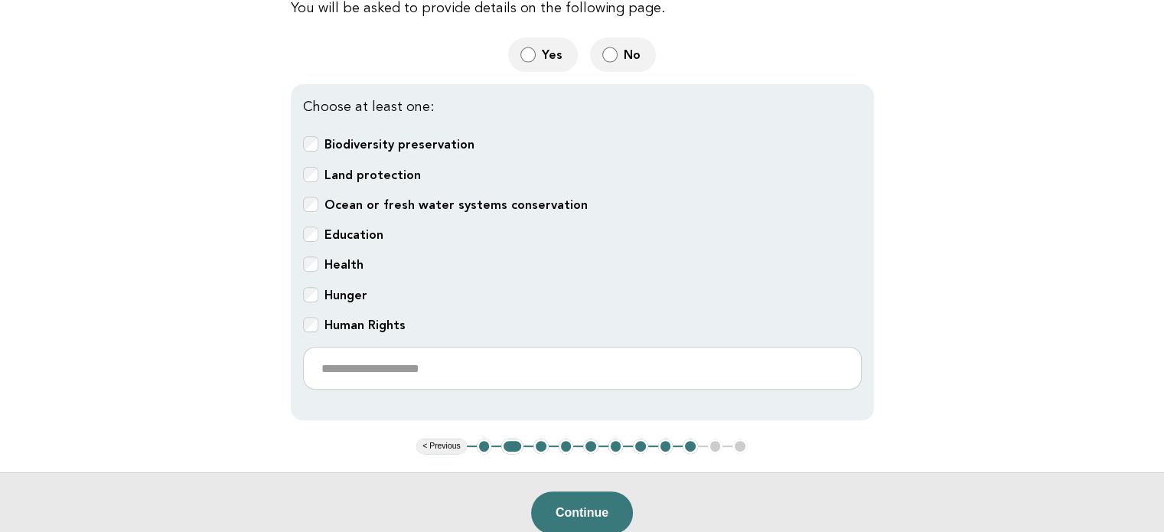
scroll to position [481, 0]
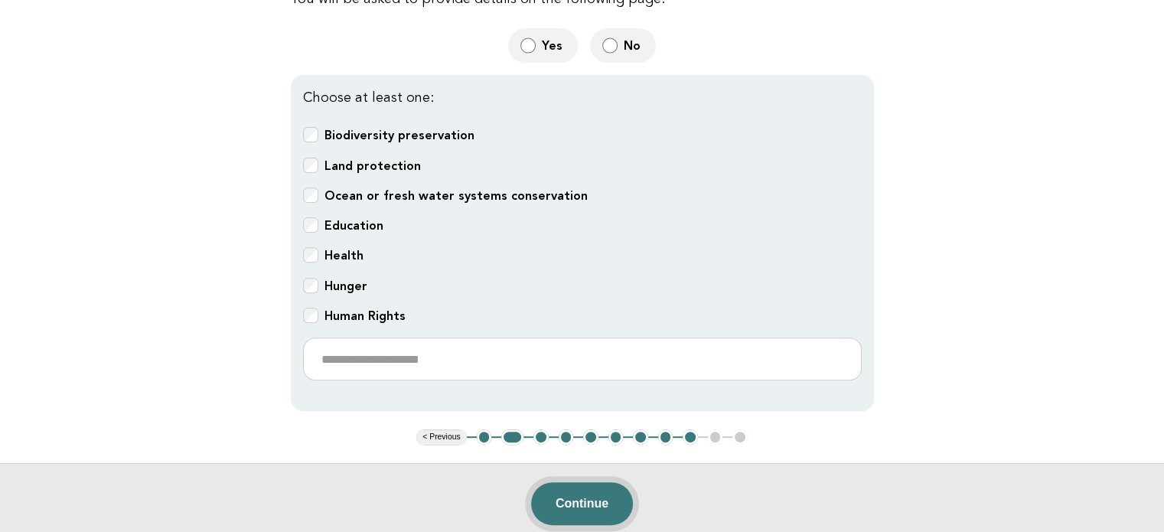
click at [615, 498] on button "Continue" at bounding box center [582, 503] width 102 height 43
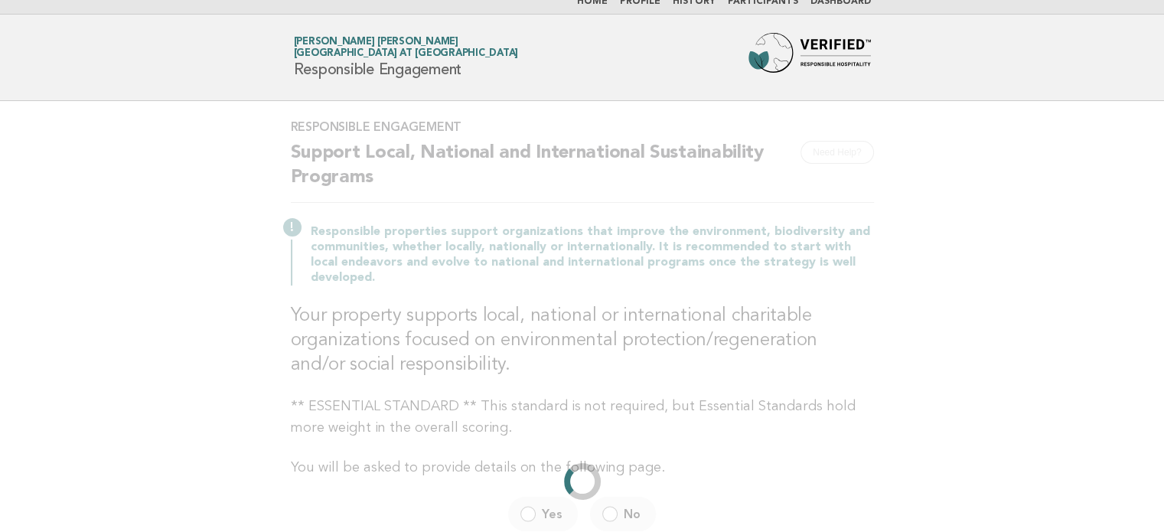
scroll to position [0, 0]
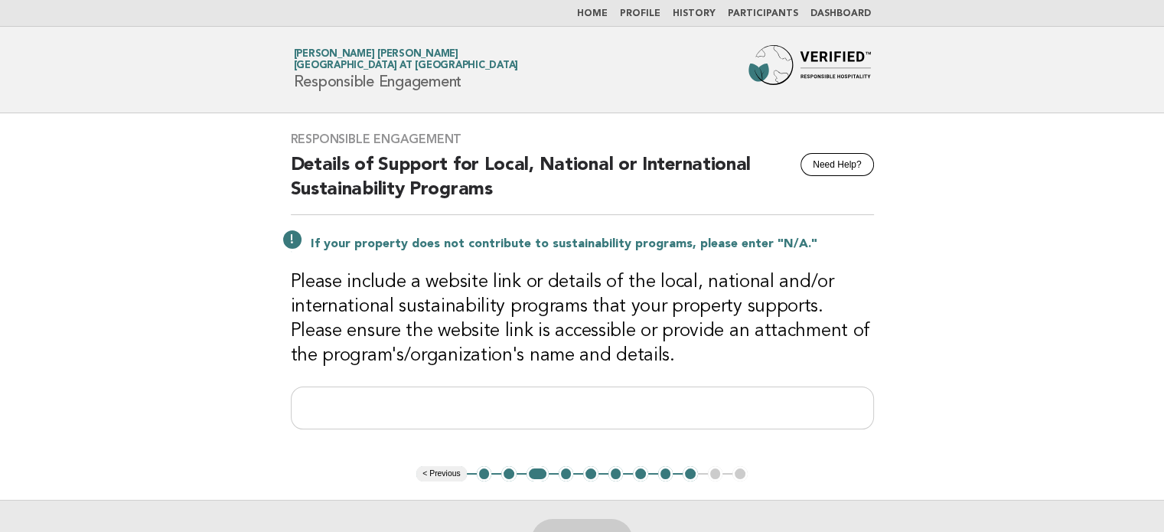
click at [566, 475] on button "4" at bounding box center [566, 473] width 15 height 15
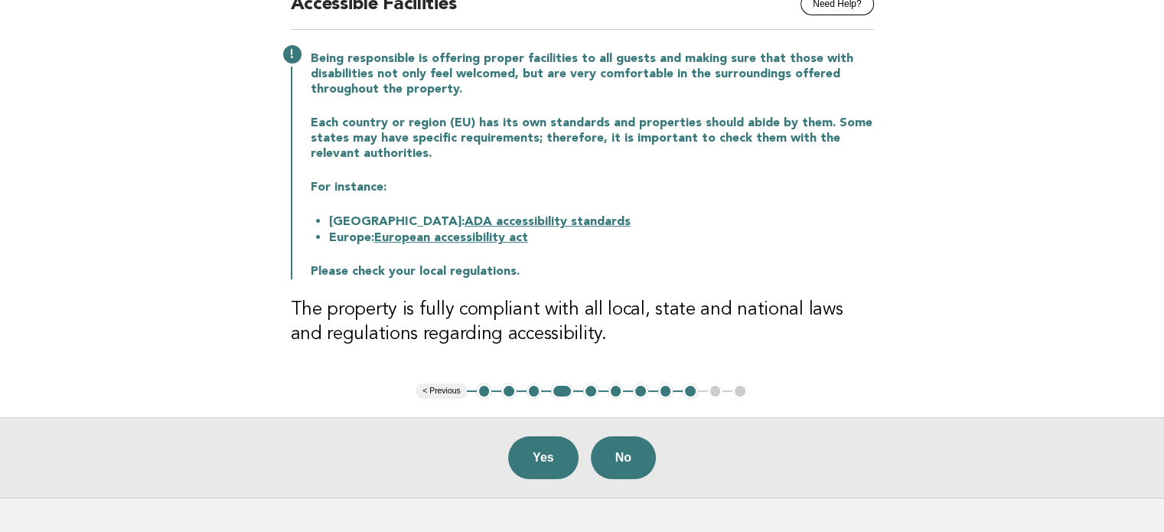
scroll to position [162, 0]
click at [532, 455] on button "Yes" at bounding box center [543, 457] width 70 height 43
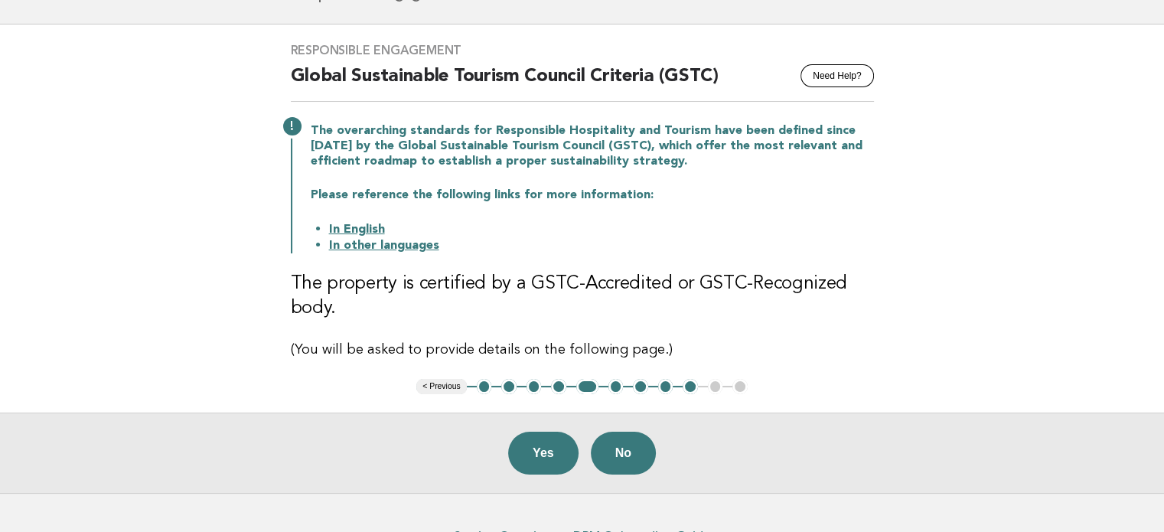
scroll to position [122, 0]
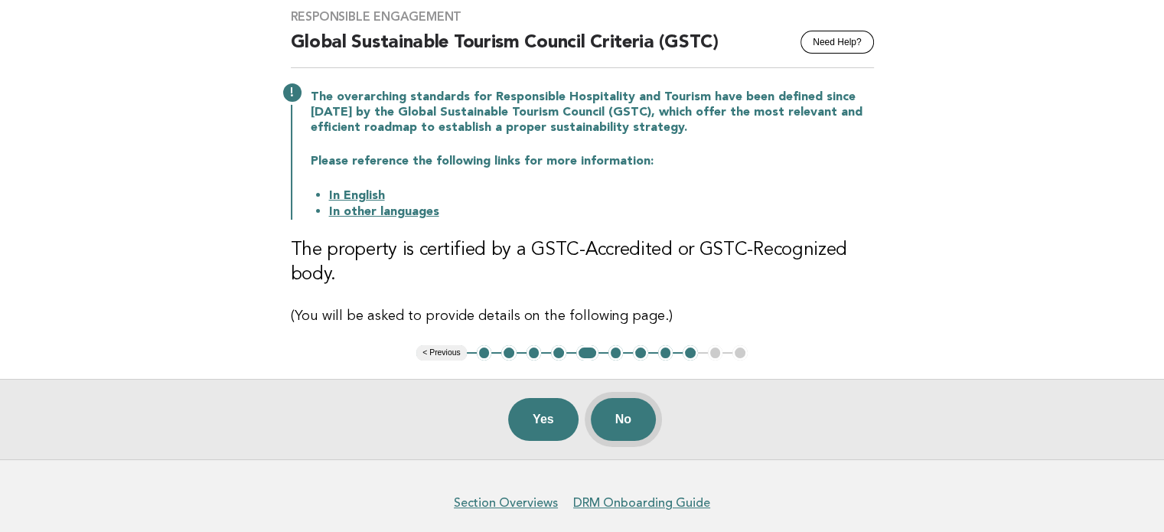
click at [622, 414] on button "No" at bounding box center [623, 419] width 65 height 43
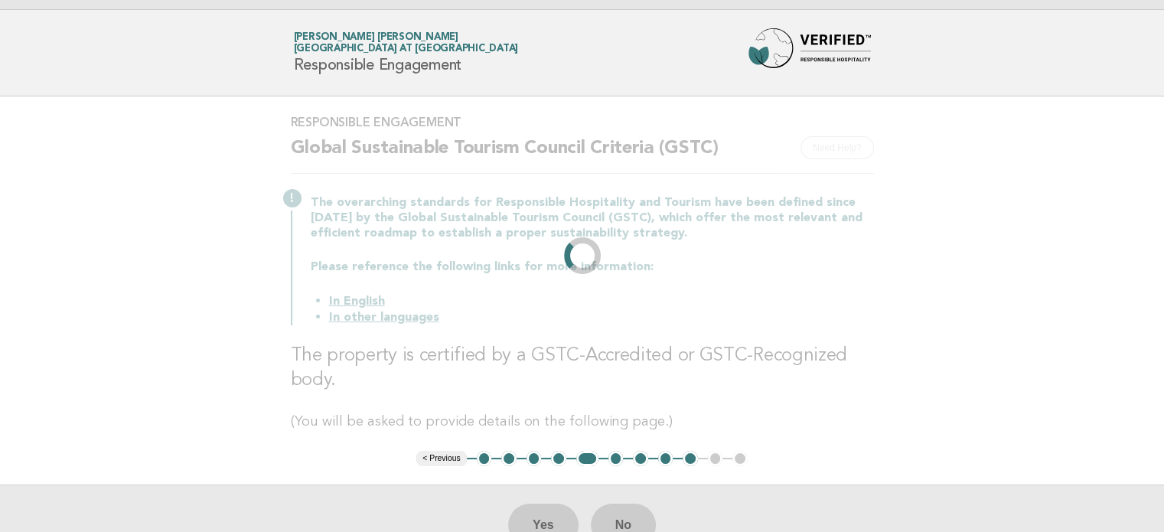
scroll to position [0, 0]
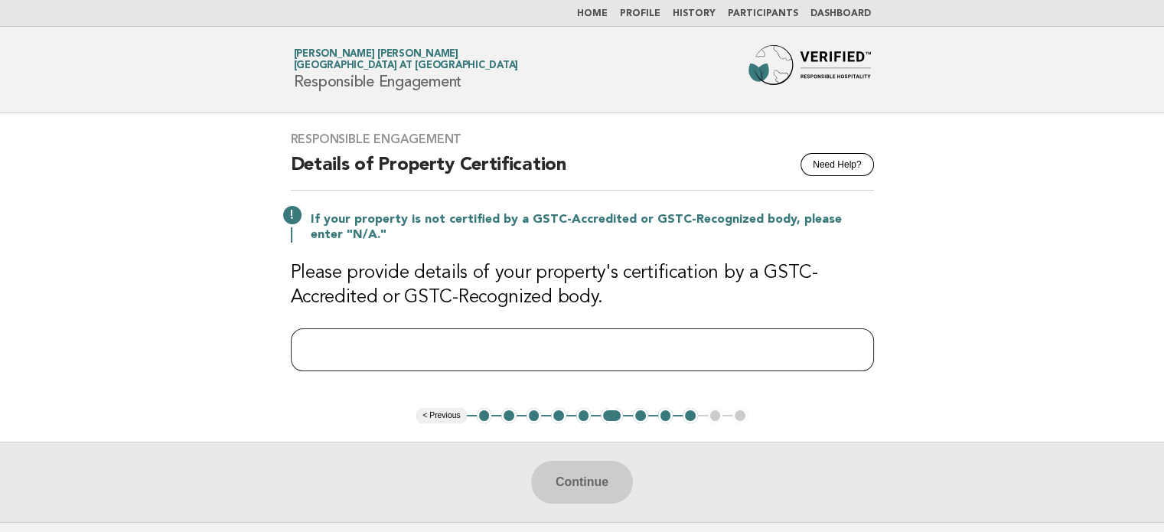
click at [375, 351] on input "text" at bounding box center [582, 349] width 583 height 43
paste input "**********"
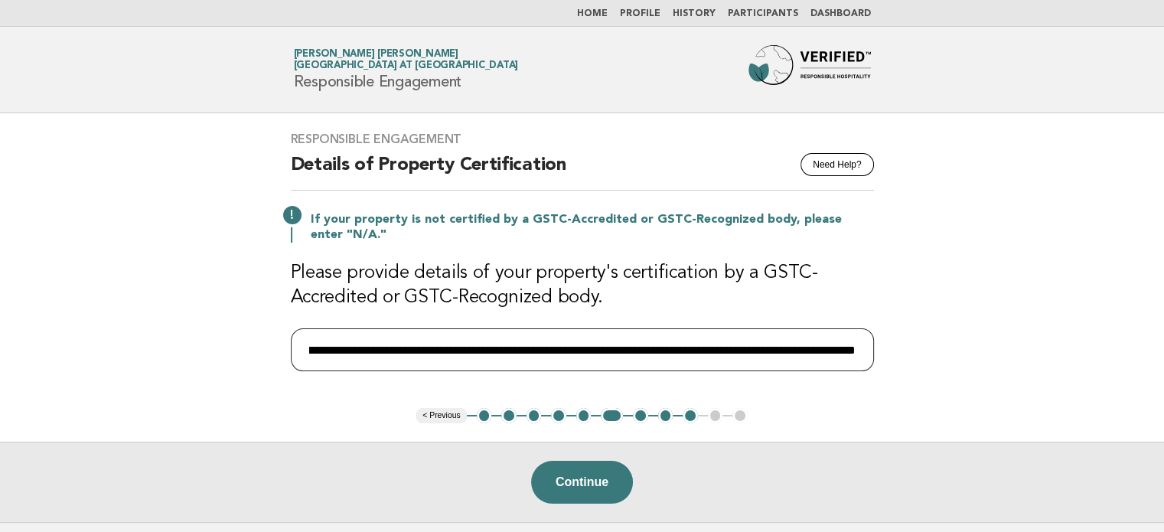
scroll to position [0, 1059]
type input "**********"
click at [583, 482] on button "Continue" at bounding box center [582, 482] width 102 height 43
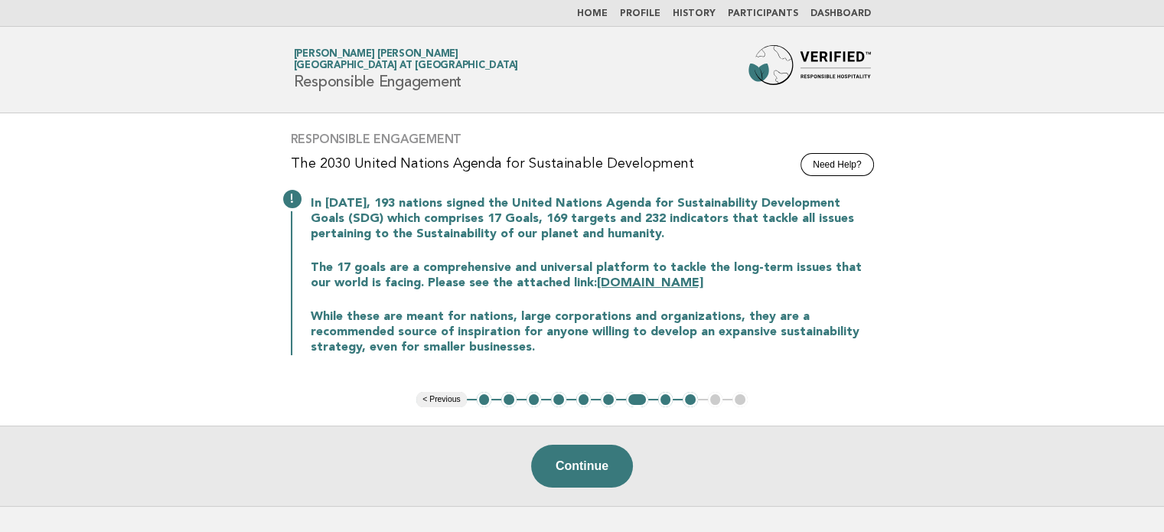
click at [583, 482] on button "Continue" at bounding box center [582, 466] width 102 height 43
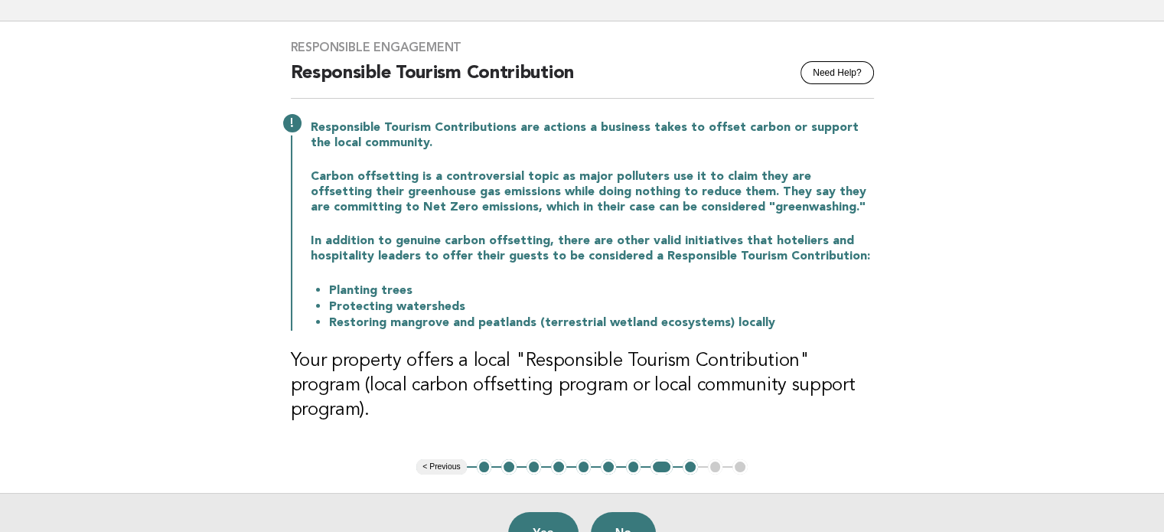
scroll to position [107, 0]
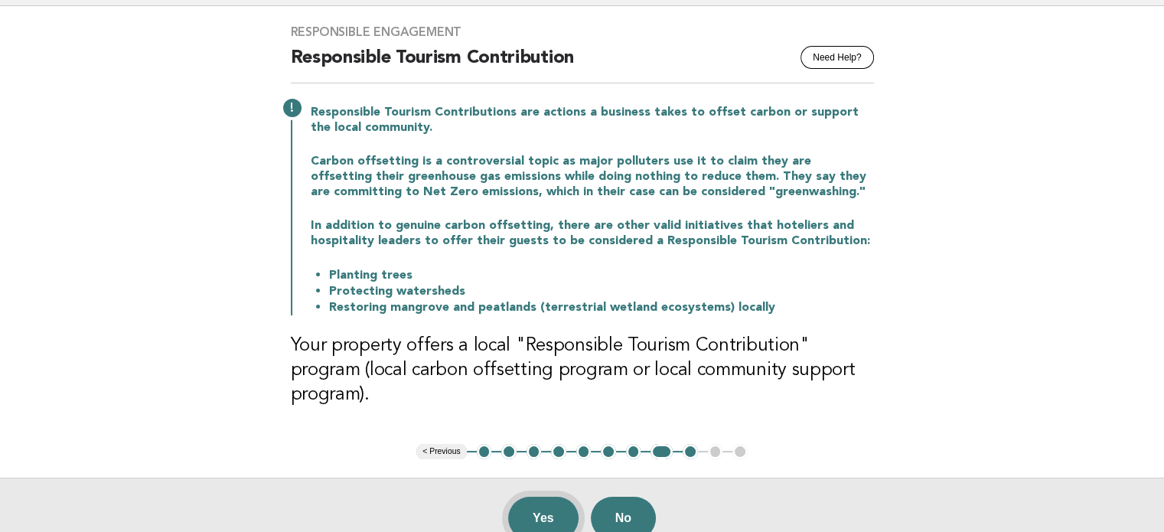
click at [530, 497] on button "Yes" at bounding box center [543, 518] width 70 height 43
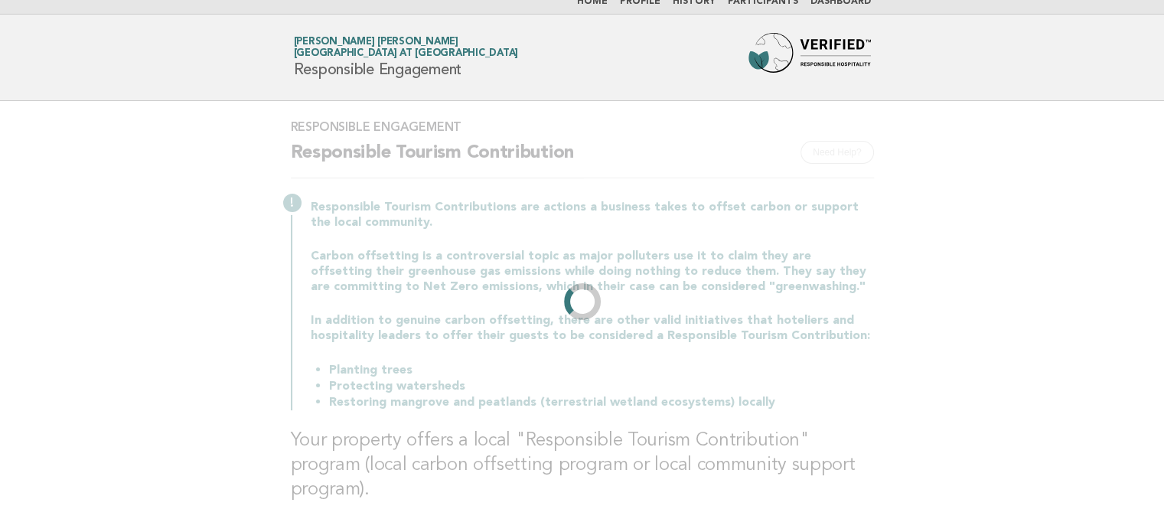
scroll to position [0, 0]
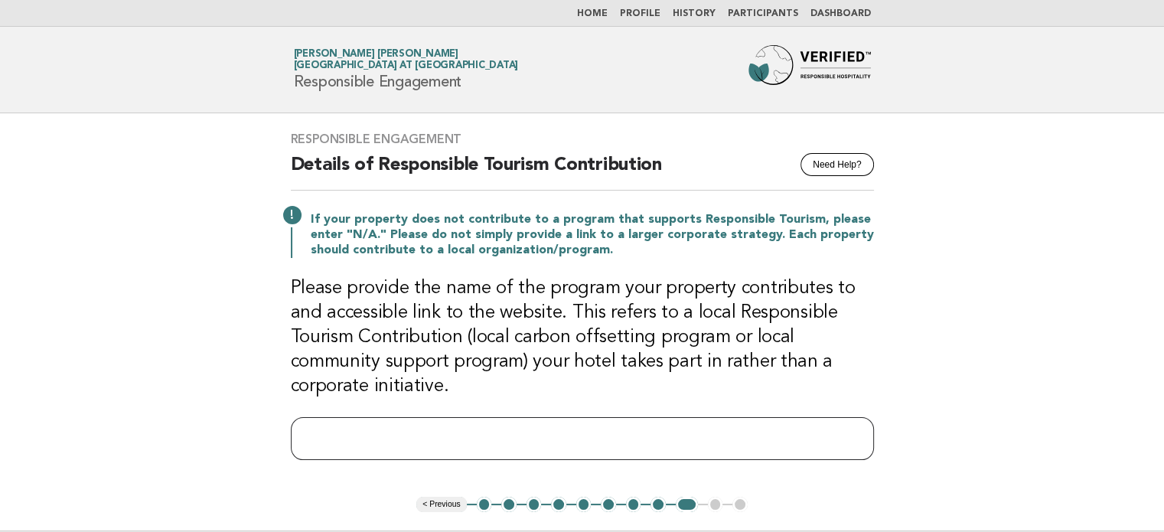
click at [435, 428] on input "text" at bounding box center [582, 438] width 583 height 43
paste input "**********"
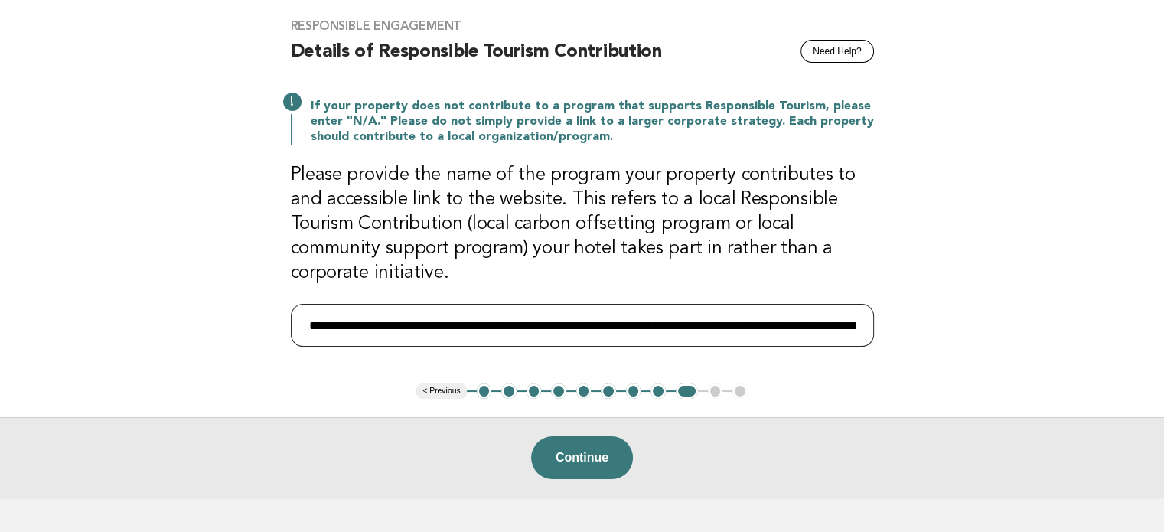
scroll to position [119, 0]
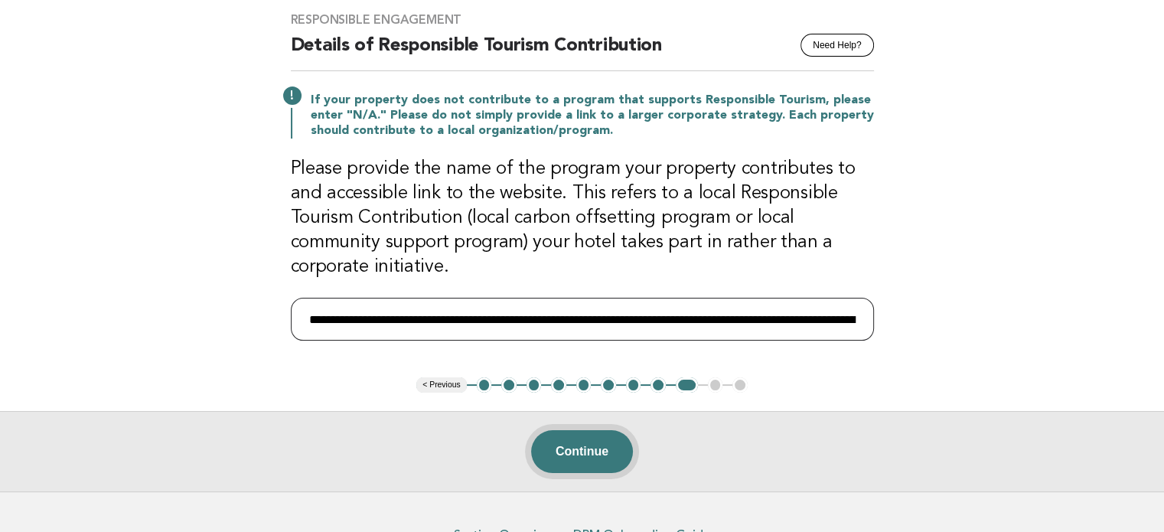
type input "**********"
click at [600, 438] on button "Continue" at bounding box center [582, 451] width 102 height 43
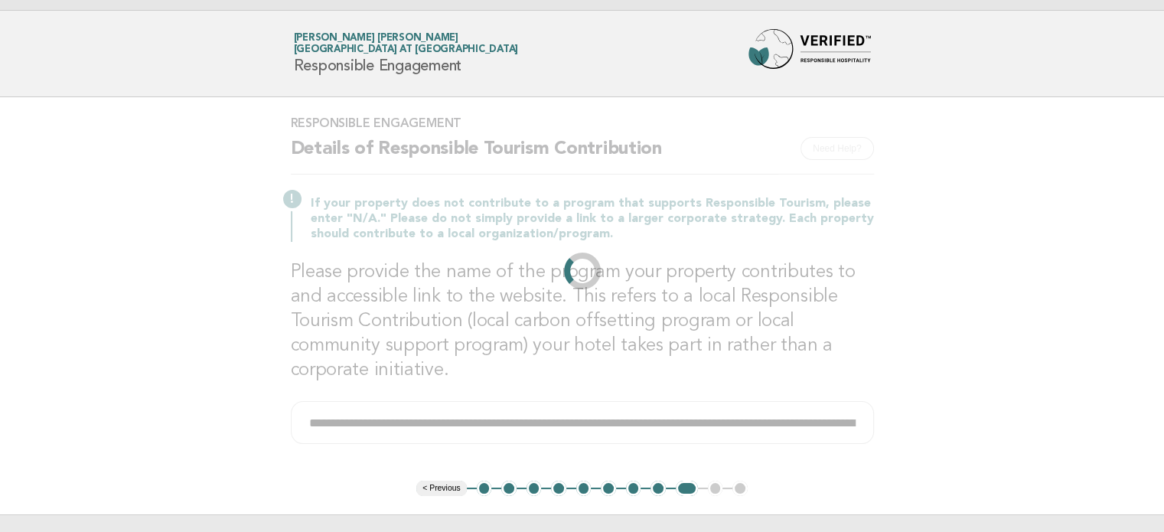
scroll to position [0, 0]
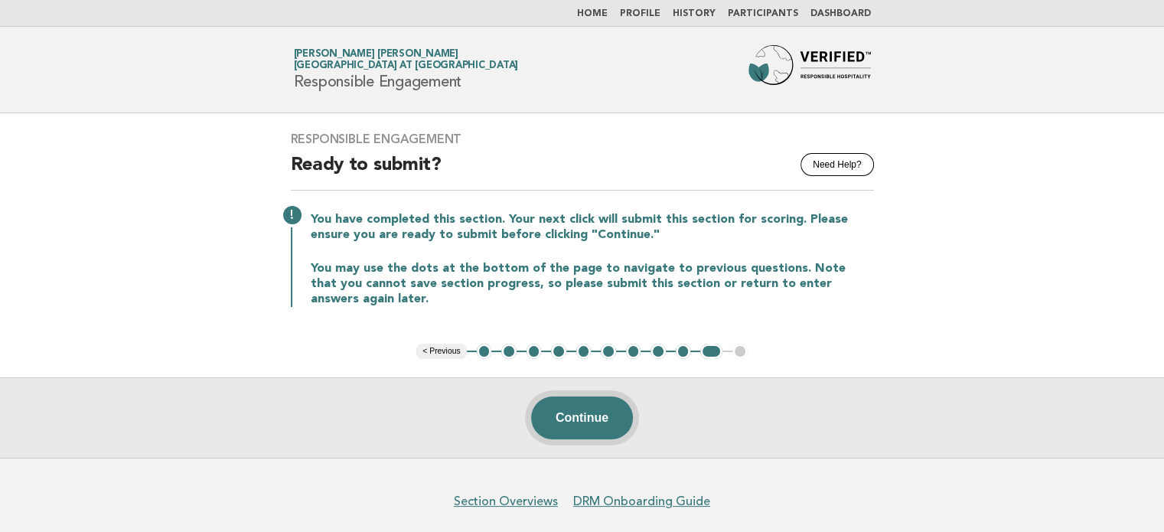
click at [599, 410] on button "Continue" at bounding box center [582, 418] width 102 height 43
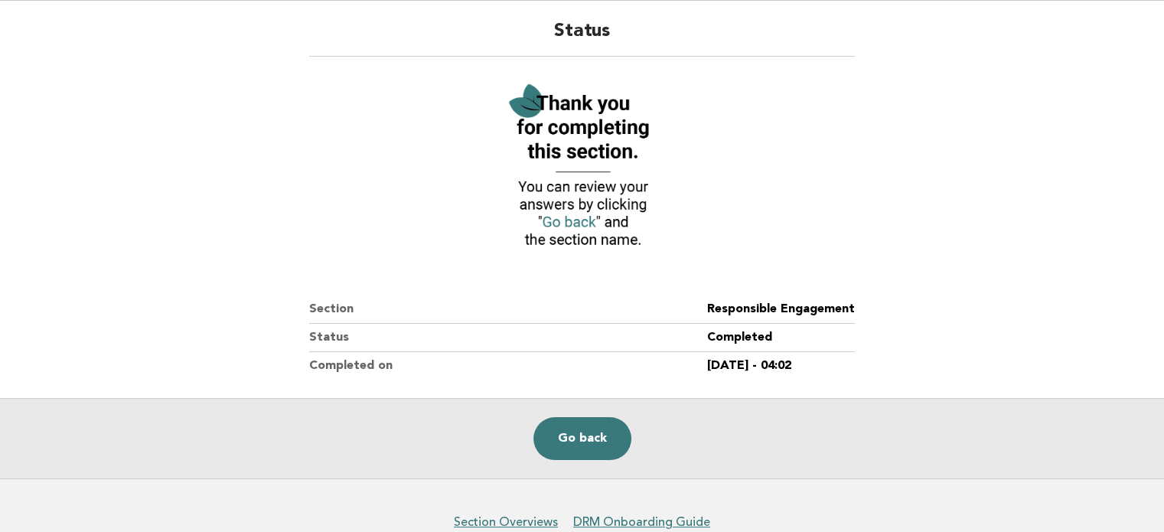
scroll to position [157, 0]
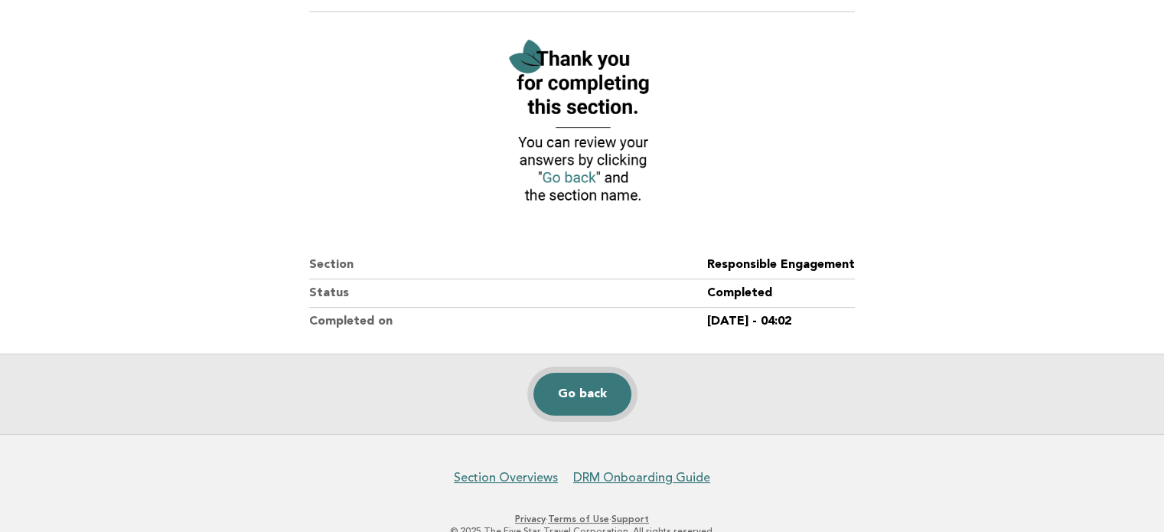
click at [581, 391] on link "Go back" at bounding box center [583, 394] width 98 height 43
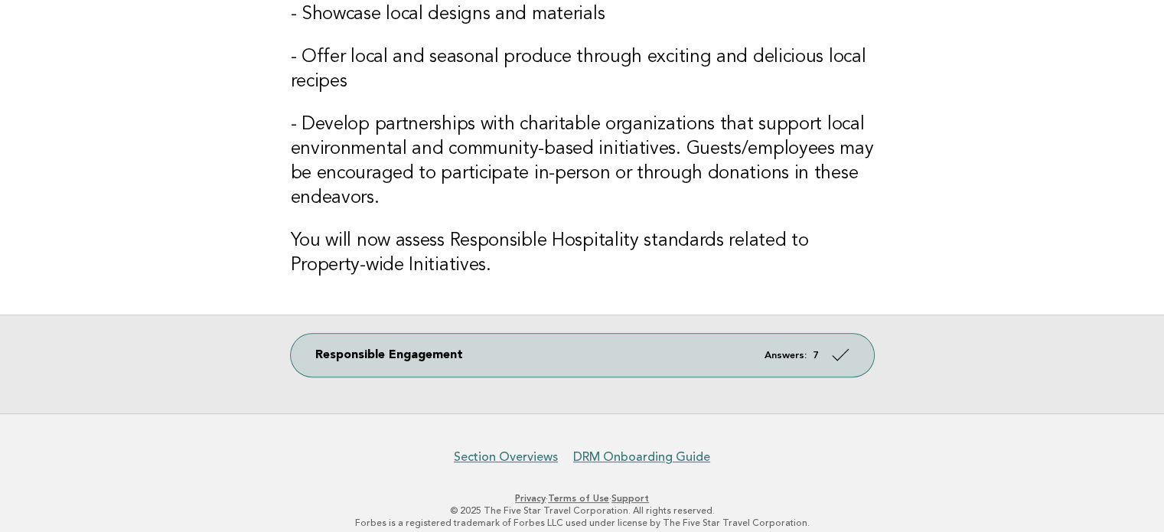
scroll to position [462, 0]
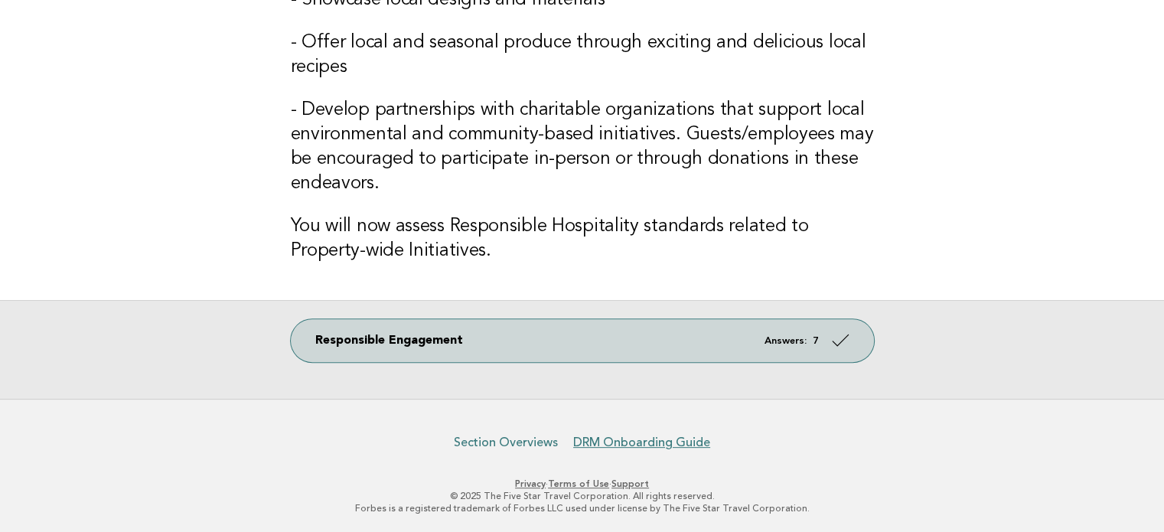
click at [536, 441] on link "Section Overviews" at bounding box center [506, 442] width 104 height 15
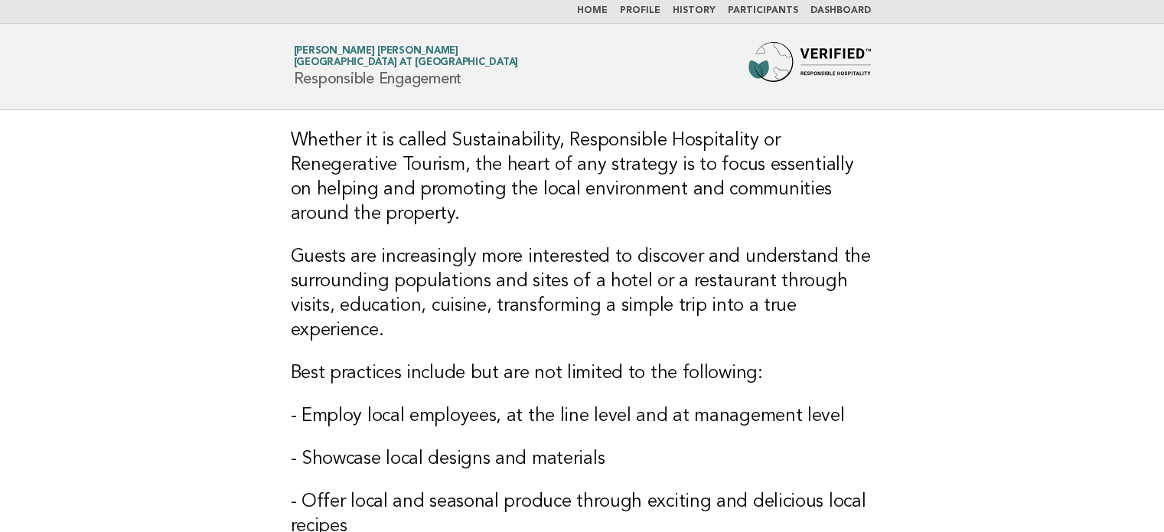
scroll to position [0, 0]
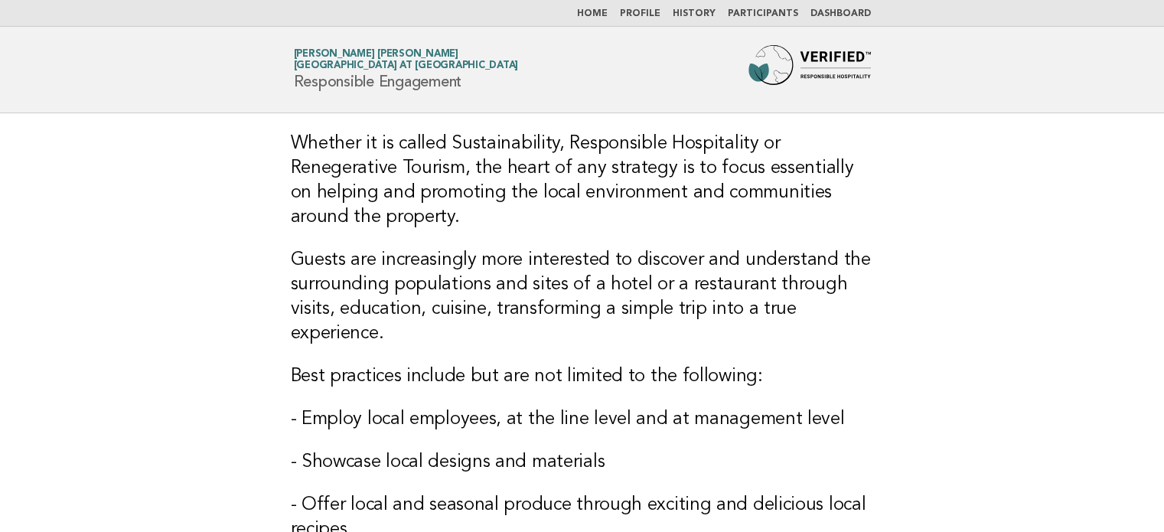
click at [608, 15] on link "Home" at bounding box center [592, 13] width 31 height 9
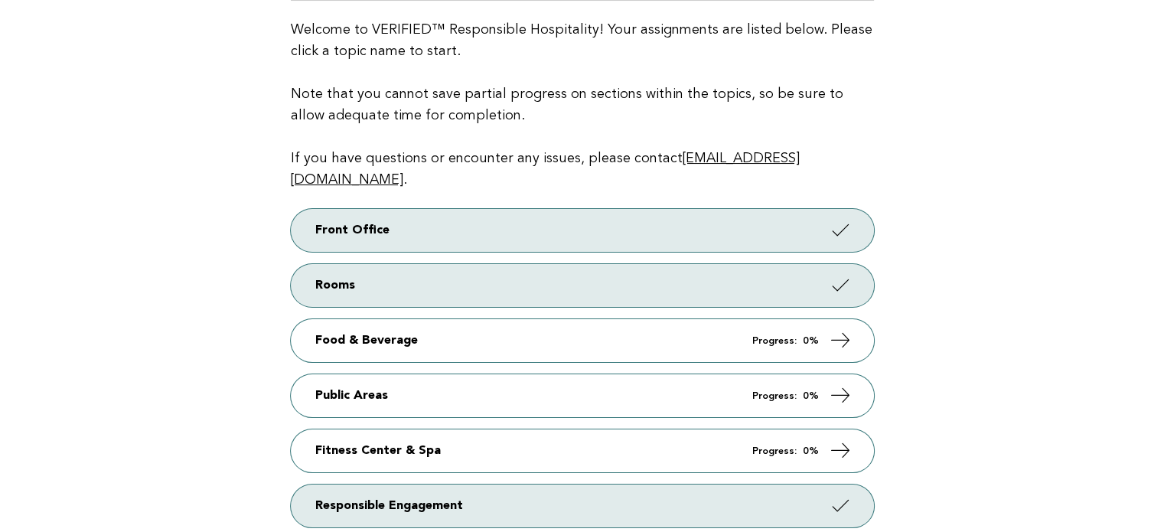
scroll to position [166, 0]
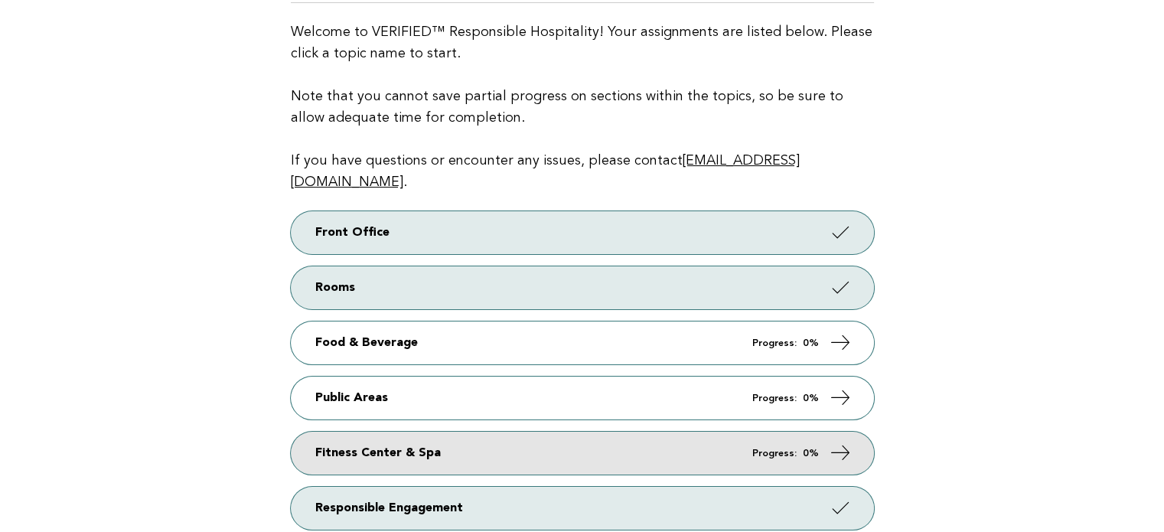
click at [734, 432] on link "Fitness Center & Spa Progress: 0%" at bounding box center [582, 453] width 583 height 43
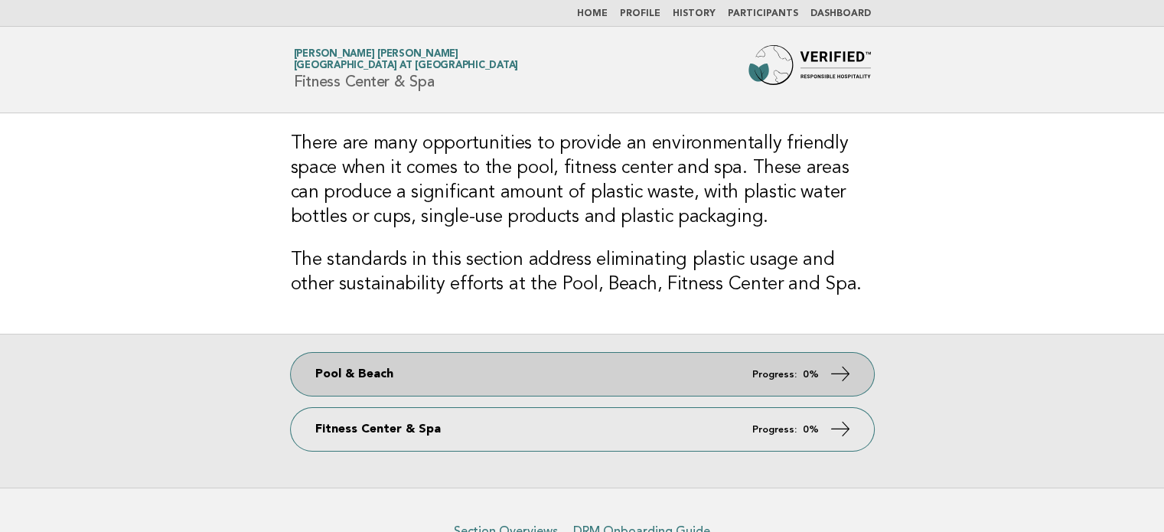
click at [634, 372] on link "Pool & Beach Progress: 0%" at bounding box center [582, 374] width 583 height 43
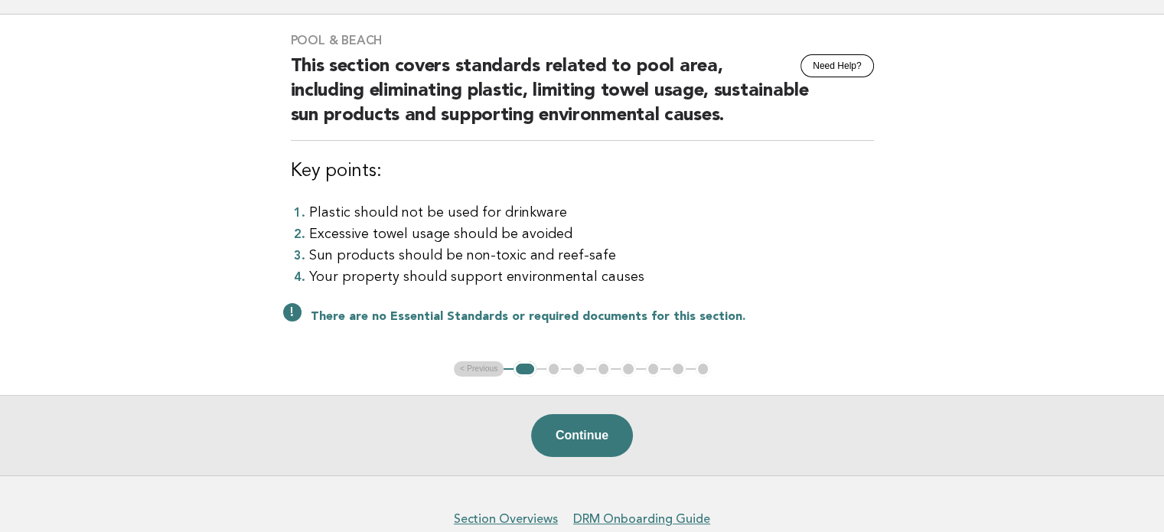
scroll to position [93, 0]
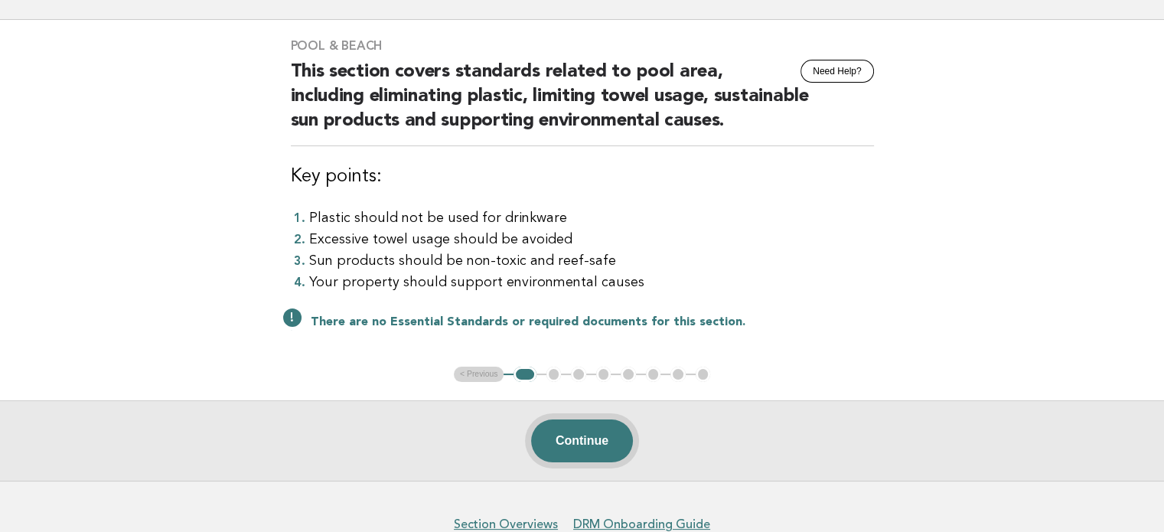
click at [581, 442] on button "Continue" at bounding box center [582, 441] width 102 height 43
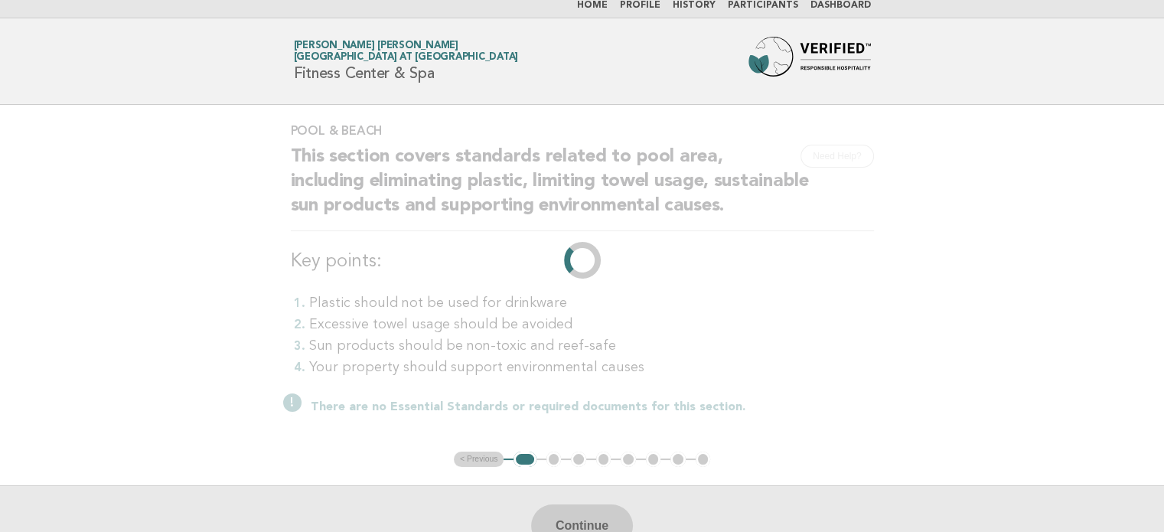
scroll to position [0, 0]
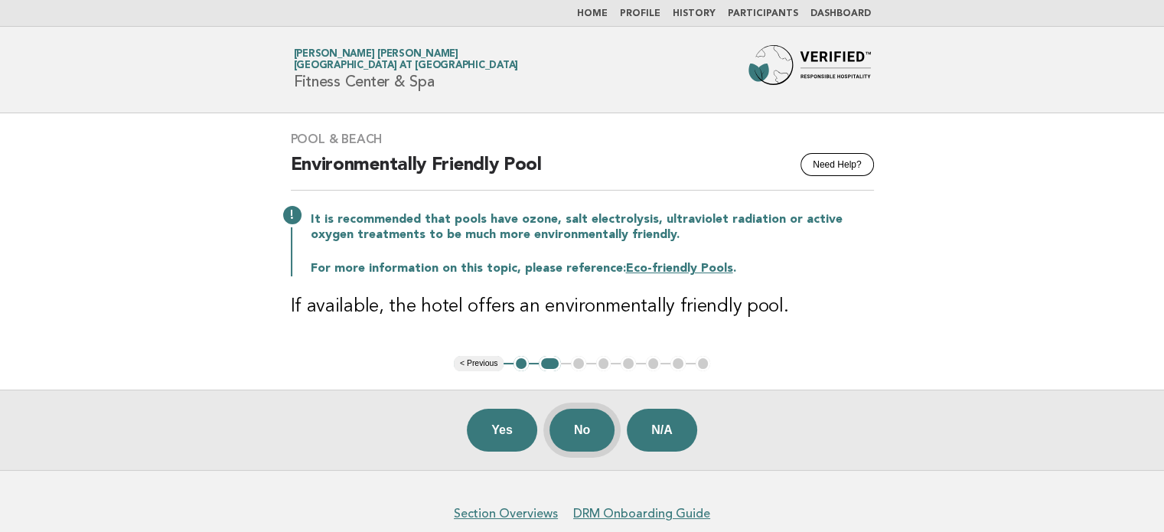
click at [586, 428] on button "No" at bounding box center [582, 430] width 65 height 43
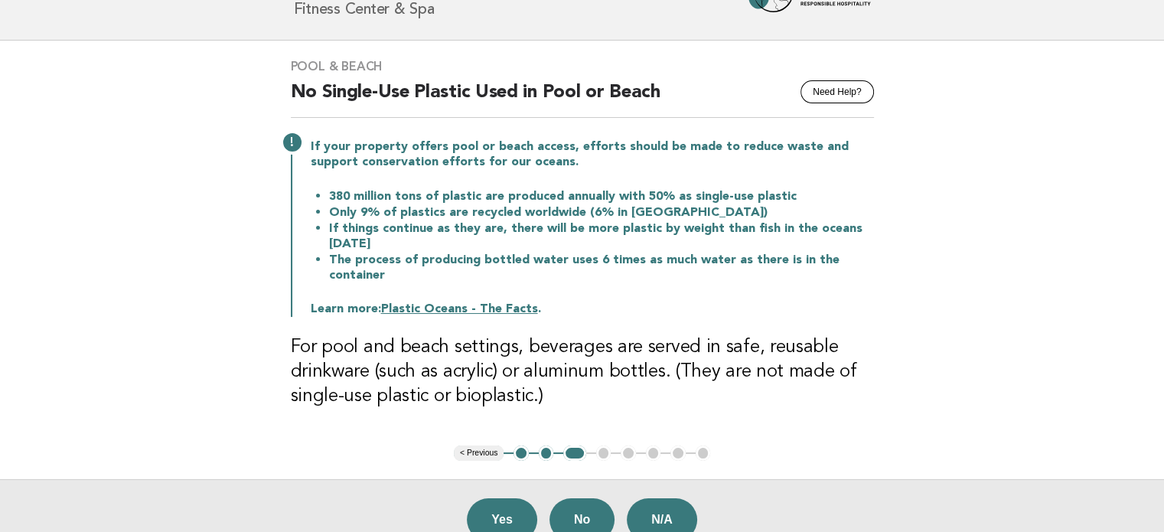
scroll to position [104, 0]
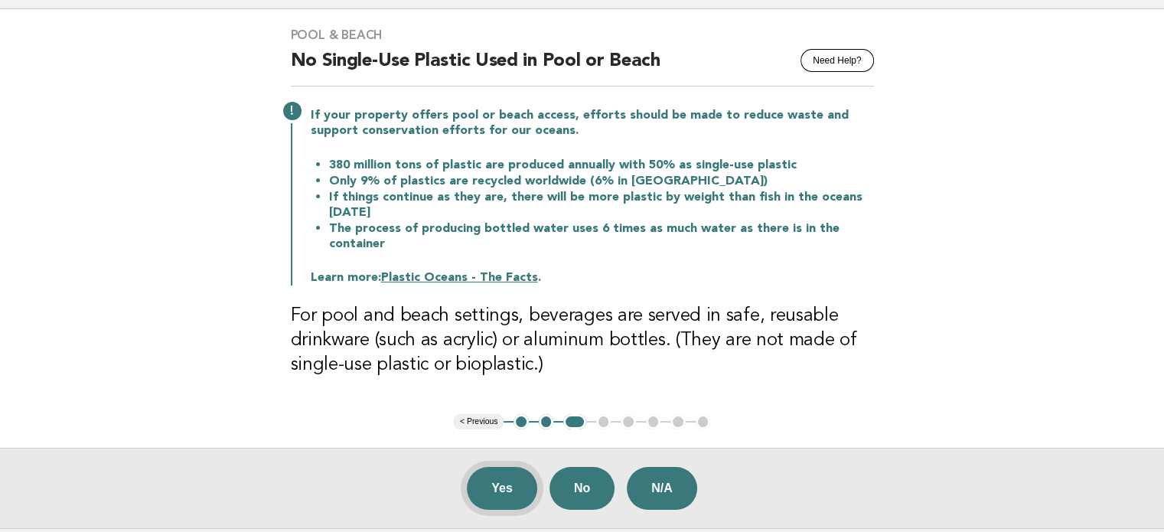
click at [485, 492] on button "Yes" at bounding box center [502, 488] width 70 height 43
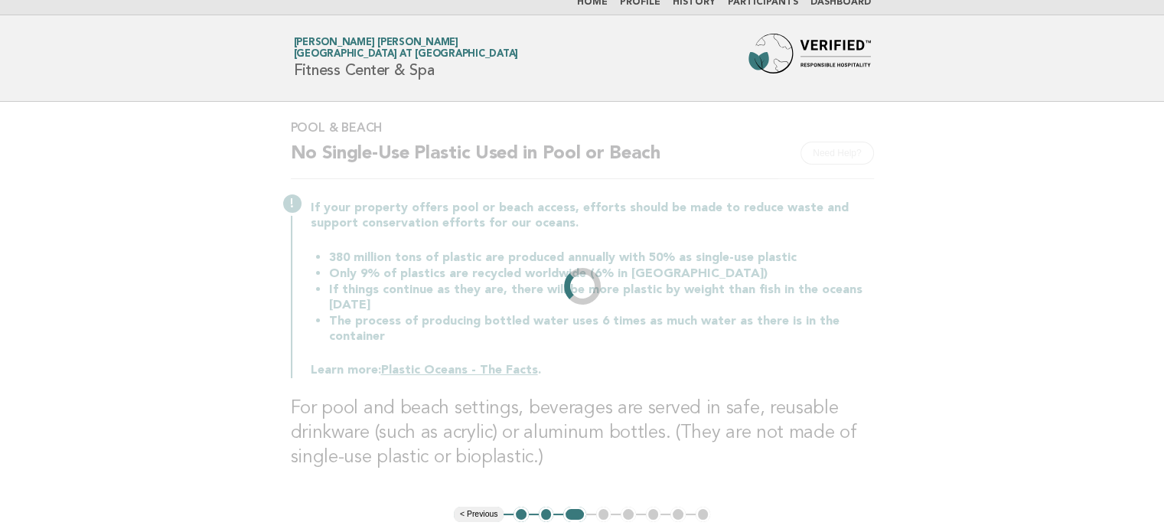
scroll to position [0, 0]
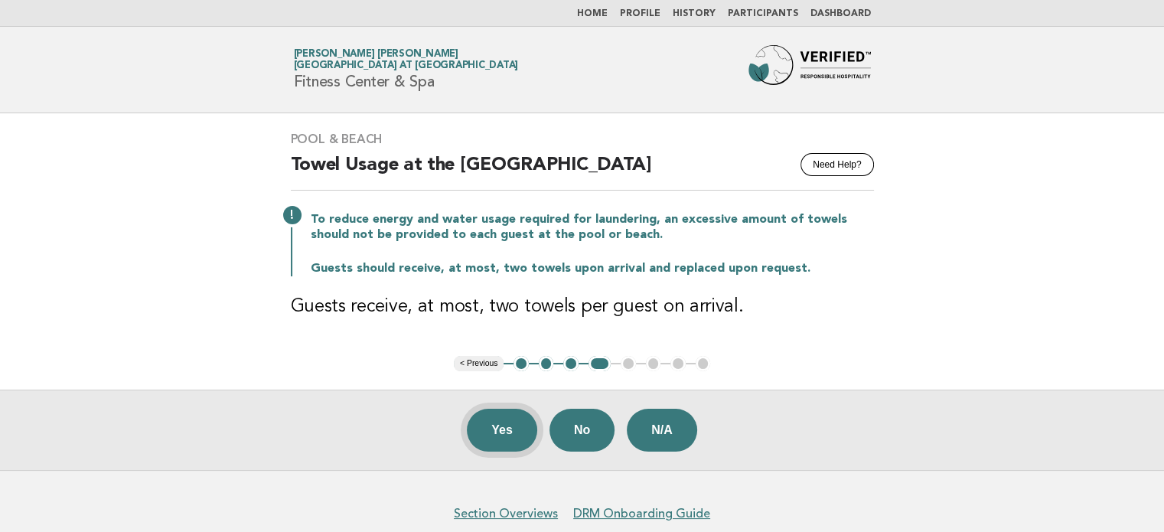
click at [499, 429] on button "Yes" at bounding box center [502, 430] width 70 height 43
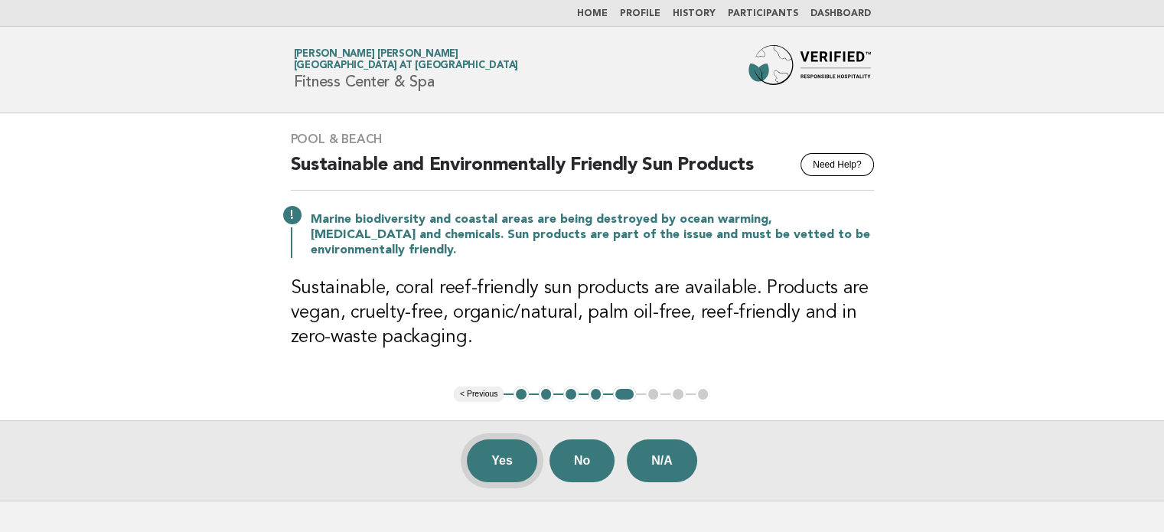
click at [511, 455] on button "Yes" at bounding box center [502, 460] width 70 height 43
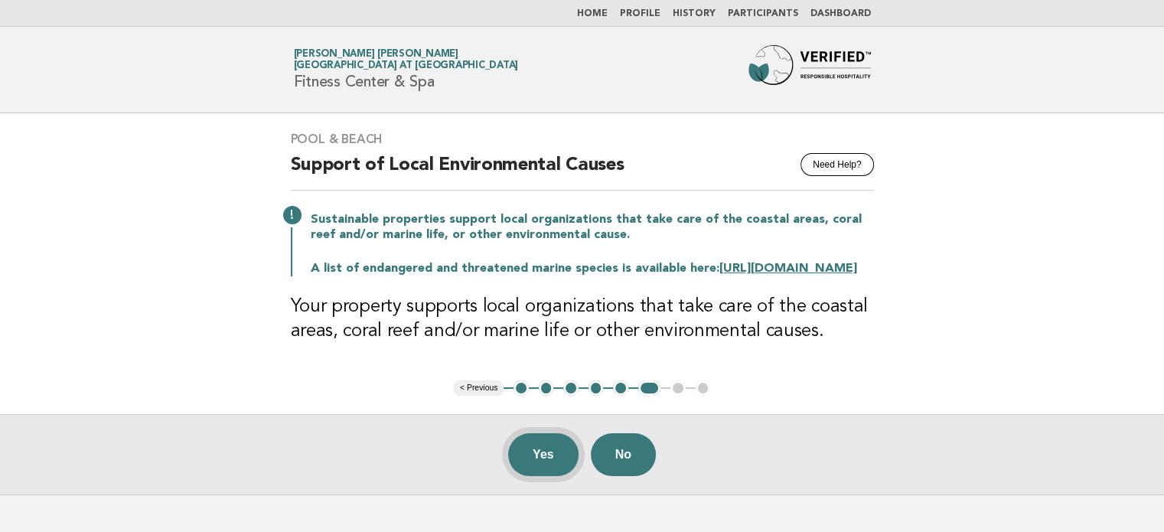
click at [534, 465] on button "Yes" at bounding box center [543, 454] width 70 height 43
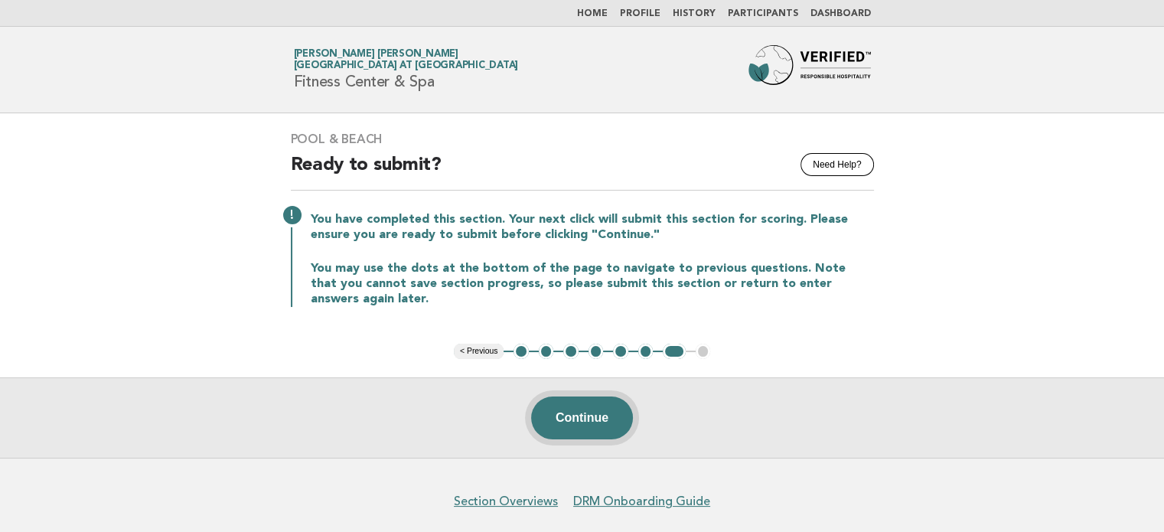
click at [598, 407] on button "Continue" at bounding box center [582, 418] width 102 height 43
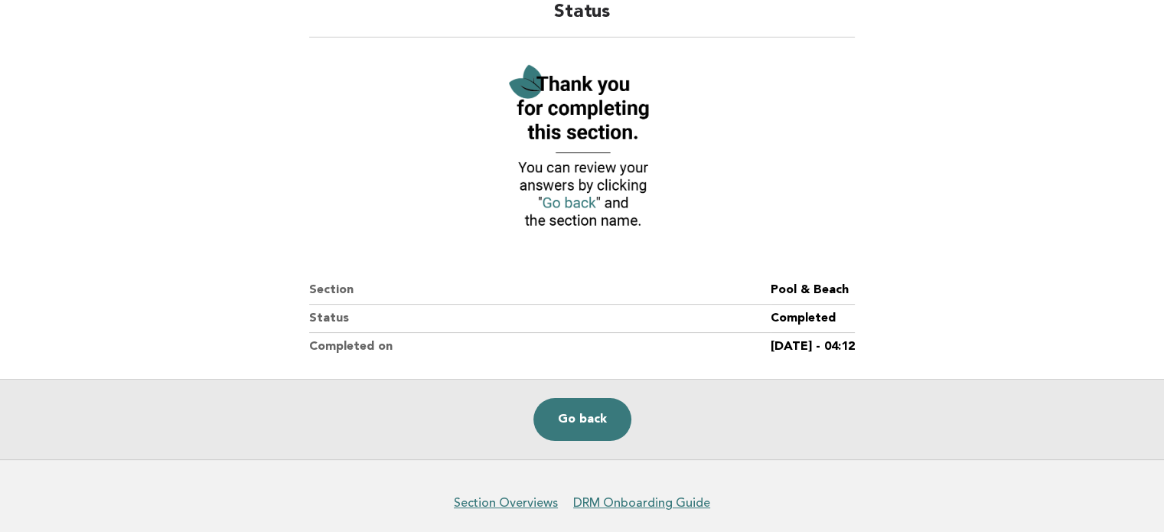
scroll to position [140, 0]
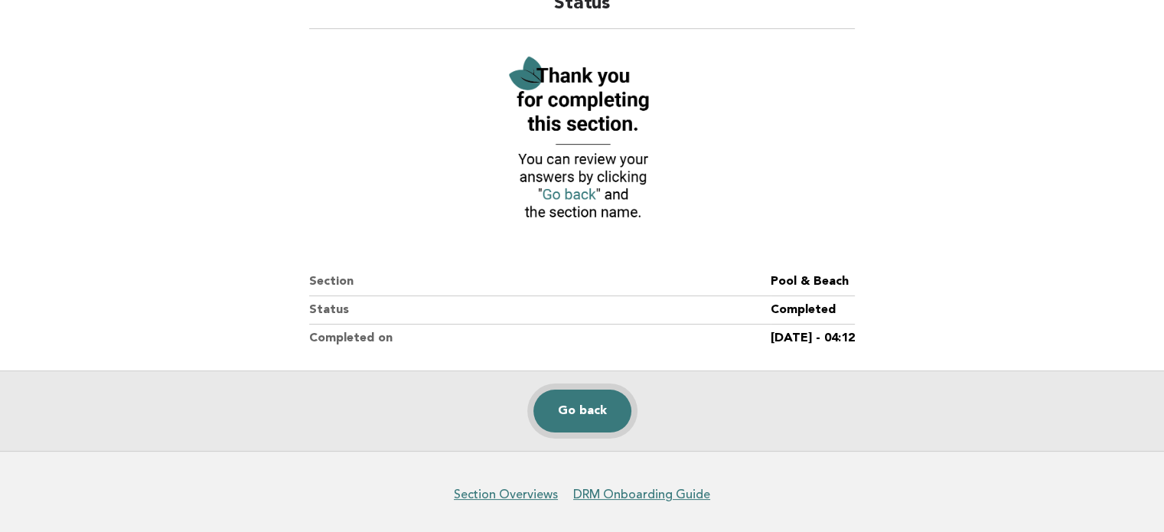
click at [597, 399] on link "Go back" at bounding box center [583, 411] width 98 height 43
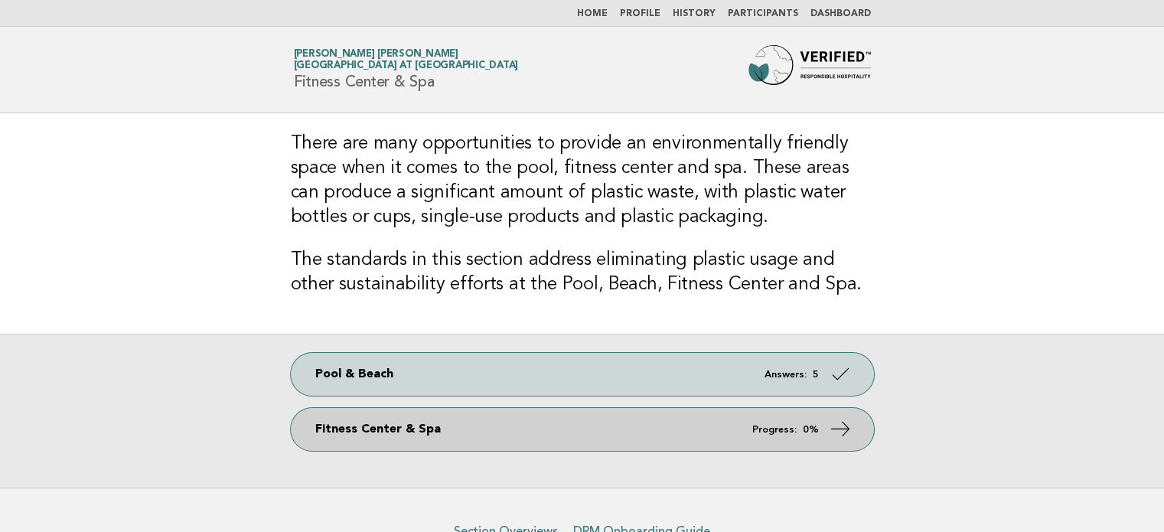
click at [576, 429] on link "Fitness Center & Spa Progress: 0%" at bounding box center [582, 429] width 583 height 43
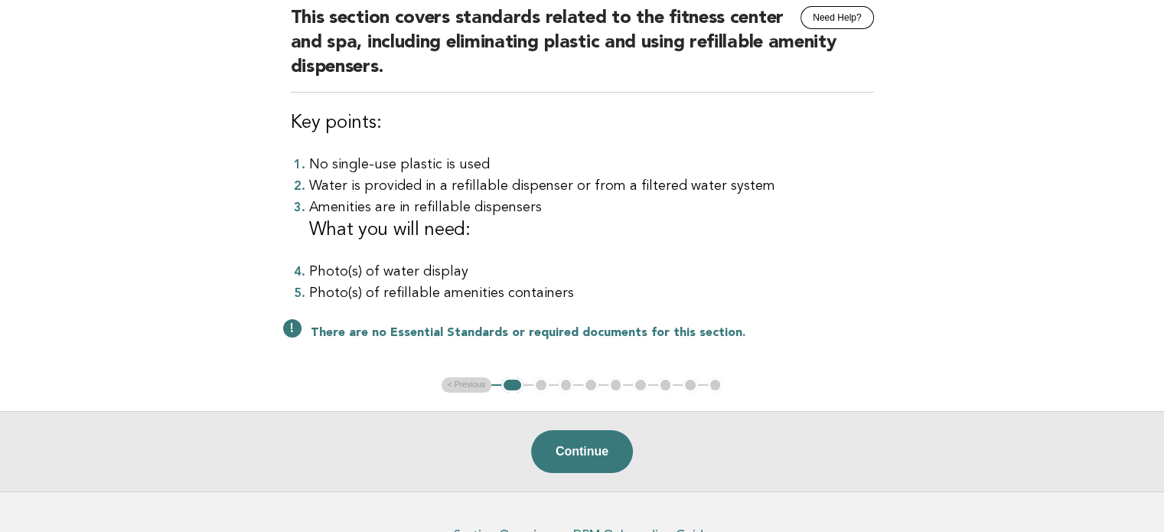
scroll to position [148, 0]
click at [592, 451] on button "Continue" at bounding box center [582, 450] width 102 height 43
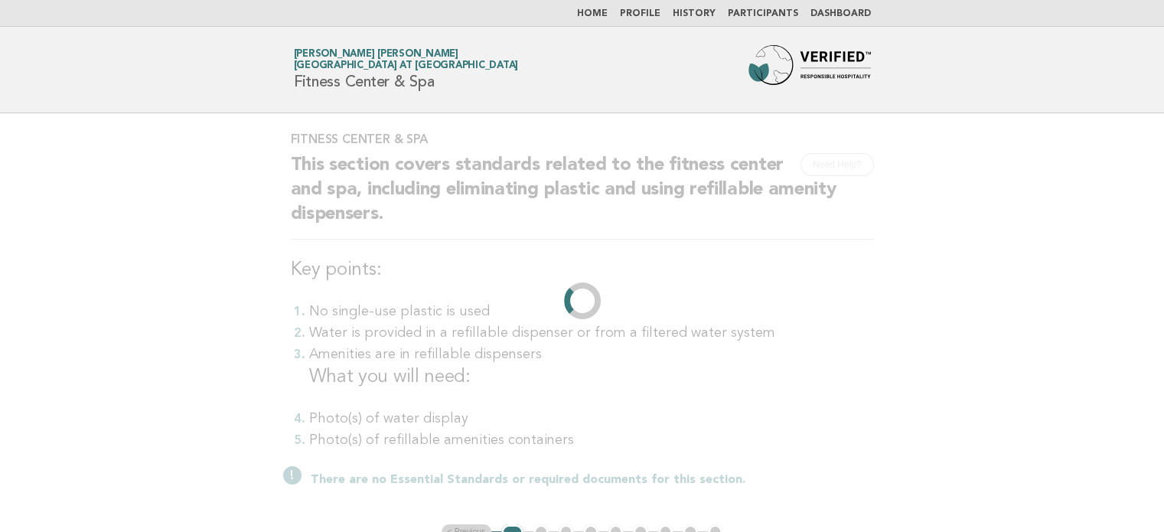
scroll to position [0, 0]
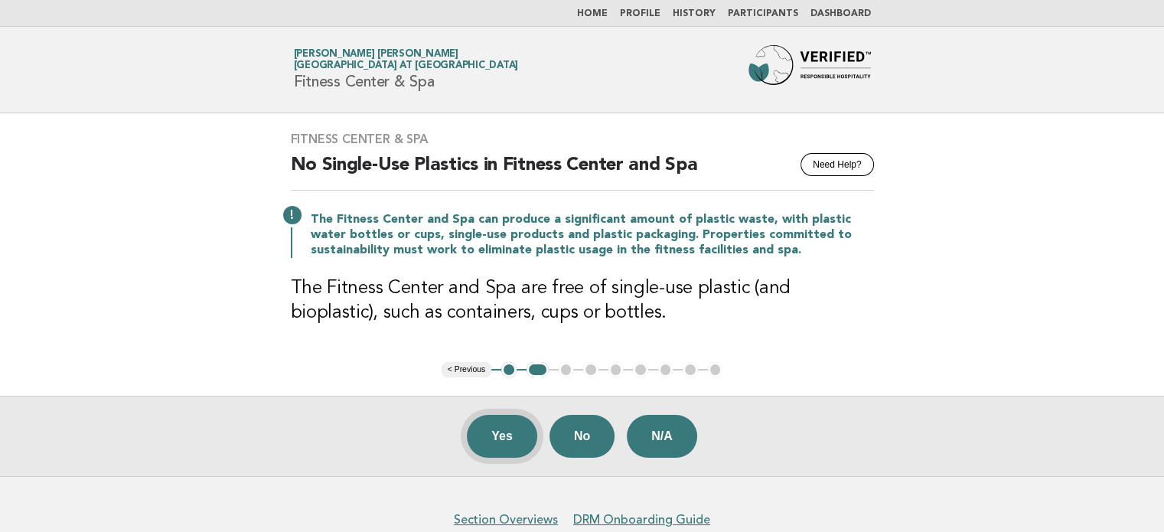
click at [495, 437] on button "Yes" at bounding box center [502, 436] width 70 height 43
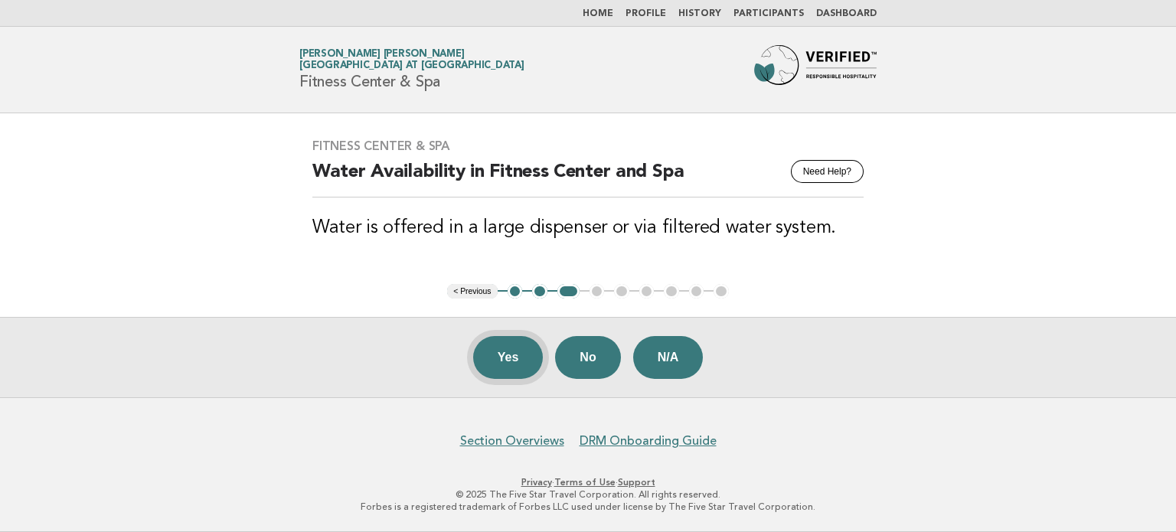
click at [511, 360] on button "Yes" at bounding box center [508, 357] width 70 height 43
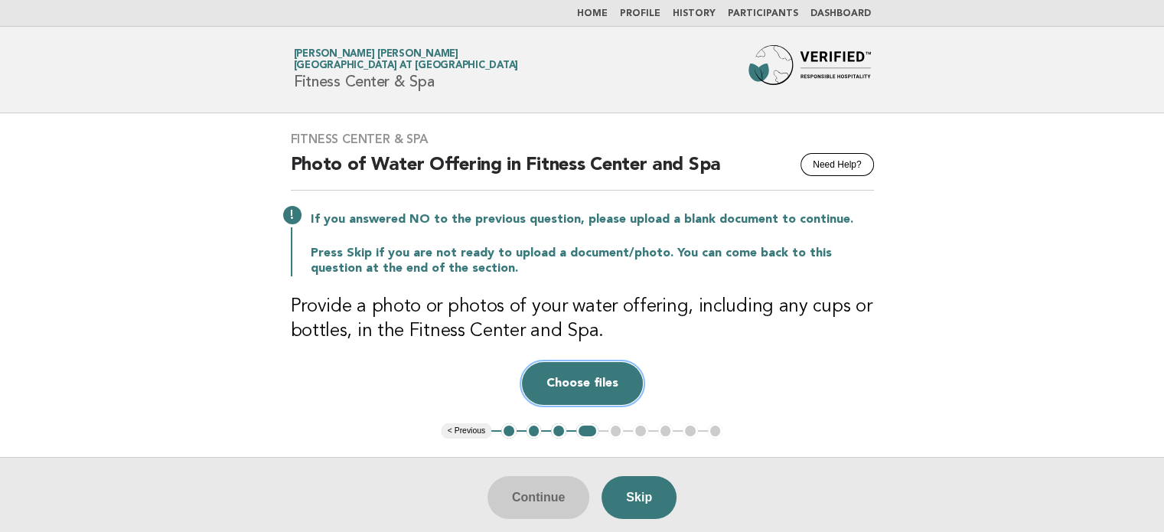
click at [591, 377] on button "Choose files" at bounding box center [582, 383] width 121 height 43
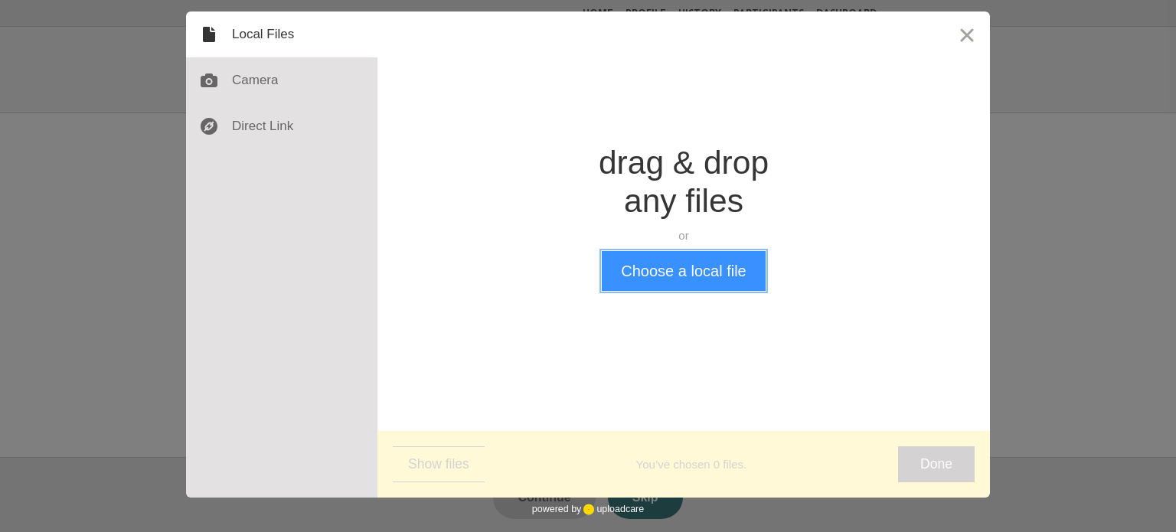
click at [694, 279] on button "Choose a local file" at bounding box center [683, 271] width 163 height 40
click at [661, 269] on button "Choose a local file" at bounding box center [683, 271] width 163 height 40
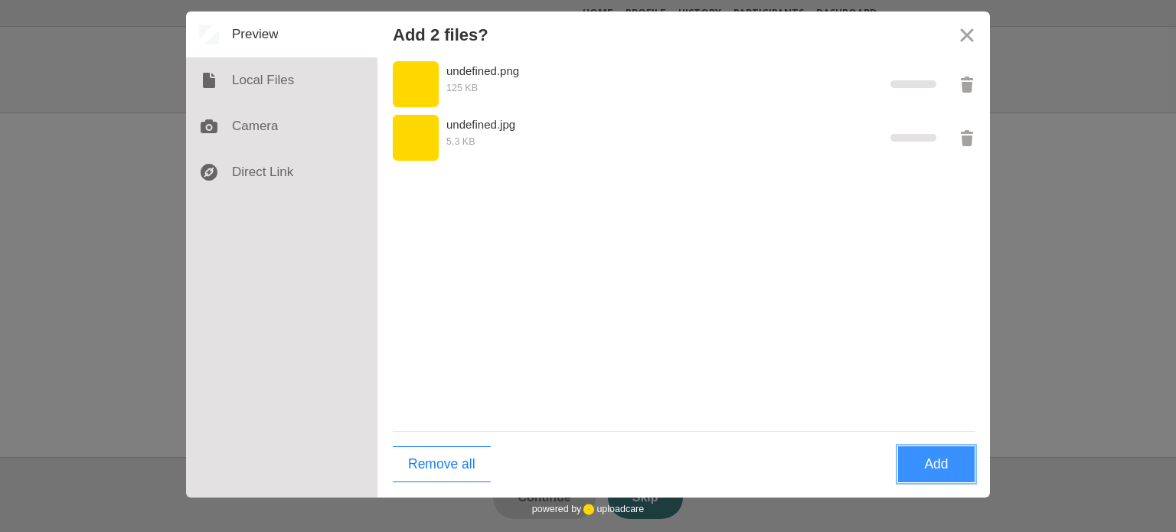
click at [955, 470] on button "Add" at bounding box center [936, 464] width 77 height 36
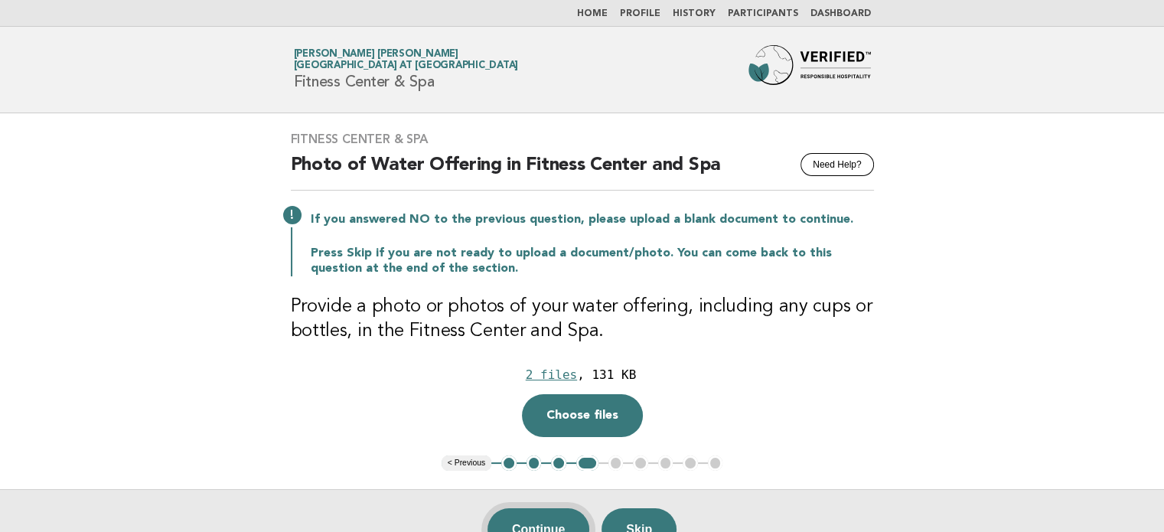
click at [553, 521] on button "Continue" at bounding box center [539, 529] width 102 height 43
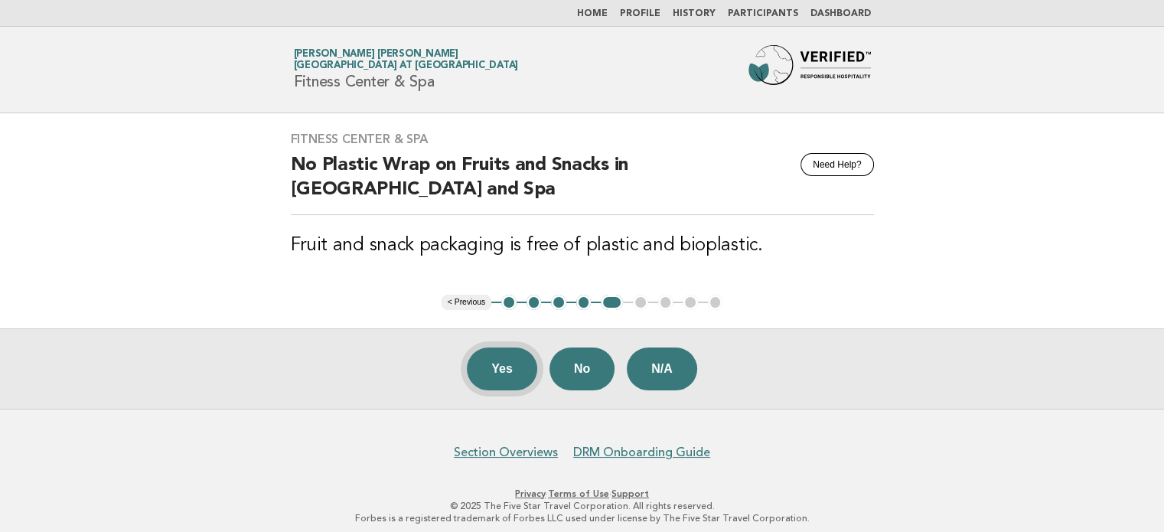
click at [502, 370] on button "Yes" at bounding box center [502, 369] width 70 height 43
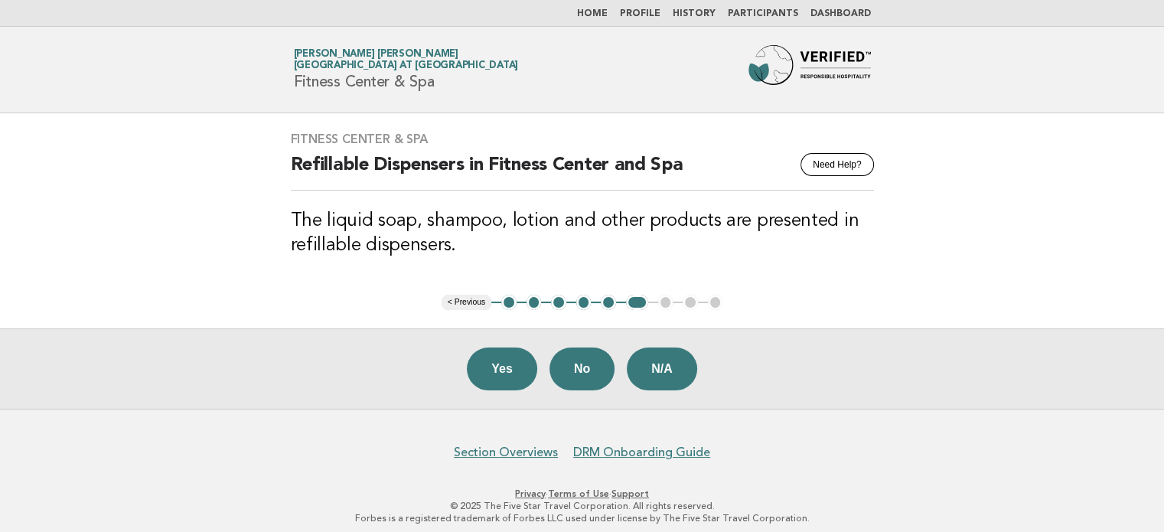
click at [502, 370] on button "Yes" at bounding box center [502, 369] width 70 height 43
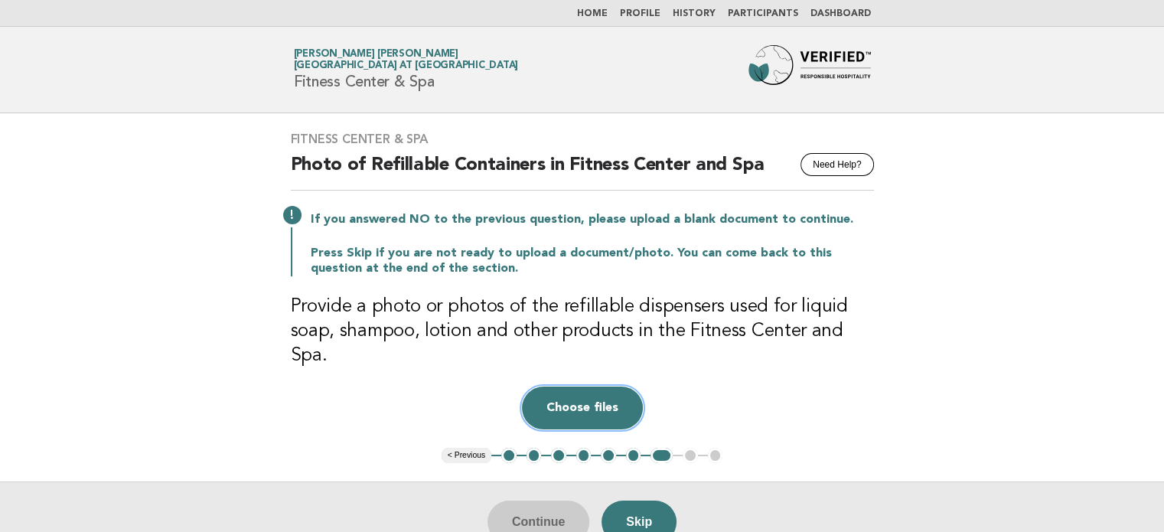
click at [566, 387] on button "Choose files" at bounding box center [582, 408] width 121 height 43
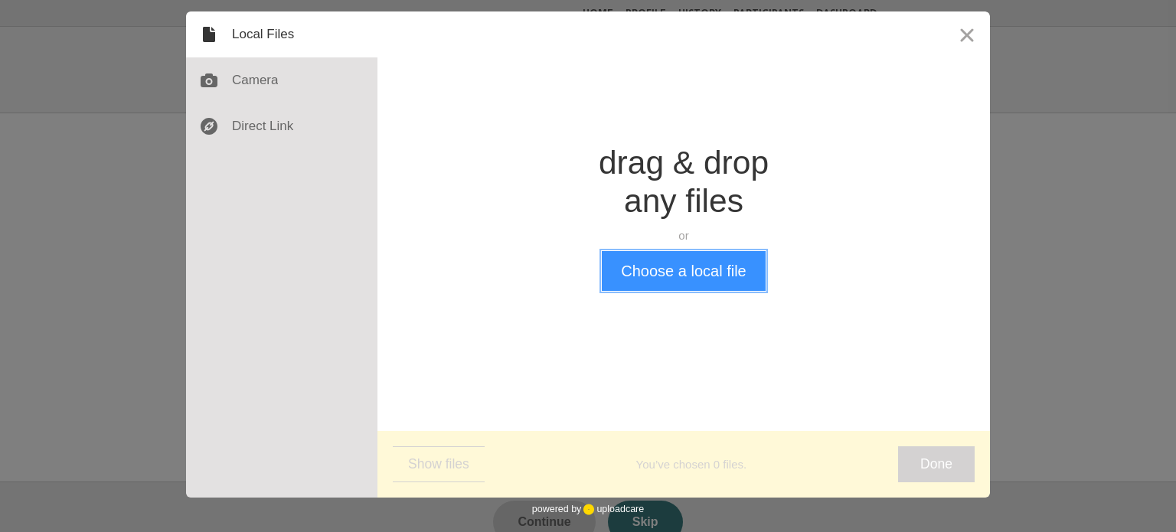
click at [655, 260] on button "Choose a local file" at bounding box center [683, 271] width 163 height 40
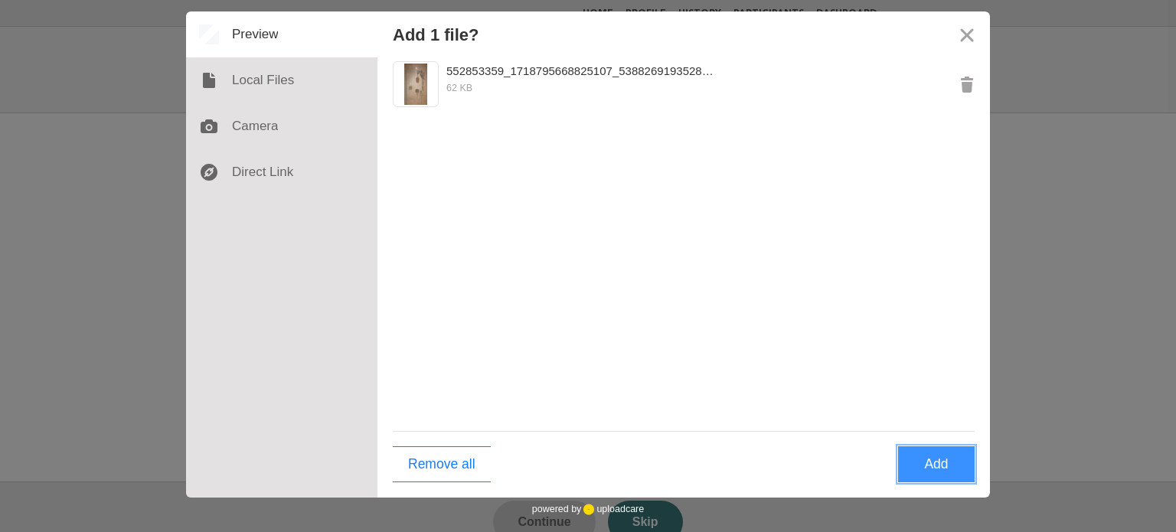
click at [937, 468] on button "Add" at bounding box center [936, 464] width 77 height 36
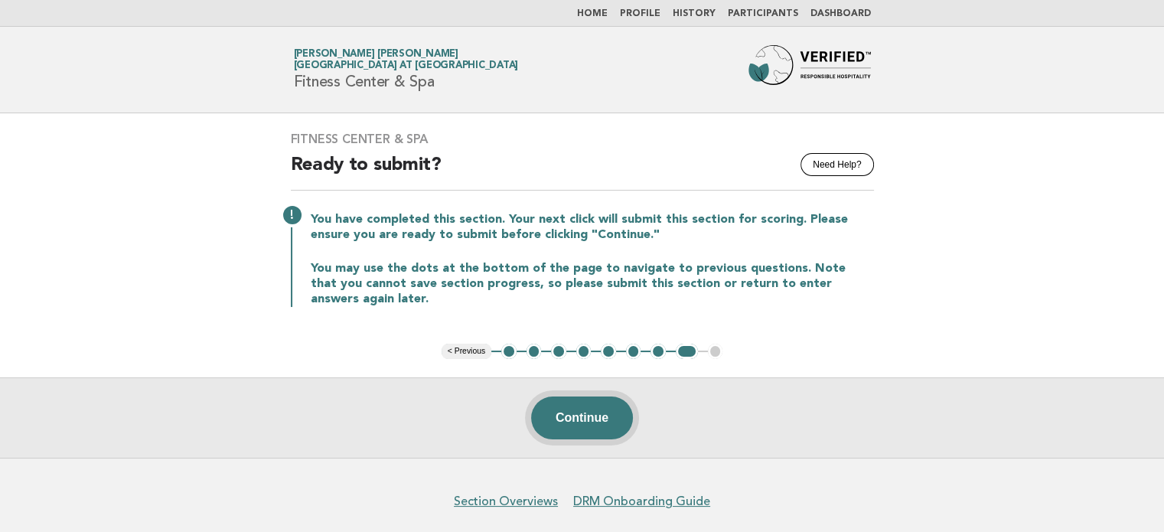
click at [613, 410] on button "Continue" at bounding box center [582, 418] width 102 height 43
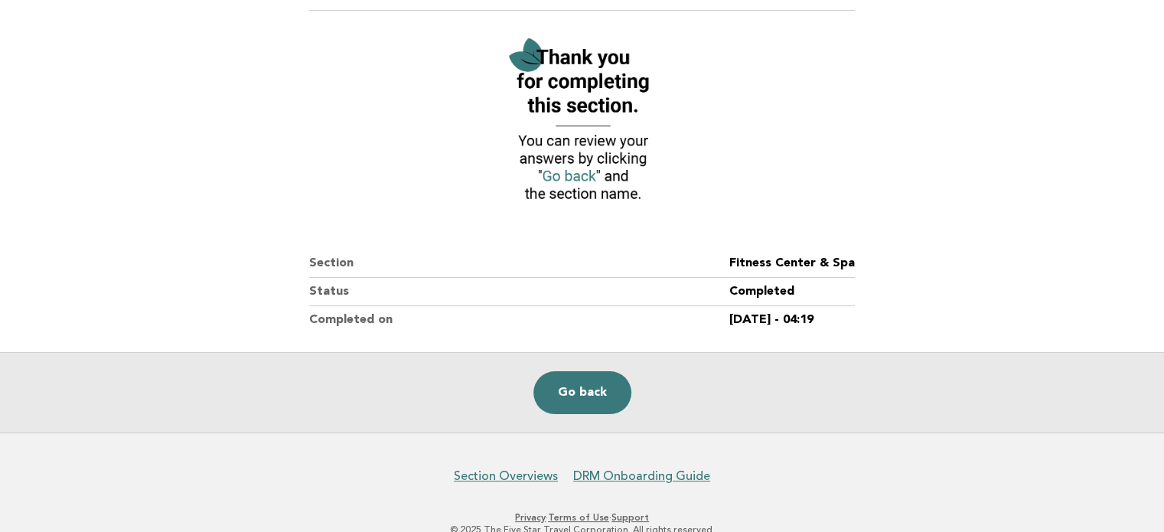
scroll to position [191, 0]
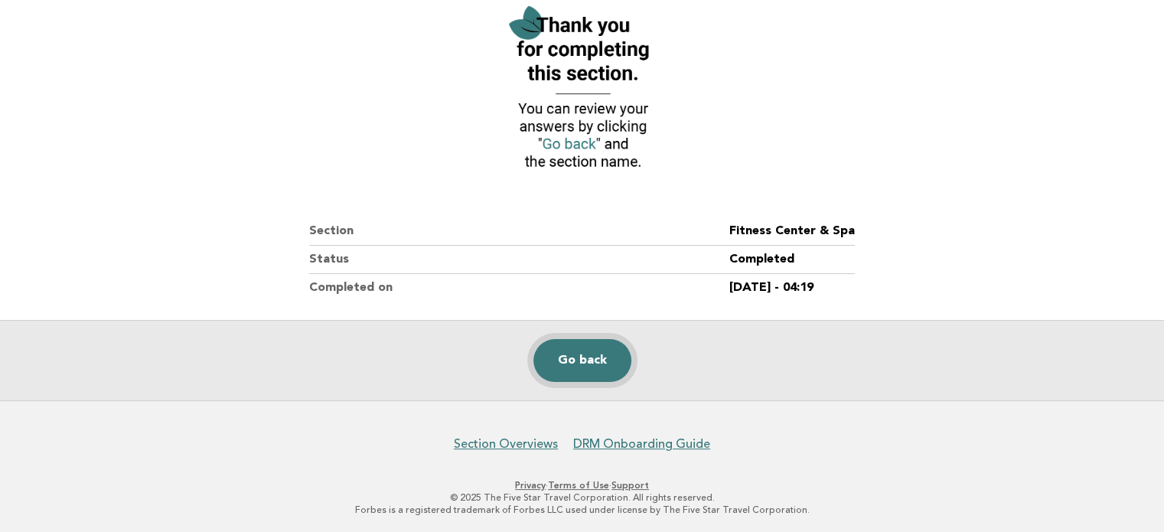
click at [586, 358] on link "Go back" at bounding box center [583, 360] width 98 height 43
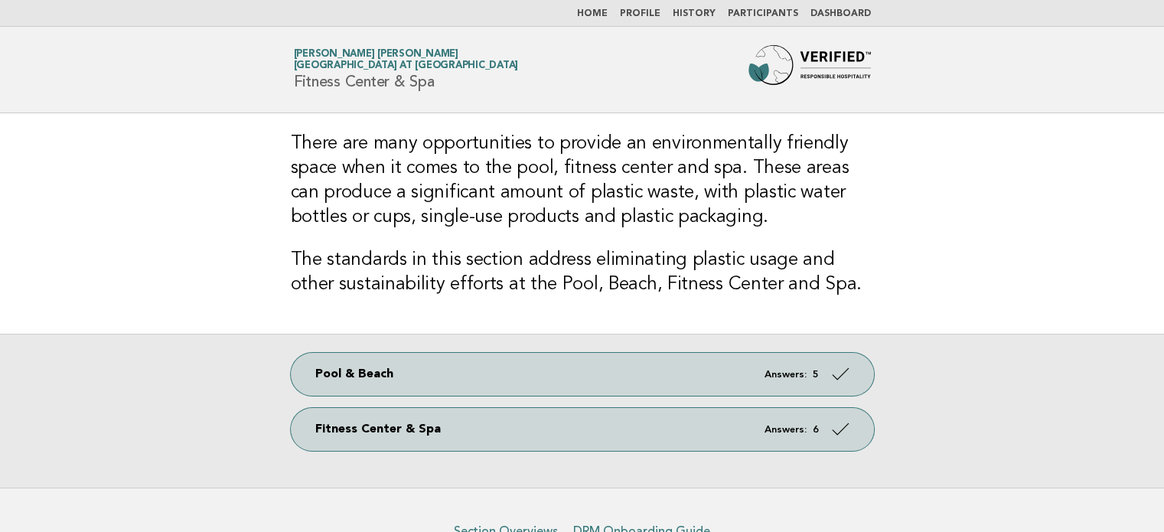
click at [842, 14] on link "Dashboard" at bounding box center [841, 13] width 60 height 9
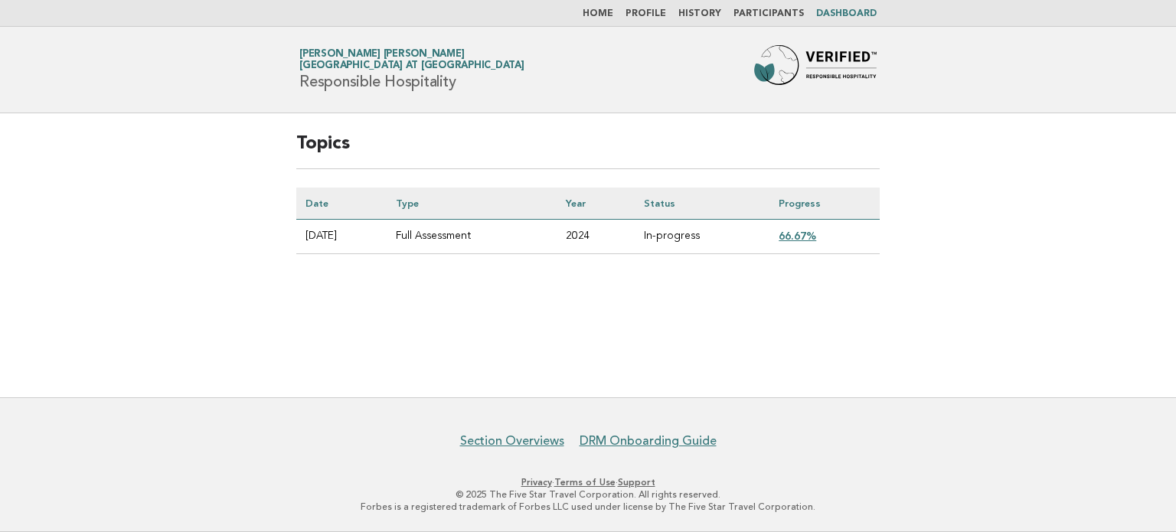
click at [812, 237] on link "66.67%" at bounding box center [798, 236] width 38 height 12
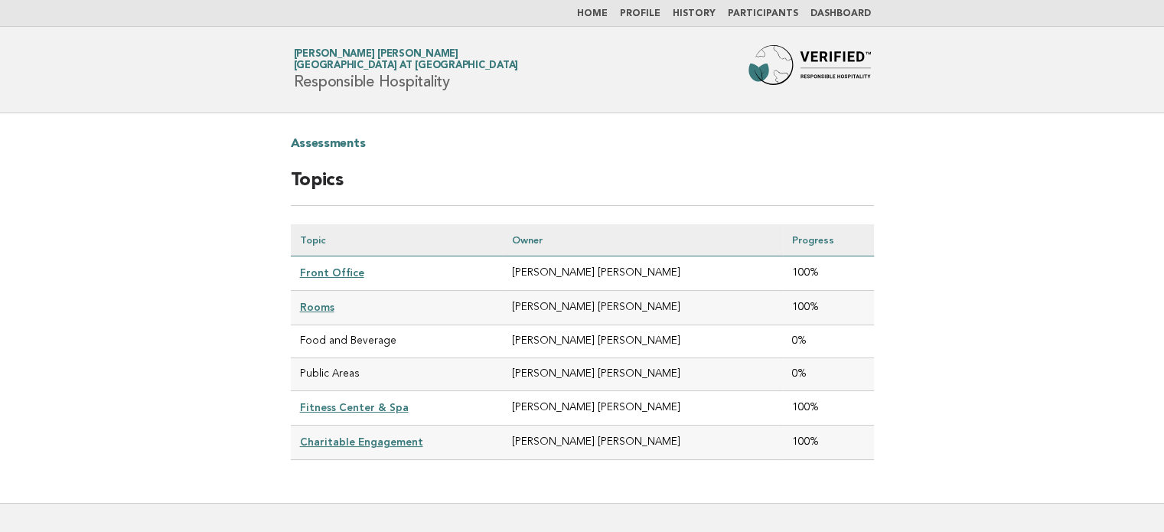
click at [606, 18] on link "Home" at bounding box center [592, 13] width 31 height 9
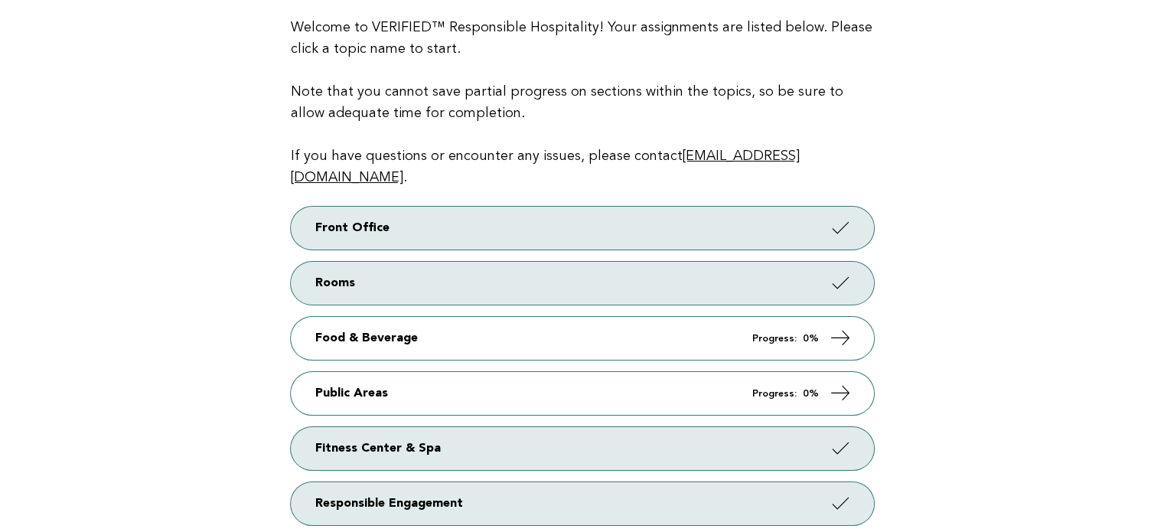
scroll to position [187, 0]
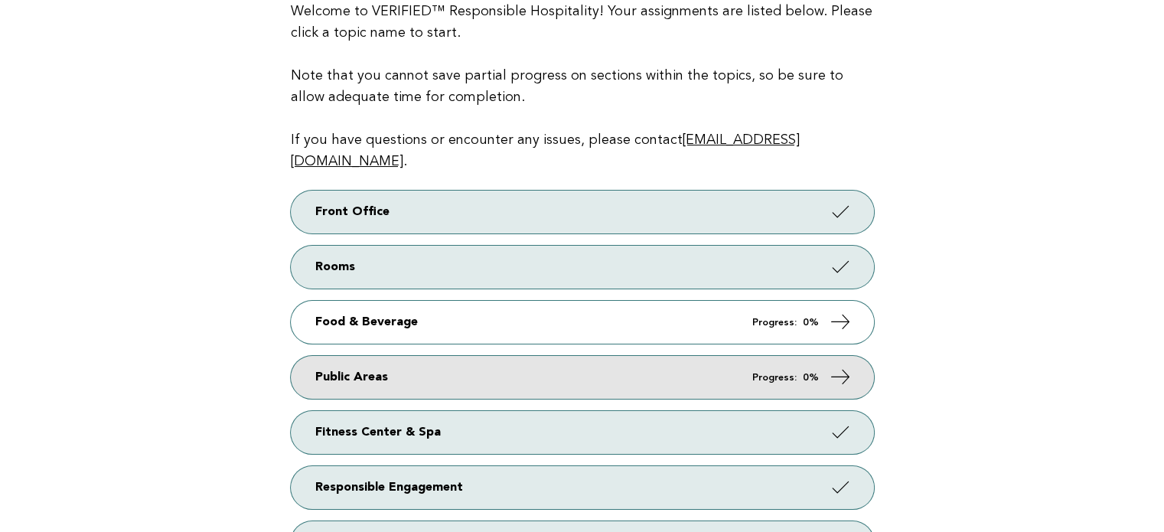
click at [832, 366] on icon at bounding box center [840, 377] width 22 height 22
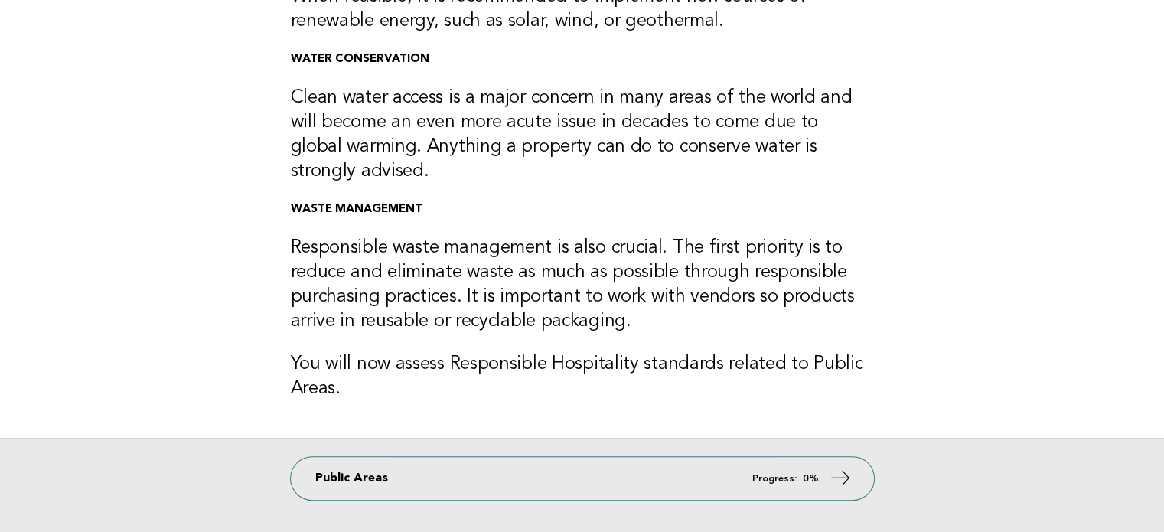
scroll to position [367, 0]
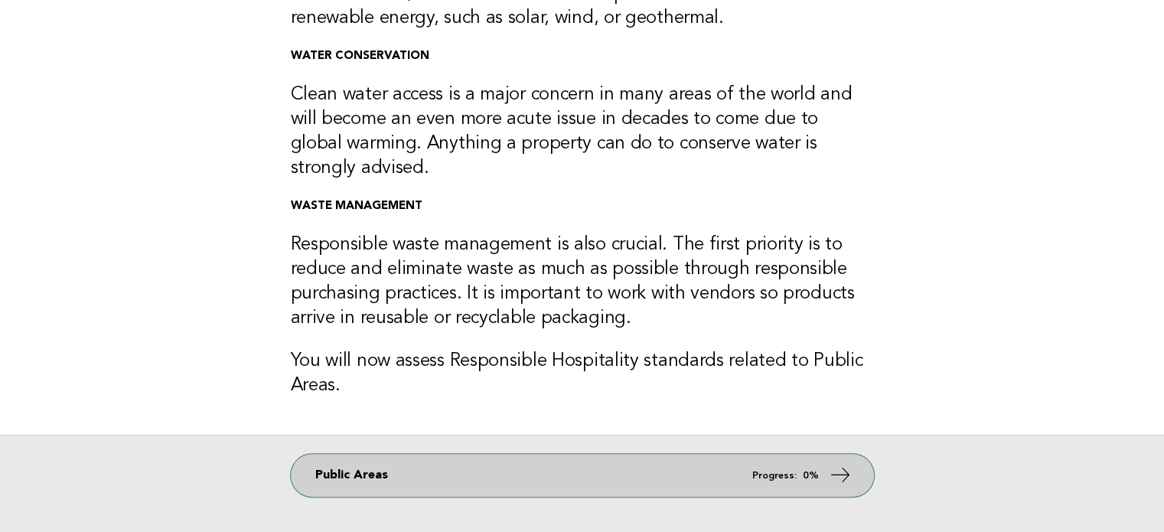
click at [829, 478] on icon at bounding box center [840, 475] width 22 height 22
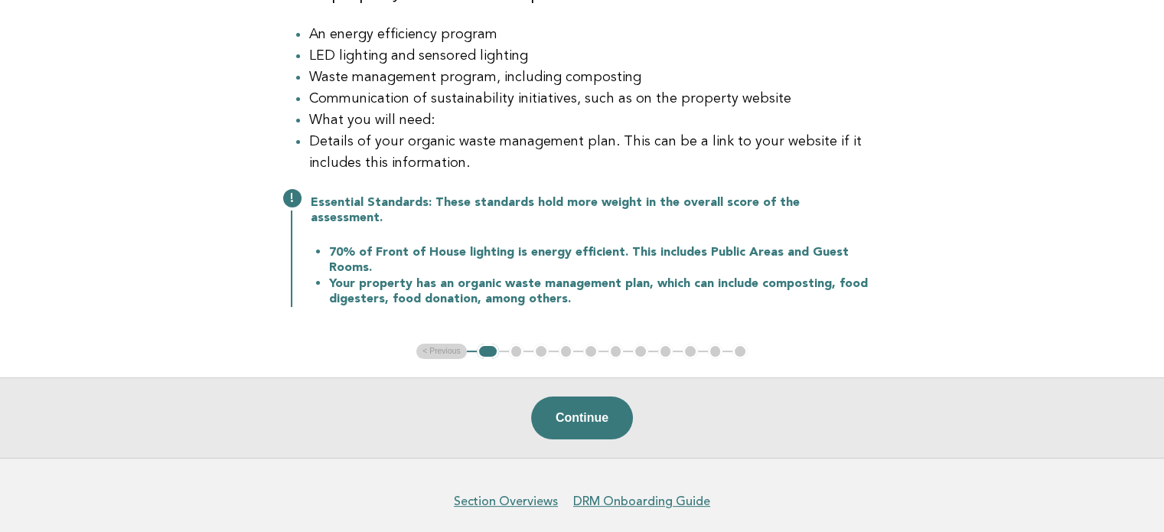
scroll to position [259, 0]
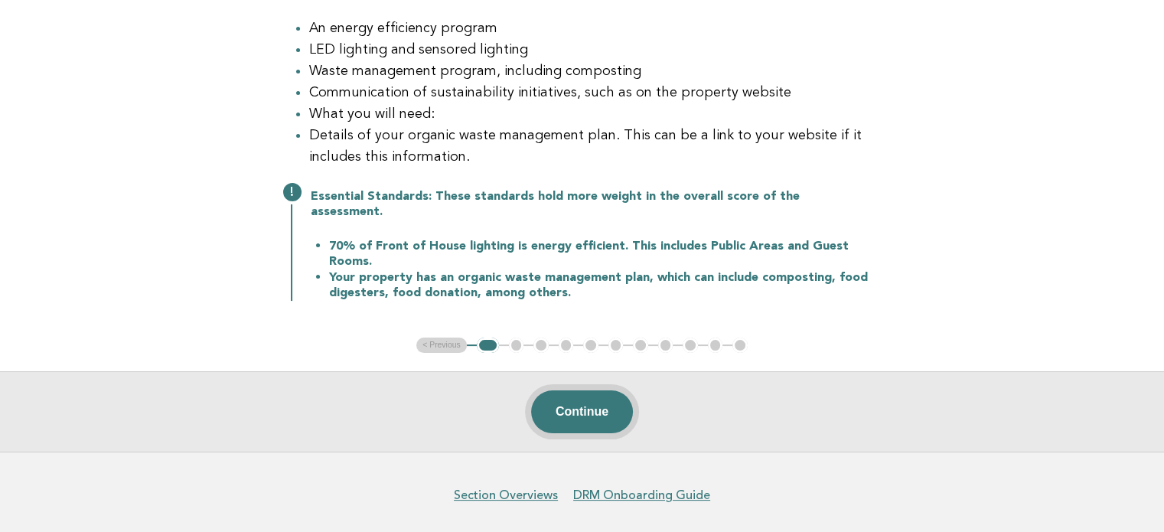
click at [584, 403] on button "Continue" at bounding box center [582, 411] width 102 height 43
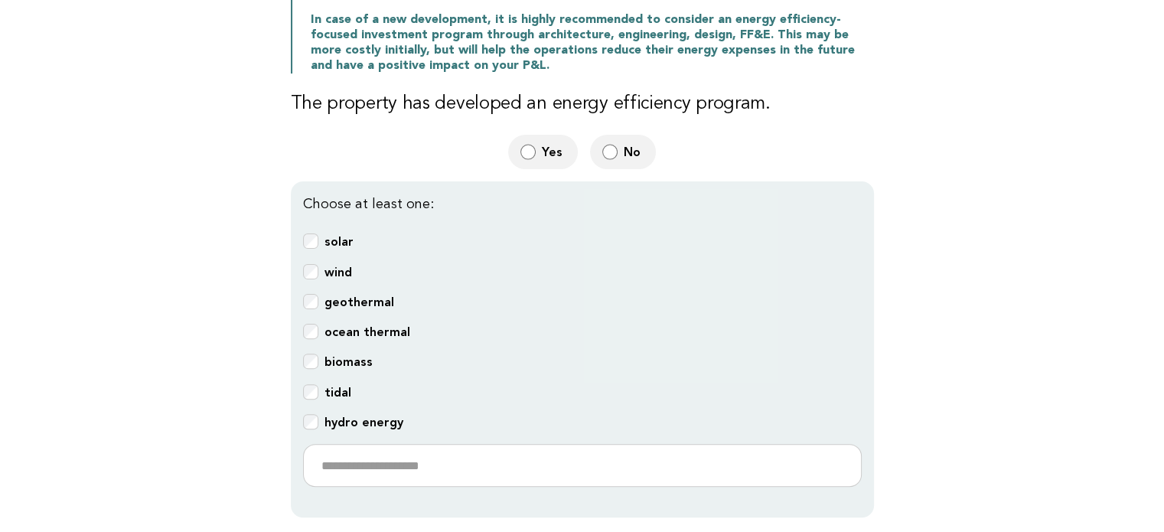
scroll to position [409, 0]
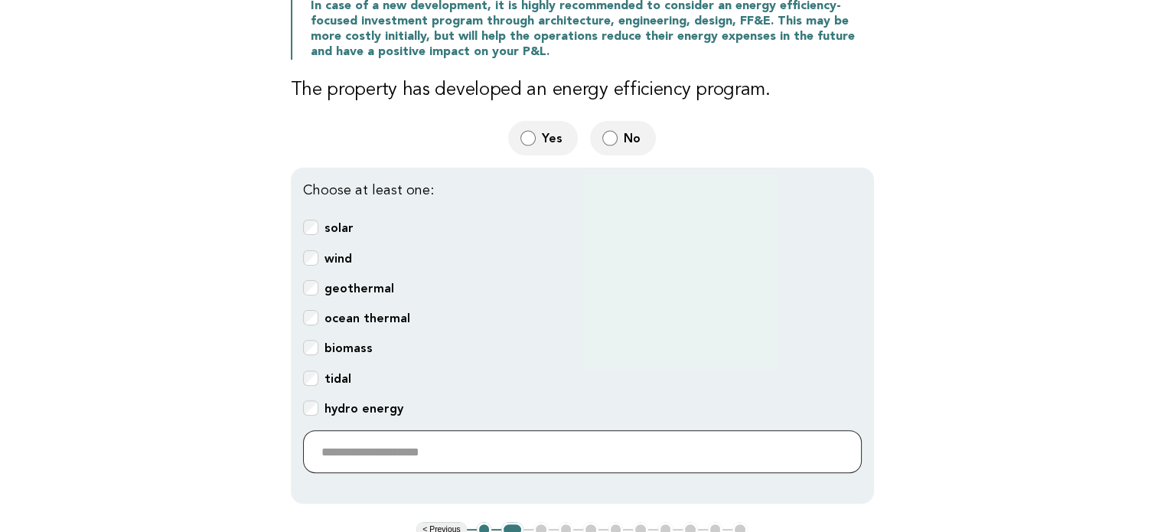
click at [404, 430] on input "text" at bounding box center [582, 451] width 559 height 43
paste input "**********"
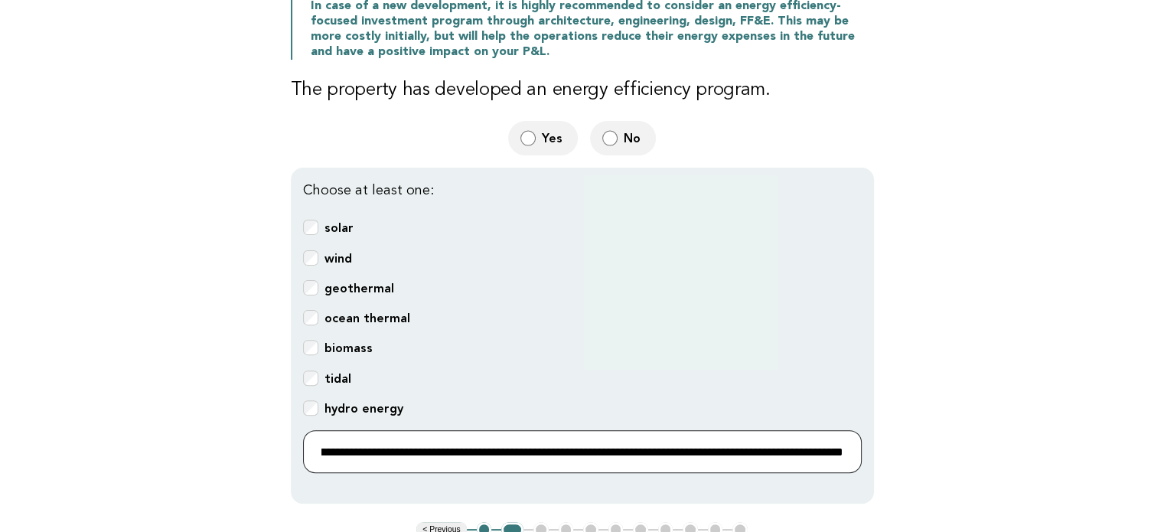
scroll to position [0, 0]
click at [783, 434] on input "**********" at bounding box center [582, 451] width 559 height 43
paste input "**********"
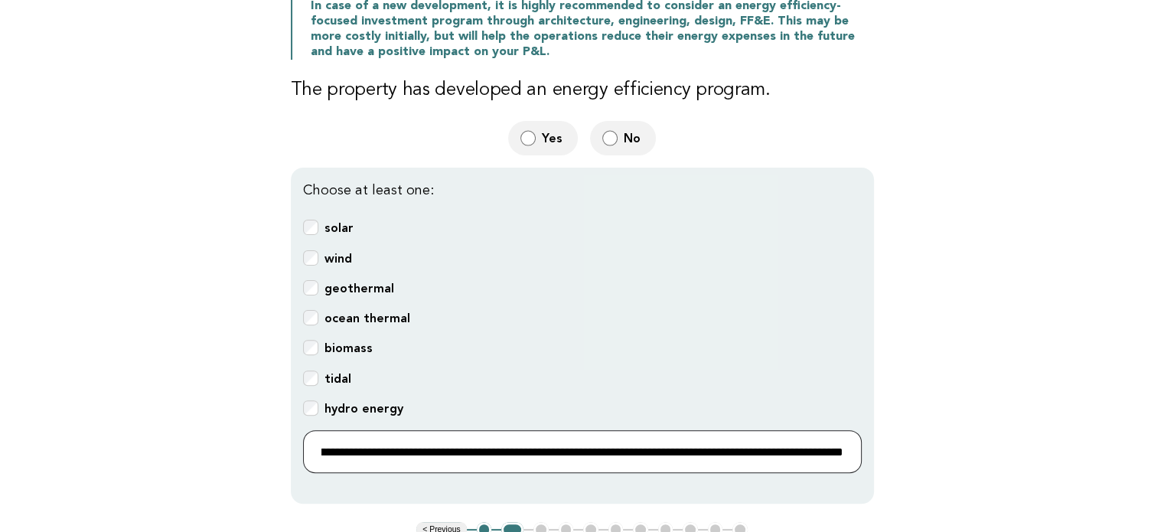
type input "**********"
click at [683, 433] on input "**********" at bounding box center [582, 451] width 559 height 43
click at [388, 431] on input "**********" at bounding box center [582, 451] width 559 height 43
